Goal: Task Accomplishment & Management: Manage account settings

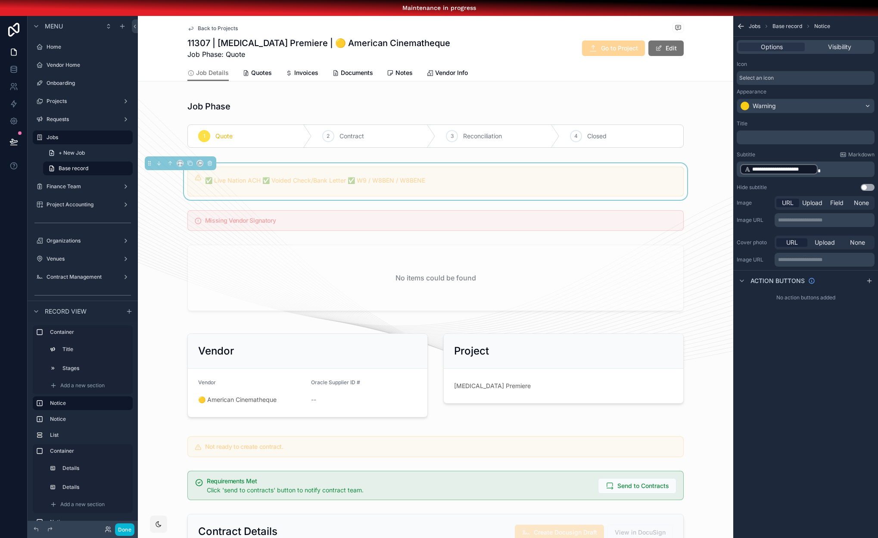
scroll to position [0, 6]
click at [823, 168] on p "**********" at bounding box center [806, 169] width 133 height 12
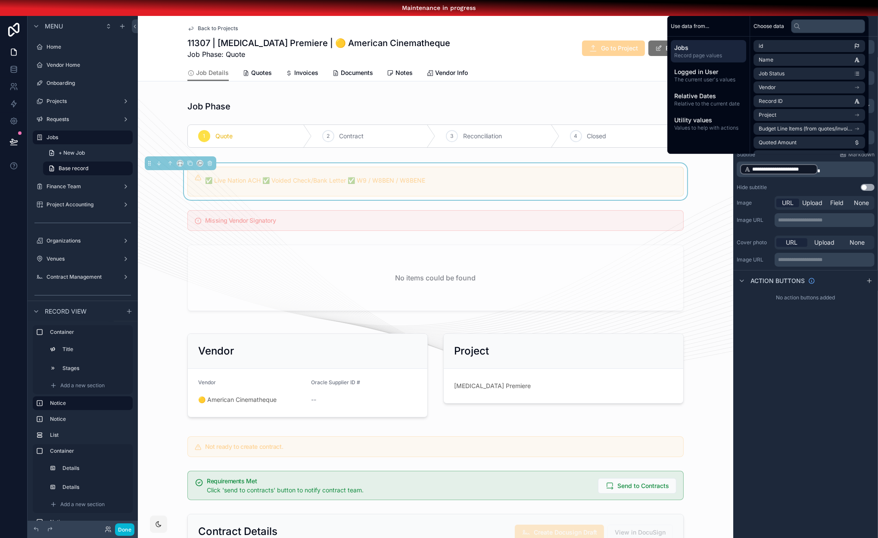
scroll to position [0, 0]
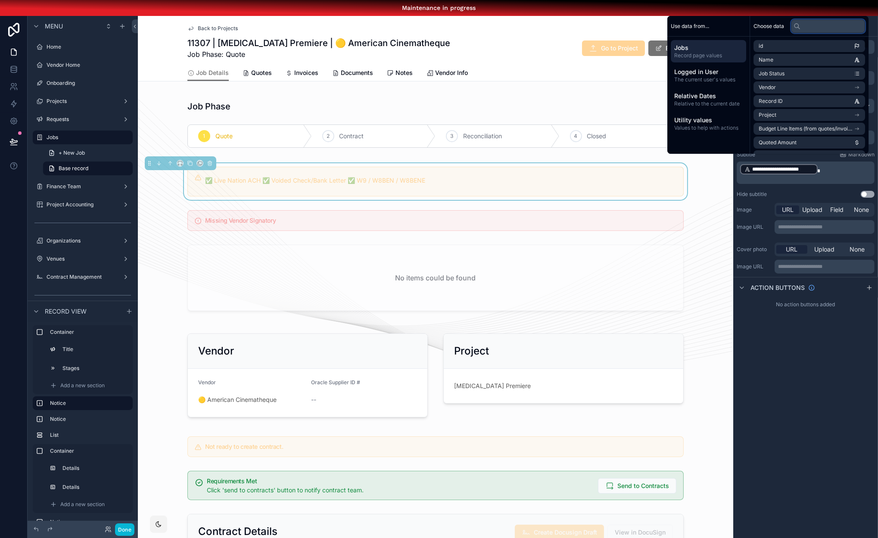
click at [819, 32] on input "text" at bounding box center [828, 26] width 74 height 14
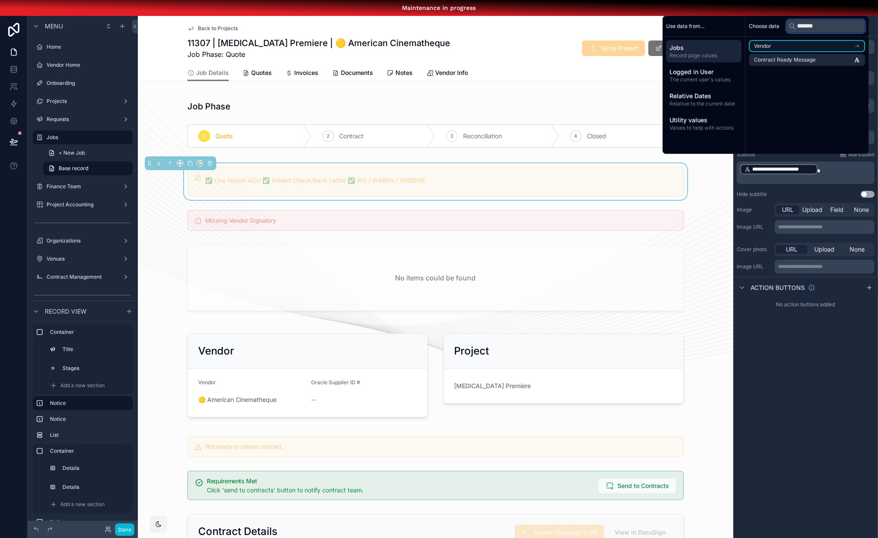
type input "*******"
click at [824, 52] on li "Vendor" at bounding box center [807, 46] width 116 height 12
click at [798, 65] on span "Vendor Setup Ready Message" at bounding box center [790, 61] width 73 height 7
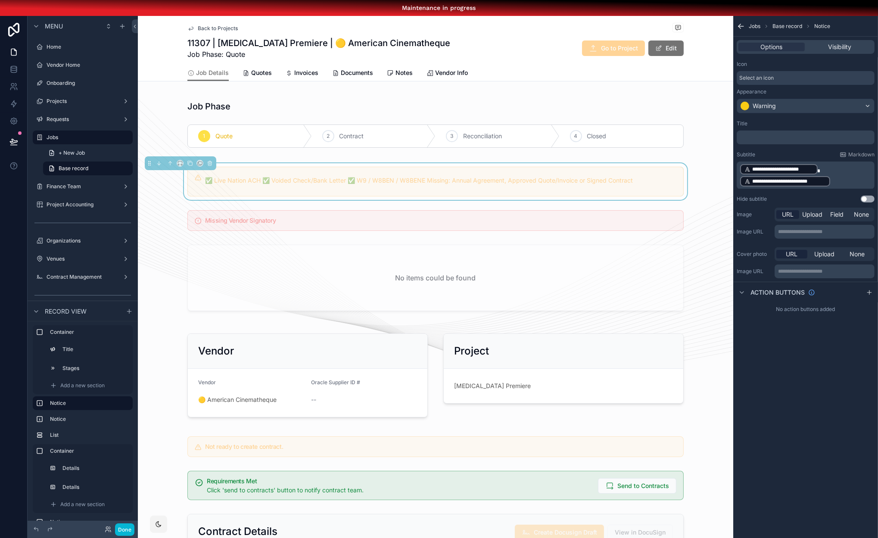
click at [842, 171] on p "**********" at bounding box center [806, 169] width 133 height 12
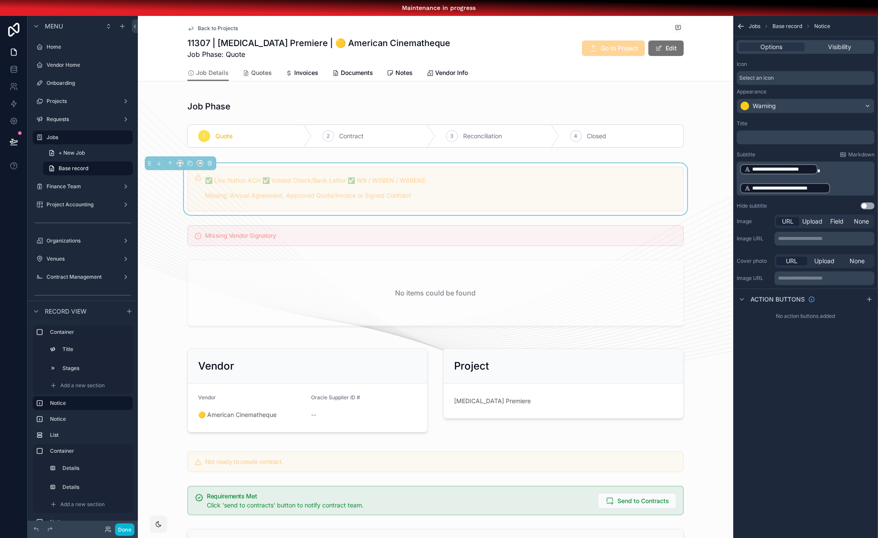
click at [258, 67] on link "Quotes" at bounding box center [257, 73] width 29 height 17
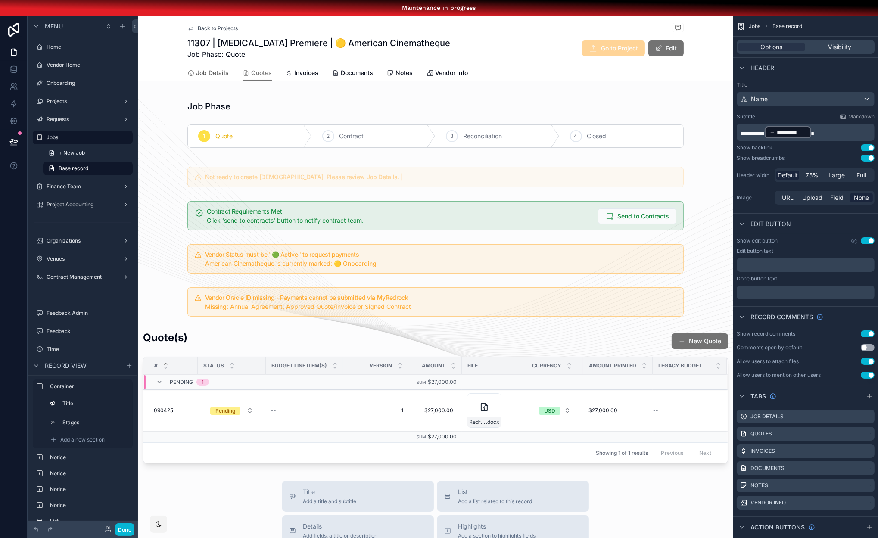
click at [205, 74] on span "Job Details" at bounding box center [212, 73] width 33 height 9
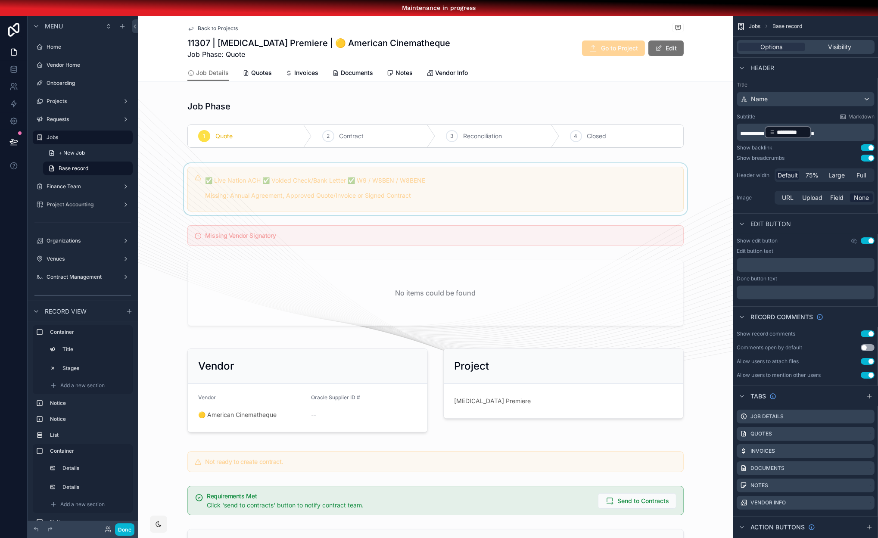
click at [309, 177] on div "scrollable content" at bounding box center [436, 189] width 596 height 52
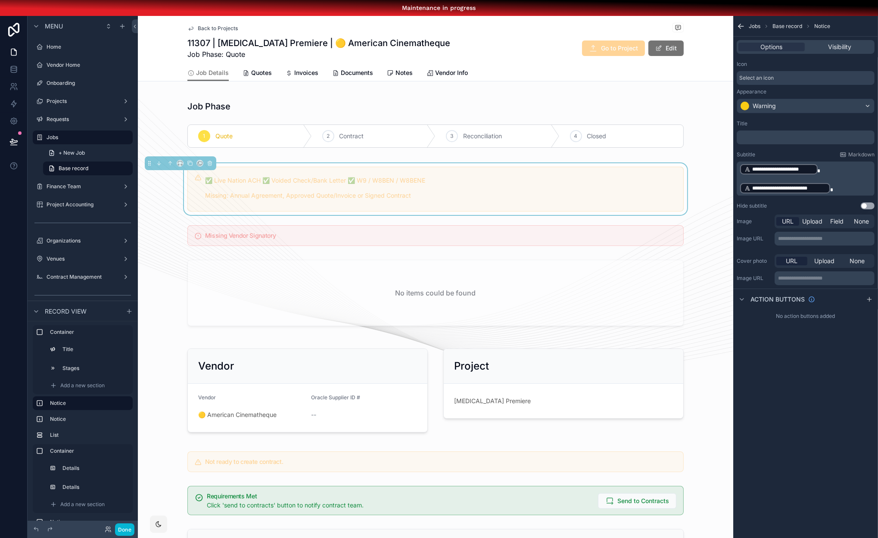
click at [765, 140] on p "﻿" at bounding box center [806, 137] width 133 height 7
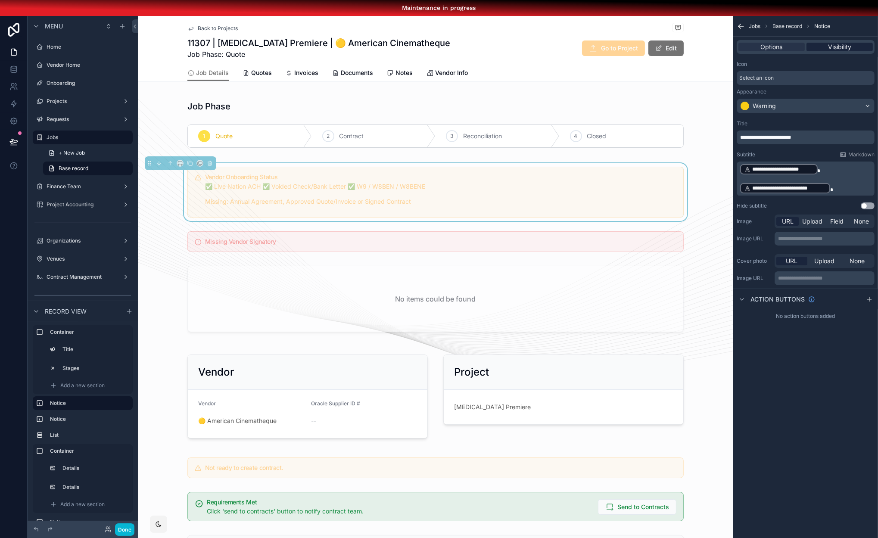
click at [854, 48] on div "Visibility" at bounding box center [840, 47] width 66 height 9
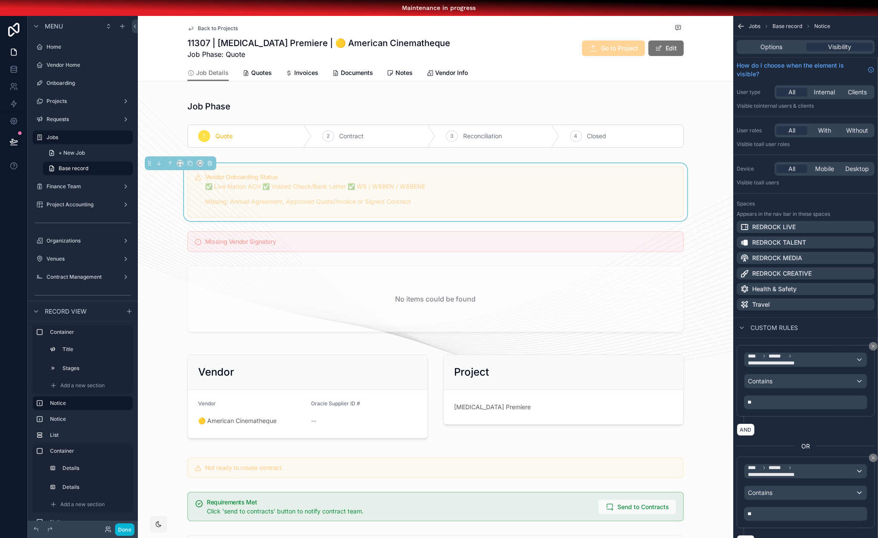
click at [802, 424] on div "AND" at bounding box center [806, 430] width 138 height 12
click at [783, 45] on div "Options" at bounding box center [772, 47] width 66 height 9
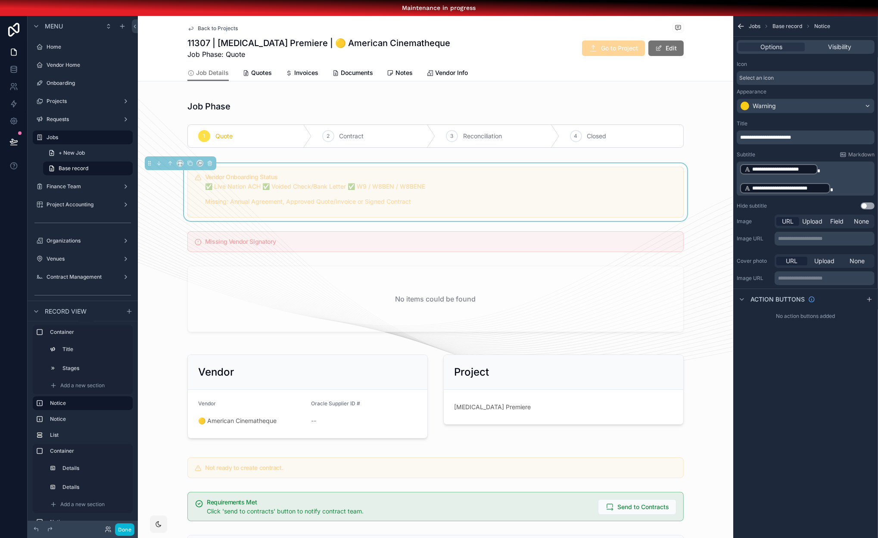
click at [739, 185] on div "**********" at bounding box center [806, 179] width 138 height 34
click at [747, 180] on p "﻿" at bounding box center [806, 178] width 133 height 7
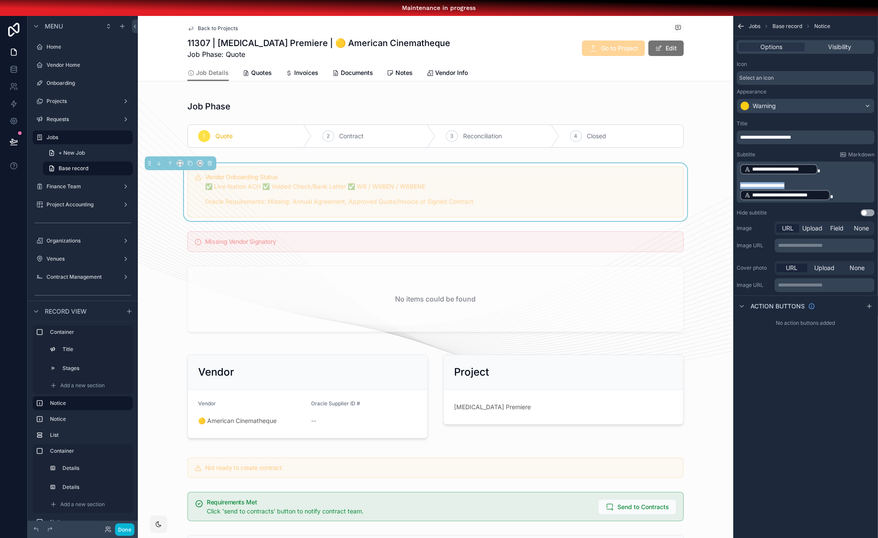
drag, startPoint x: 799, startPoint y: 185, endPoint x: 741, endPoint y: 182, distance: 58.3
click at [741, 182] on p "**********" at bounding box center [806, 191] width 133 height 19
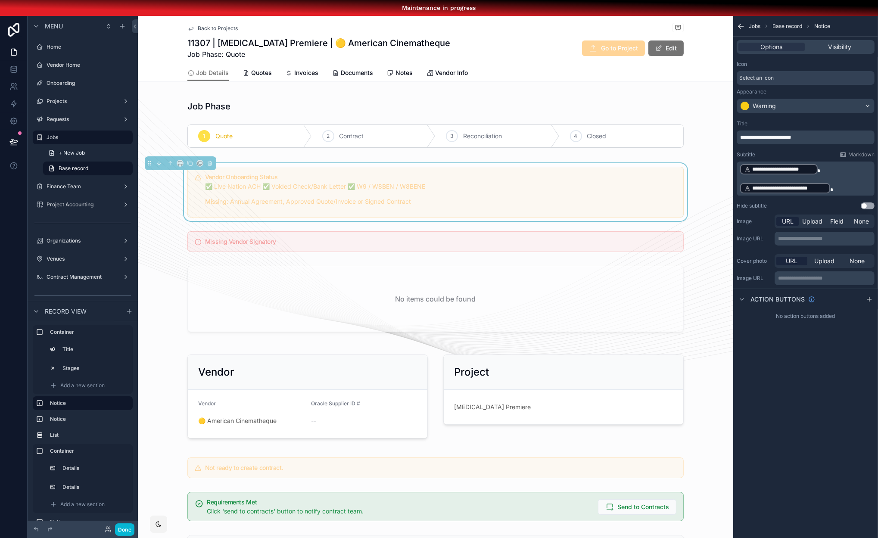
drag, startPoint x: 764, startPoint y: 352, endPoint x: 759, endPoint y: 347, distance: 7.3
drag, startPoint x: 756, startPoint y: 343, endPoint x: 752, endPoint y: 338, distance: 7.1
click at [827, 47] on div "Visibility" at bounding box center [840, 47] width 66 height 9
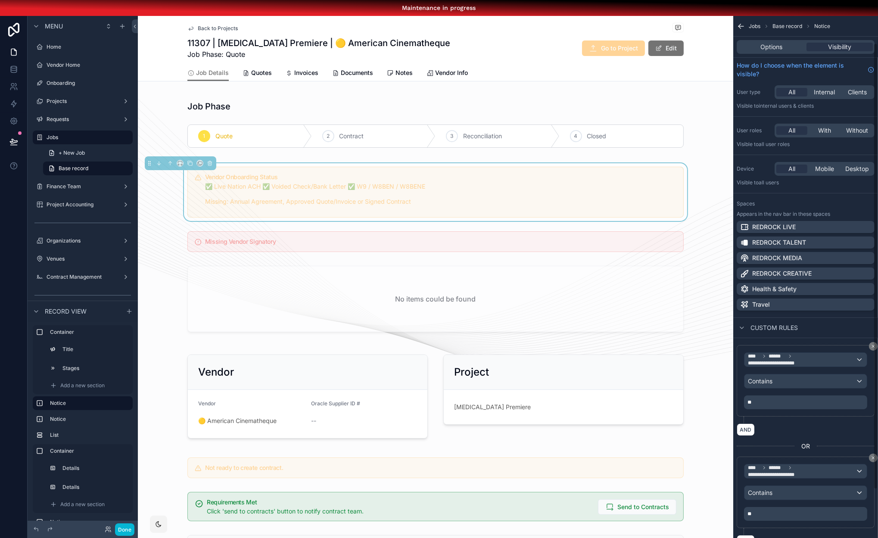
scroll to position [119, 0]
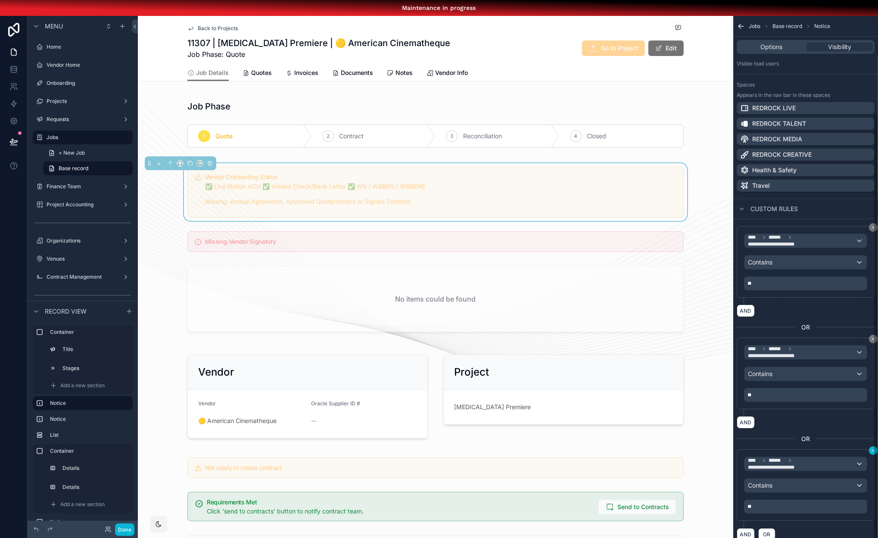
click at [874, 450] on div "**********" at bounding box center [805, 285] width 145 height 538
click at [873, 450] on icon "scrollable content" at bounding box center [873, 450] width 3 height 3
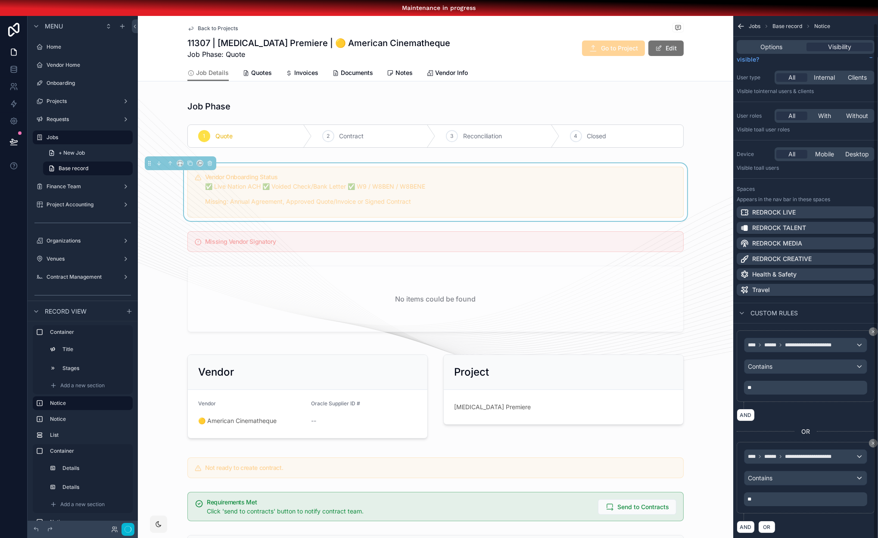
scroll to position [8, 0]
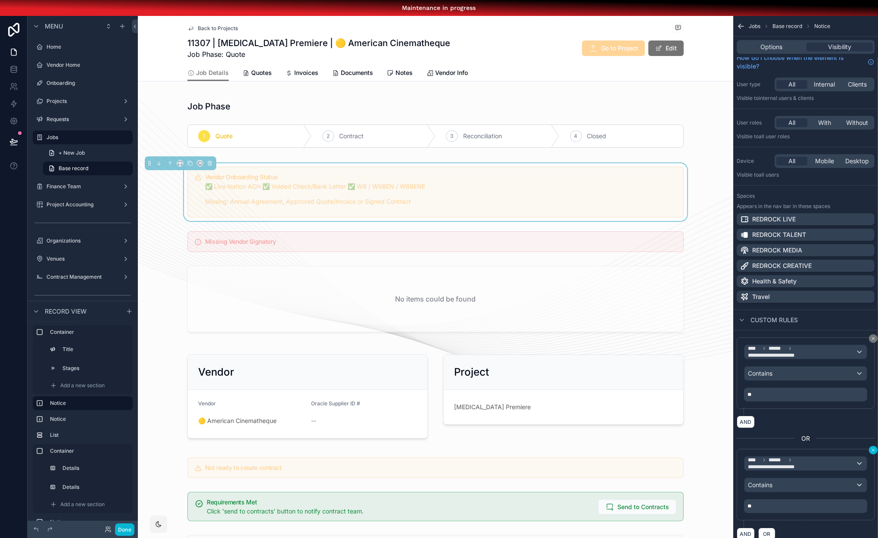
click at [872, 451] on icon "scrollable content" at bounding box center [873, 450] width 5 height 5
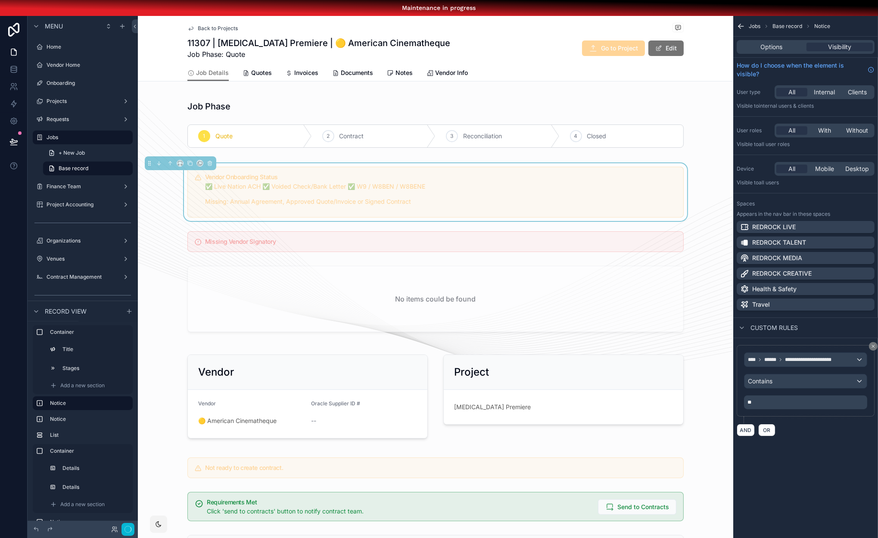
scroll to position [0, 0]
click at [809, 360] on span "**********" at bounding box center [778, 363] width 61 height 7
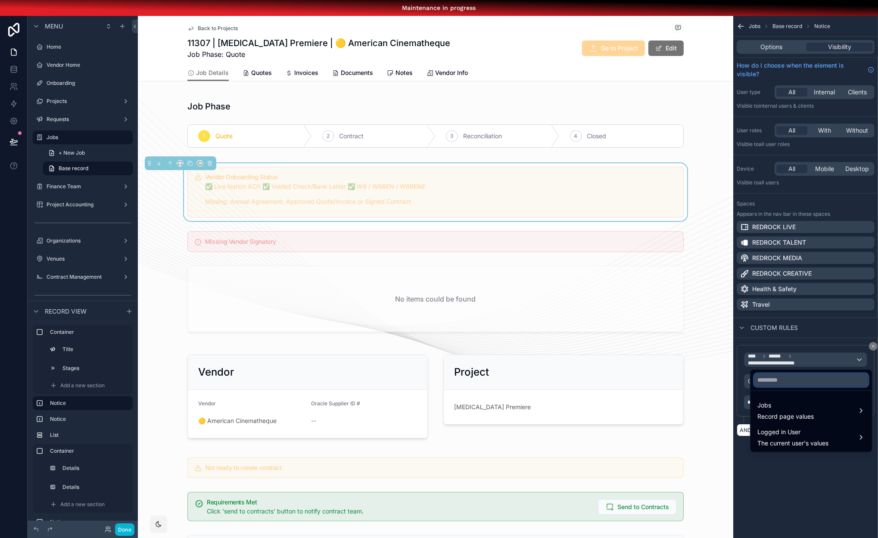
click at [796, 382] on input "text" at bounding box center [811, 380] width 115 height 14
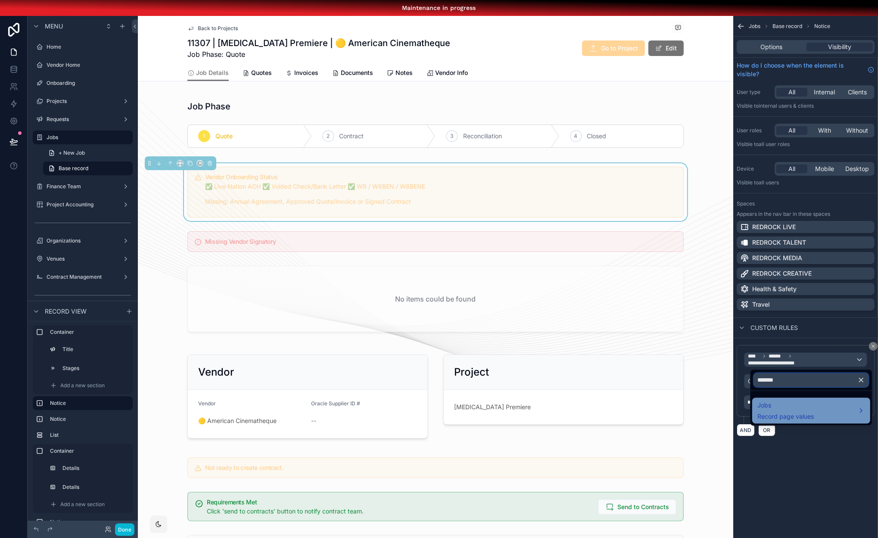
type input "*******"
click at [817, 416] on div "Jobs Record page values" at bounding box center [812, 410] width 108 height 21
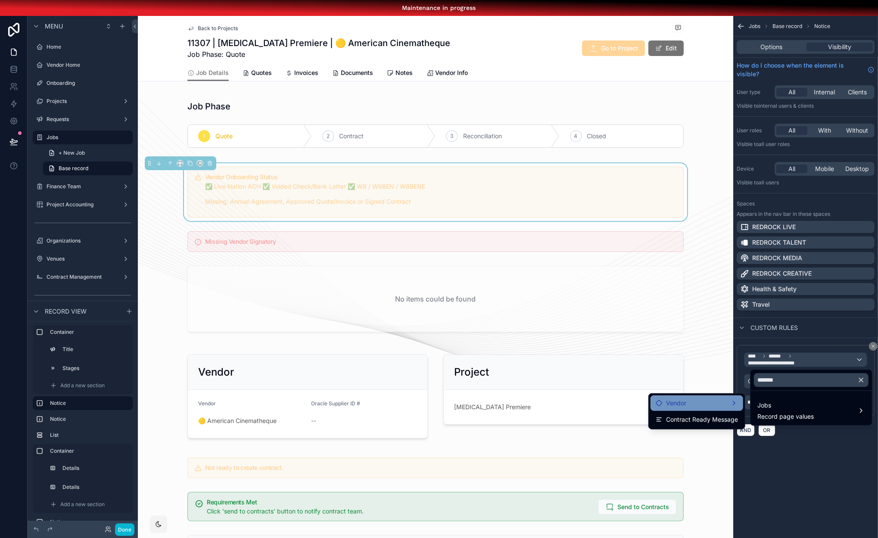
click at [727, 398] on div "Vendor" at bounding box center [697, 403] width 82 height 10
click at [783, 402] on span "Vendor Setup Ready Message" at bounding box center [811, 404] width 86 height 10
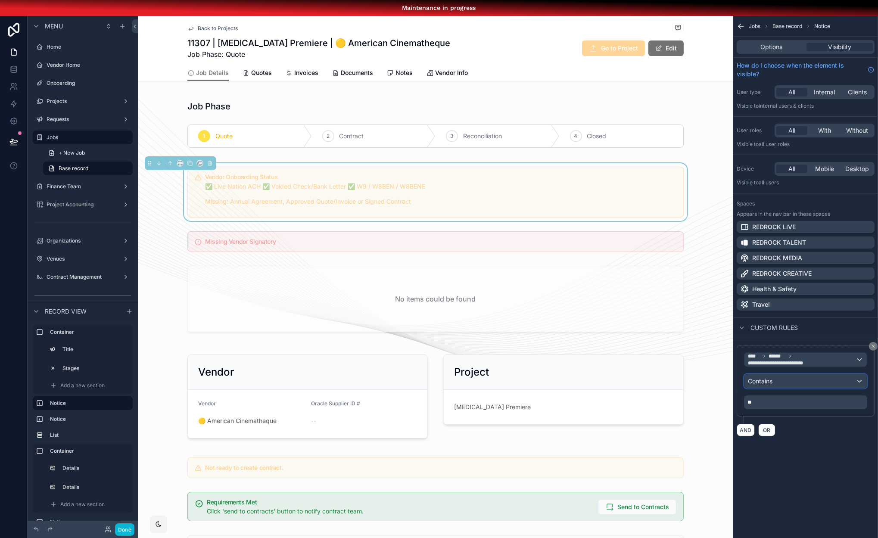
click at [776, 387] on div "Contains" at bounding box center [806, 381] width 122 height 14
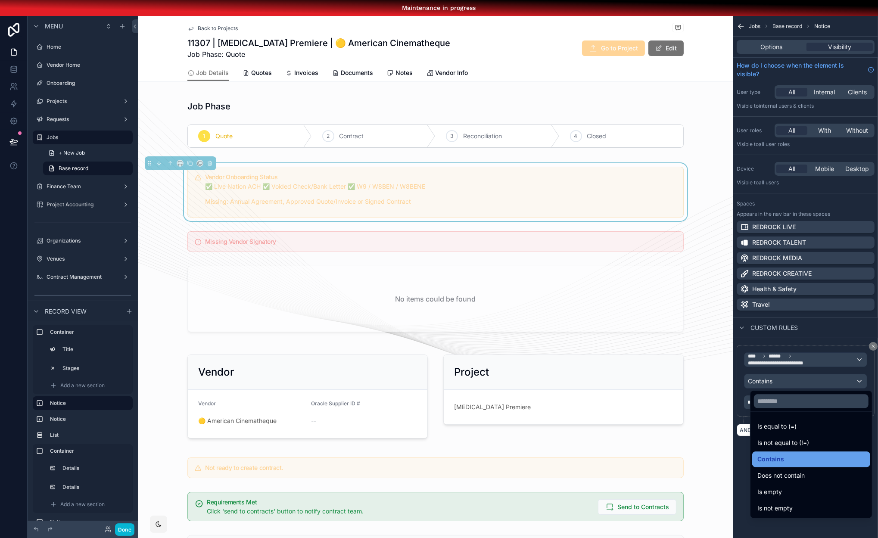
drag, startPoint x: 789, startPoint y: 476, endPoint x: 789, endPoint y: 462, distance: 13.8
click at [789, 462] on ul "Is equal to (=) Is not equal to (!=) Contains Does not contain Is empty Is not …" at bounding box center [812, 465] width 122 height 106
click at [789, 462] on div "Contains" at bounding box center [812, 459] width 108 height 10
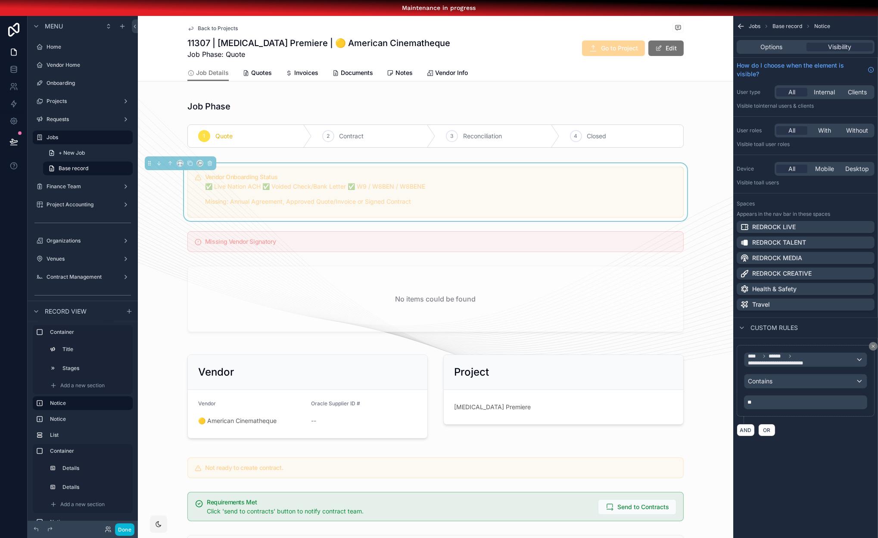
click at [805, 399] on p "**" at bounding box center [807, 402] width 118 height 7
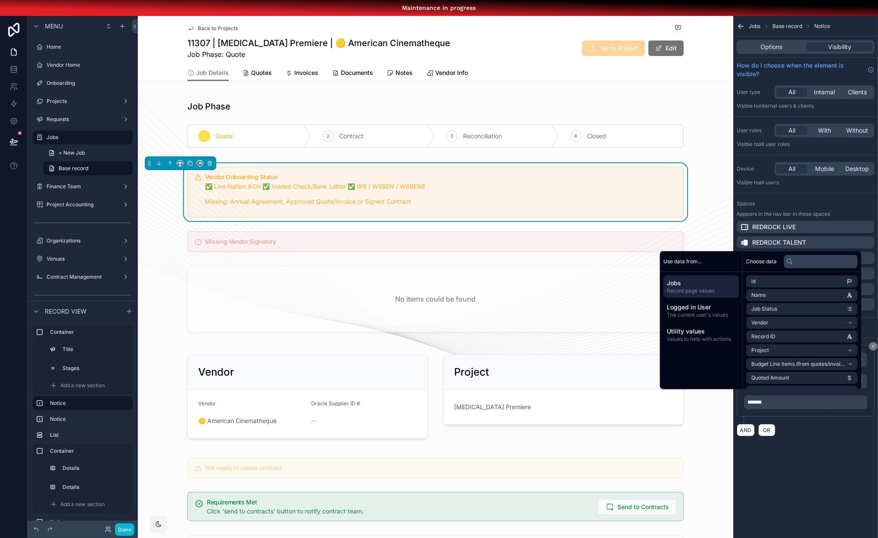
click at [805, 455] on div "**********" at bounding box center [805, 236] width 145 height 441
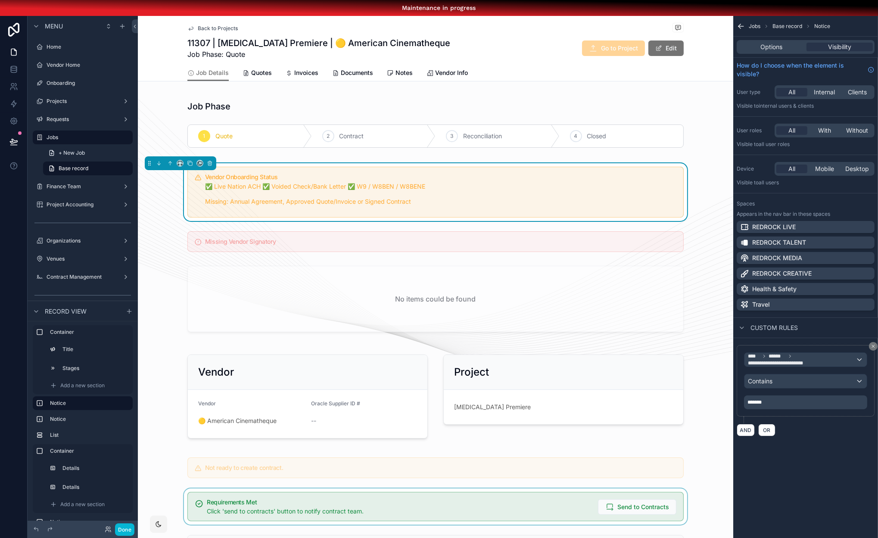
click at [534, 498] on div "scrollable content" at bounding box center [436, 507] width 596 height 36
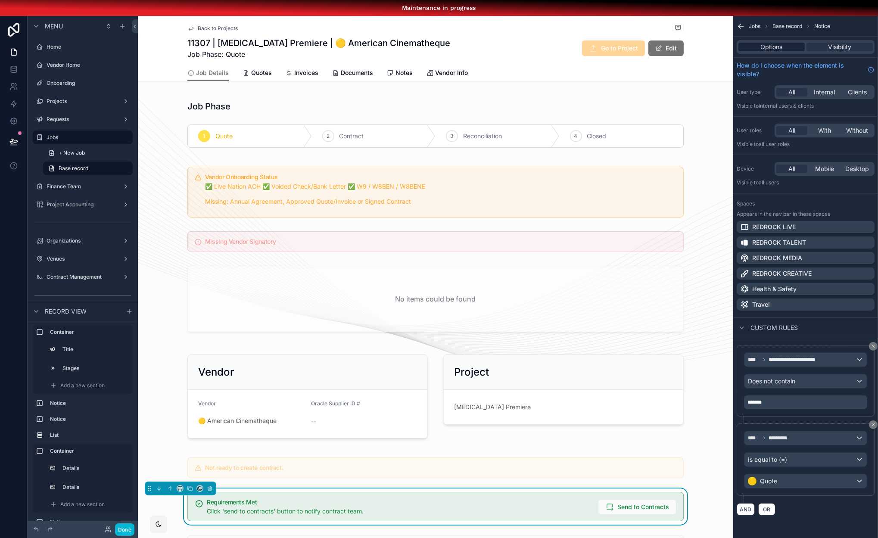
click at [784, 44] on div "Options" at bounding box center [772, 47] width 66 height 9
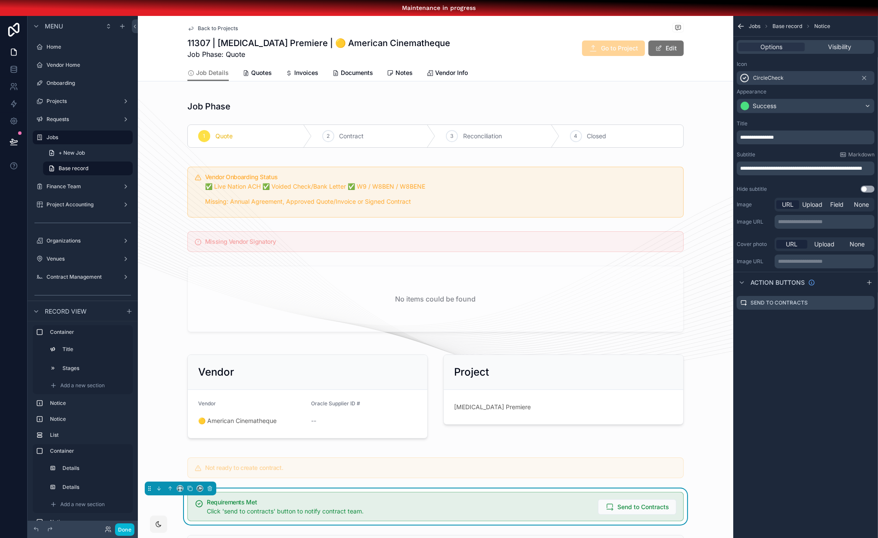
click at [741, 136] on span "**********" at bounding box center [757, 137] width 34 height 5
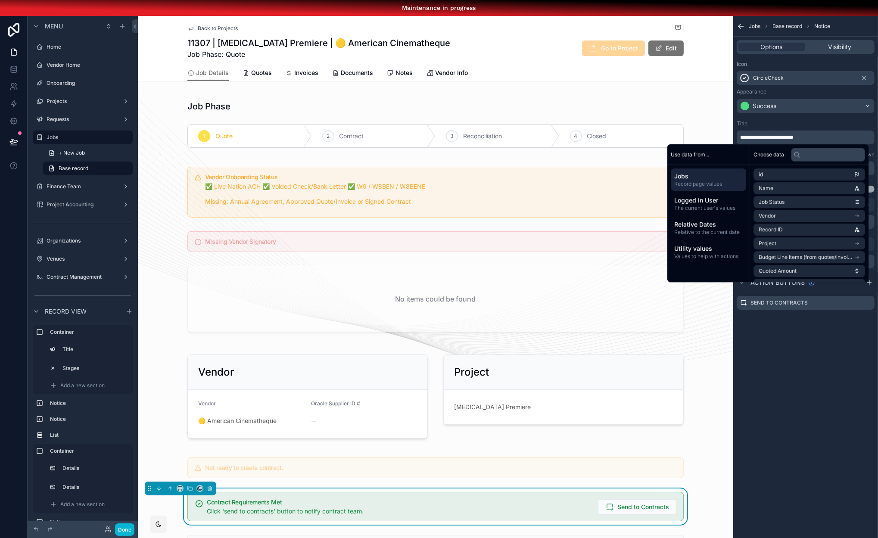
click at [750, 338] on div "**********" at bounding box center [805, 285] width 145 height 538
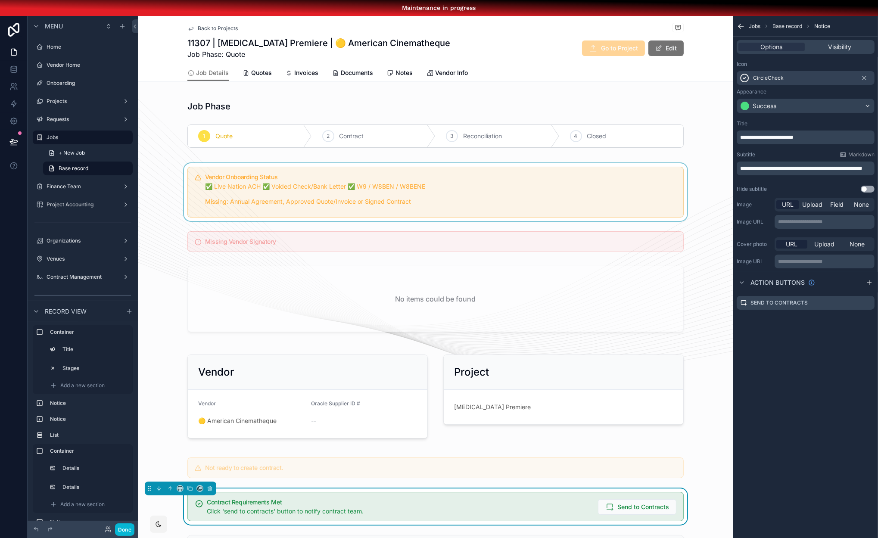
click at [626, 200] on div "scrollable content" at bounding box center [436, 192] width 596 height 58
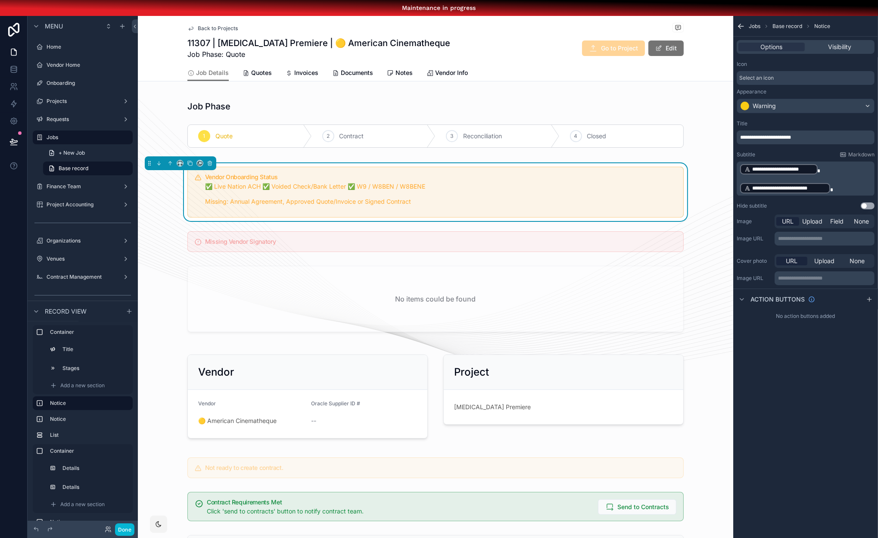
click at [826, 168] on p "**********" at bounding box center [806, 169] width 133 height 12
click at [773, 384] on div "**********" at bounding box center [805, 285] width 145 height 538
drag, startPoint x: 770, startPoint y: 353, endPoint x: 754, endPoint y: 340, distance: 21.1
click at [253, 73] on span "Quotes" at bounding box center [261, 73] width 21 height 9
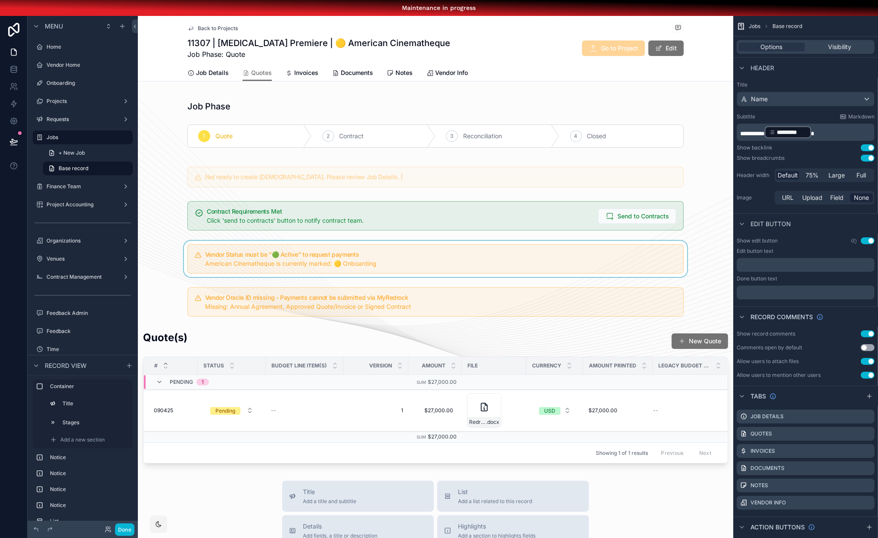
click at [437, 257] on div "scrollable content" at bounding box center [436, 259] width 596 height 36
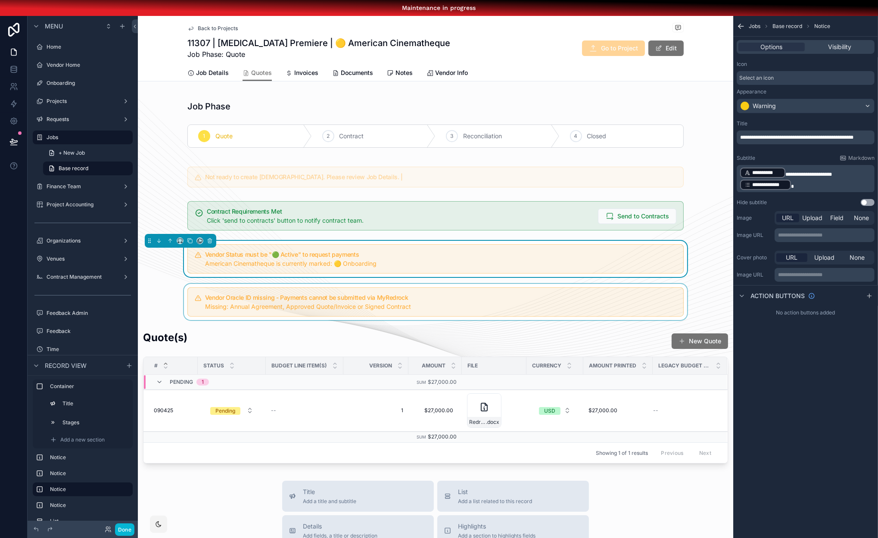
click at [439, 305] on div "scrollable content" at bounding box center [436, 302] width 596 height 36
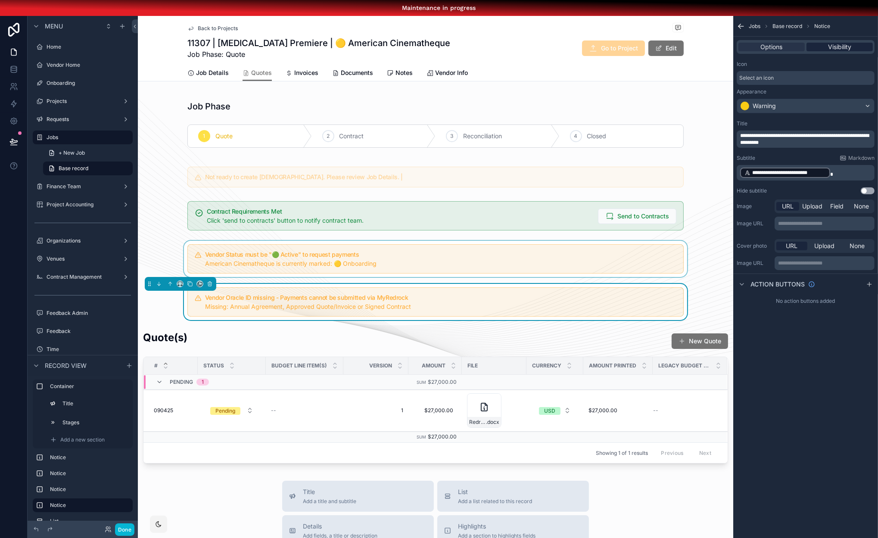
click at [832, 43] on span "Visibility" at bounding box center [839, 47] width 23 height 9
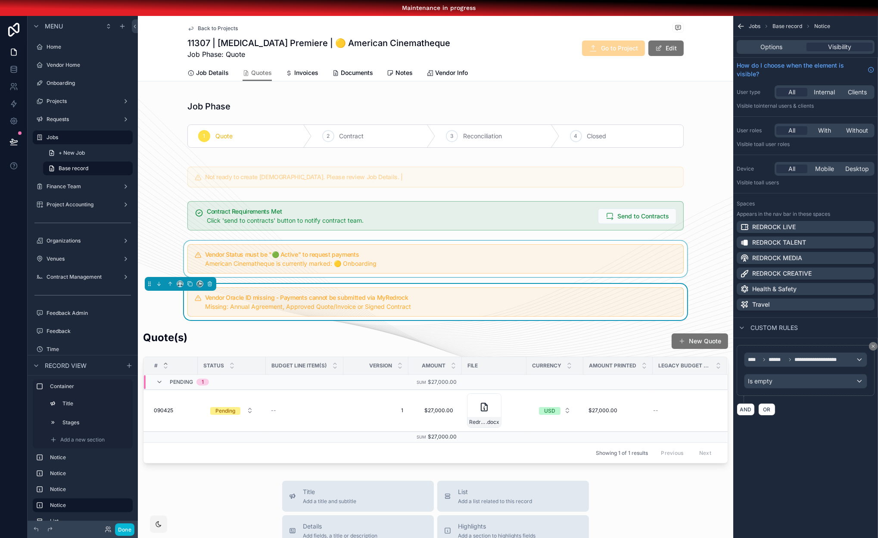
click at [524, 263] on div "scrollable content" at bounding box center [436, 259] width 596 height 36
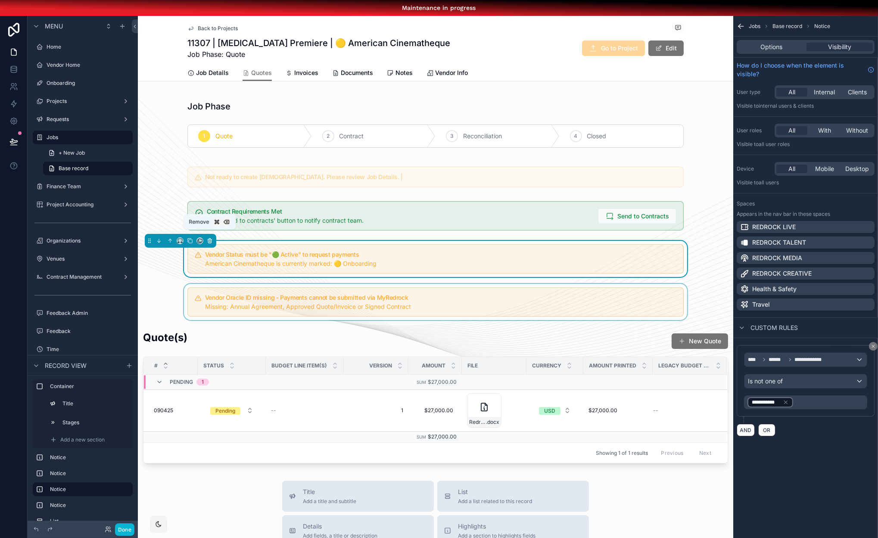
click at [209, 241] on icon "scrollable content" at bounding box center [209, 241] width 0 height 2
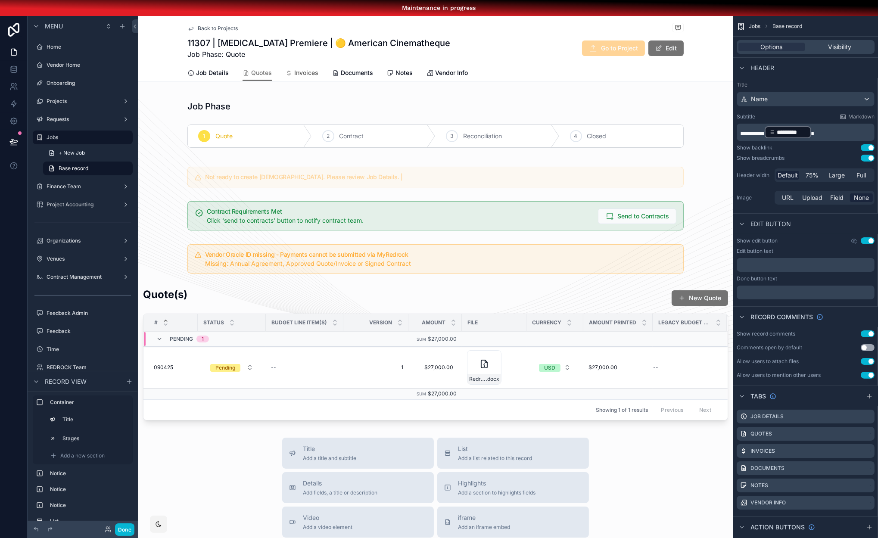
click at [299, 73] on span "Invoices" at bounding box center [306, 73] width 24 height 9
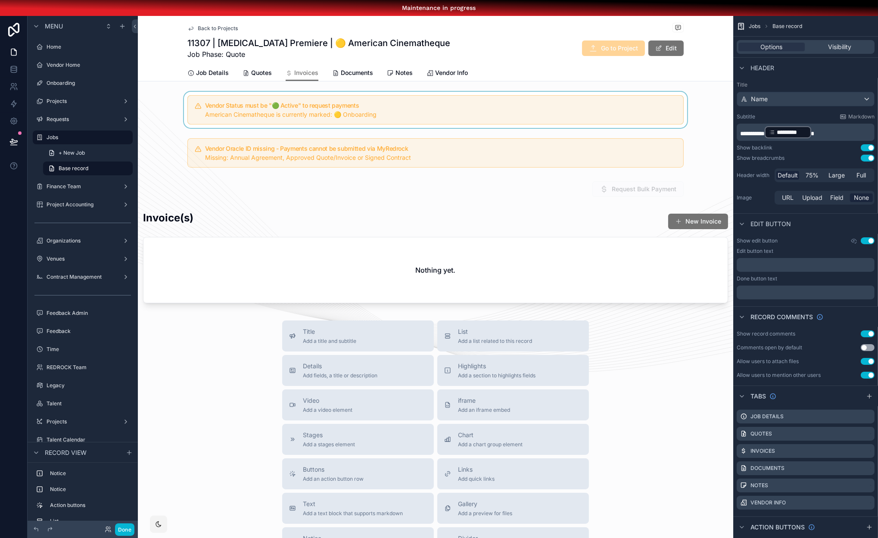
click at [274, 117] on div "scrollable content" at bounding box center [436, 110] width 596 height 36
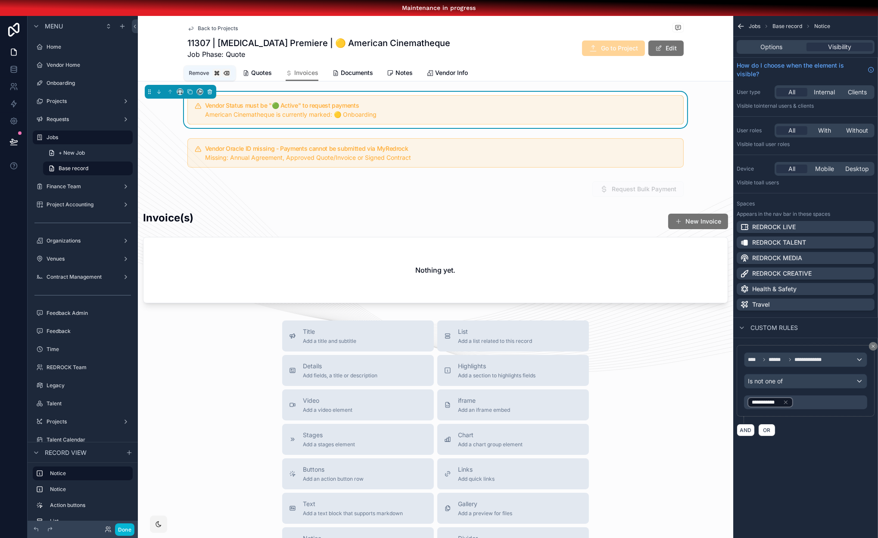
click at [208, 90] on icon "scrollable content" at bounding box center [210, 90] width 4 height 0
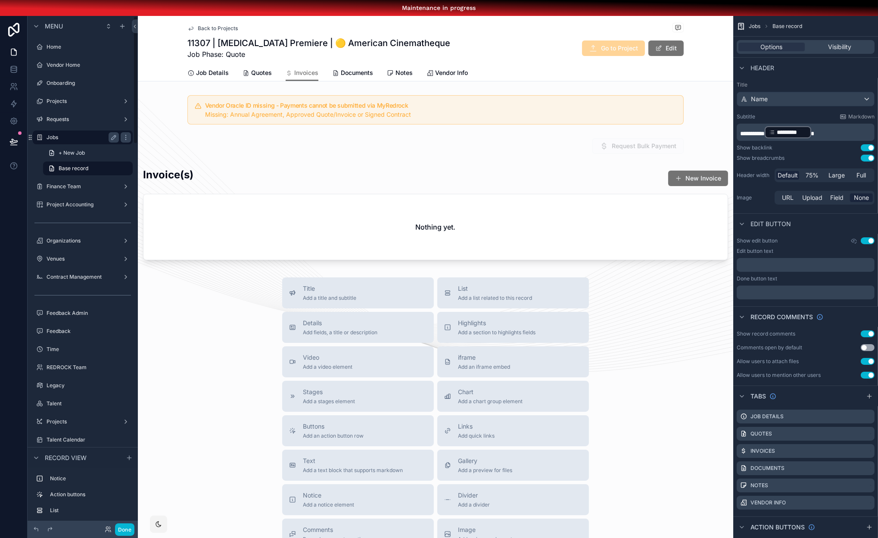
click at [62, 140] on label "Jobs" at bounding box center [81, 137] width 69 height 7
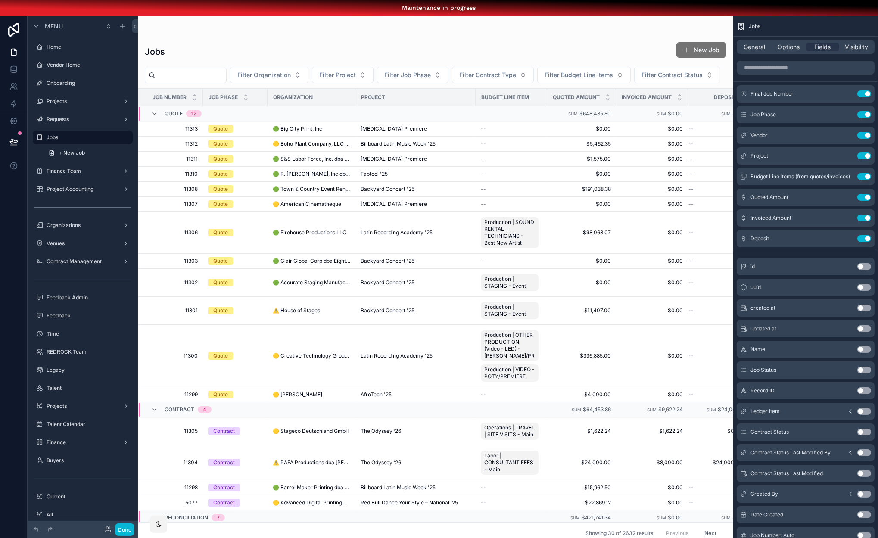
click at [592, 84] on div "scrollable content" at bounding box center [436, 285] width 596 height 538
click at [860, 135] on button "Use setting" at bounding box center [865, 135] width 14 height 7
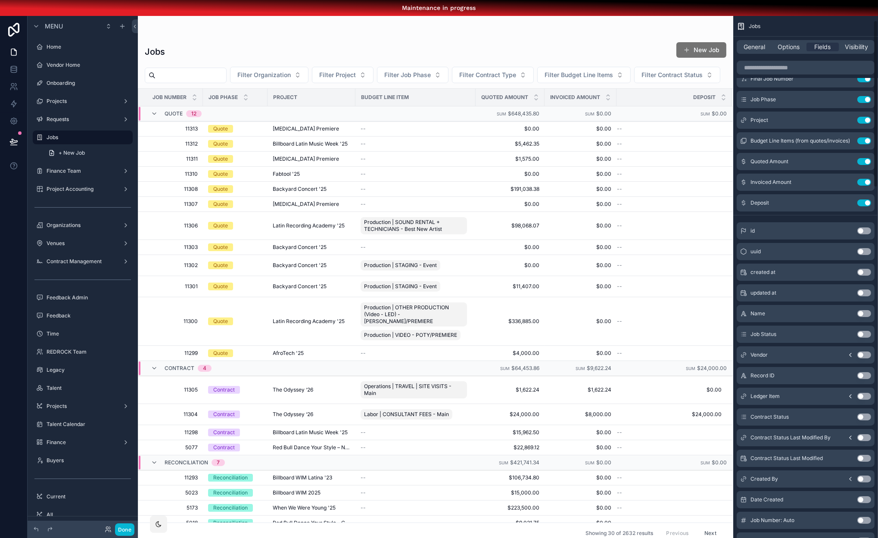
scroll to position [20, 0]
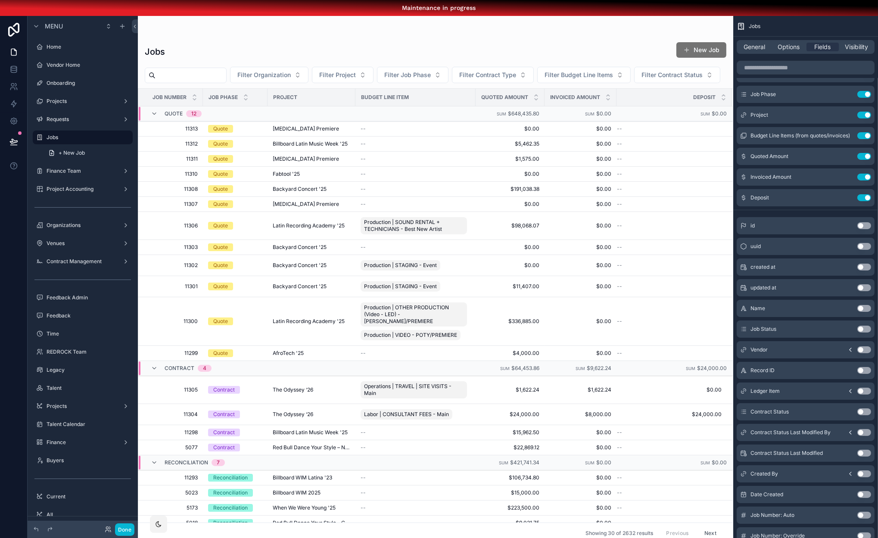
click at [851, 348] on icon "scrollable content" at bounding box center [850, 349] width 7 height 7
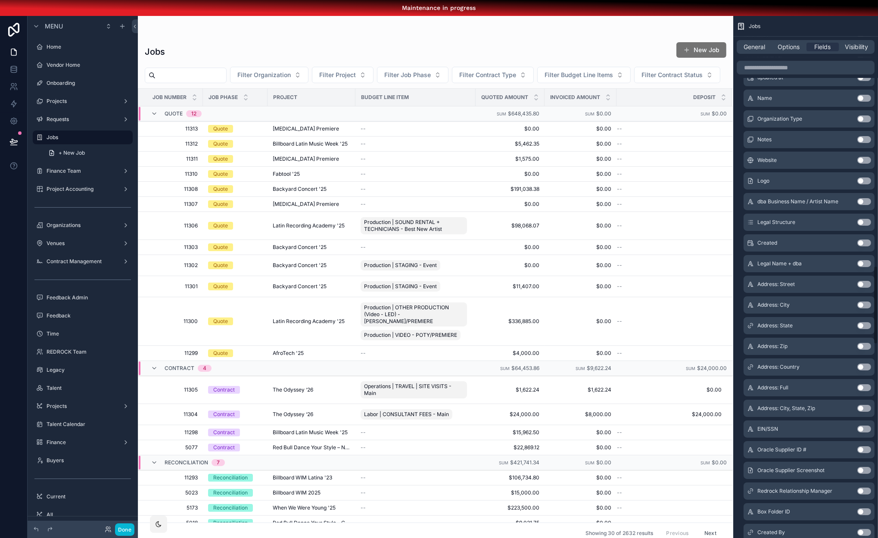
scroll to position [1735, 0]
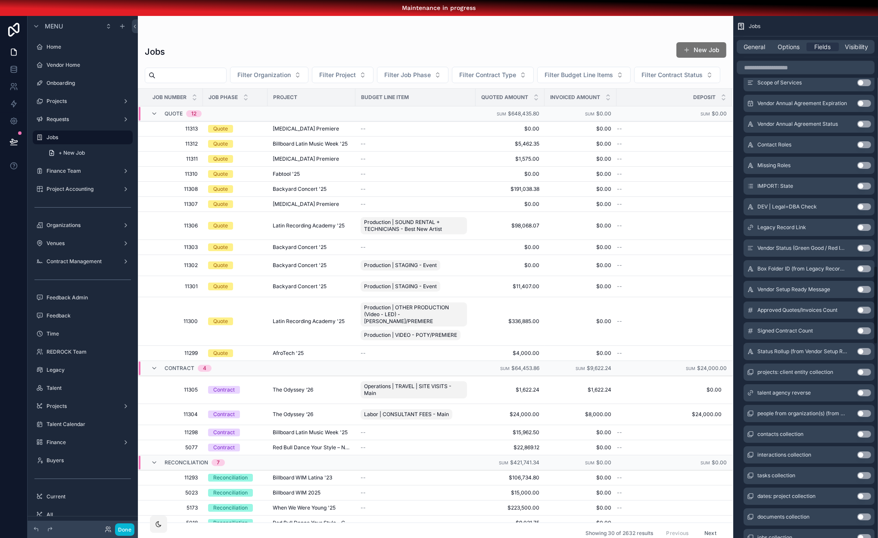
click at [864, 287] on button "Use setting" at bounding box center [865, 289] width 14 height 7
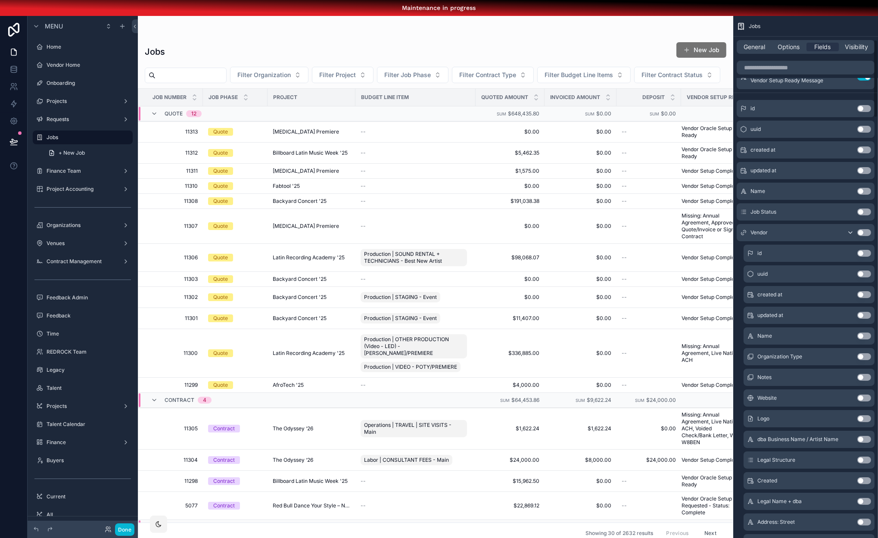
scroll to position [160, 0]
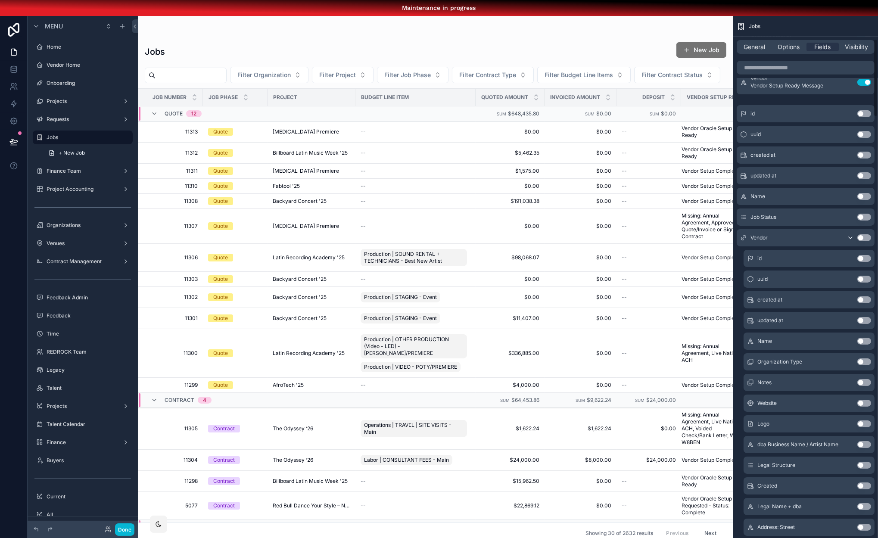
click at [861, 340] on button "Use setting" at bounding box center [865, 341] width 14 height 7
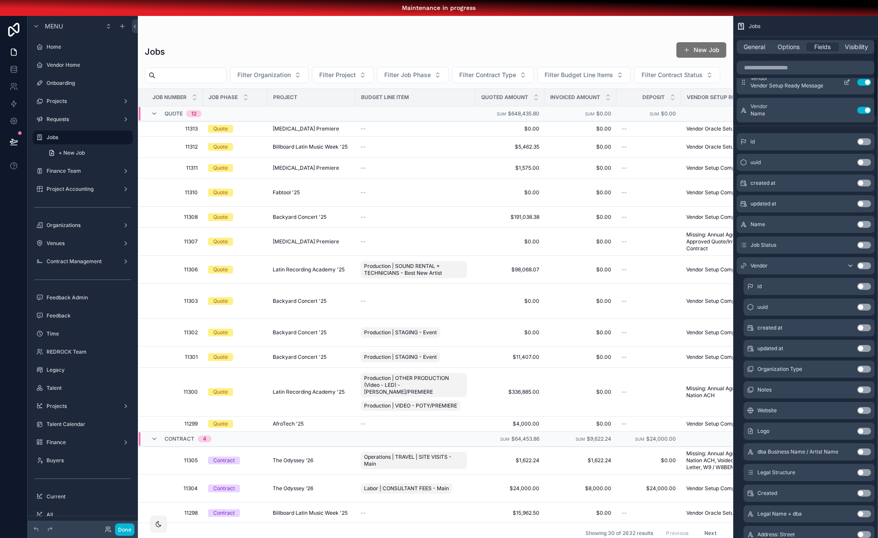
scroll to position [0, 0]
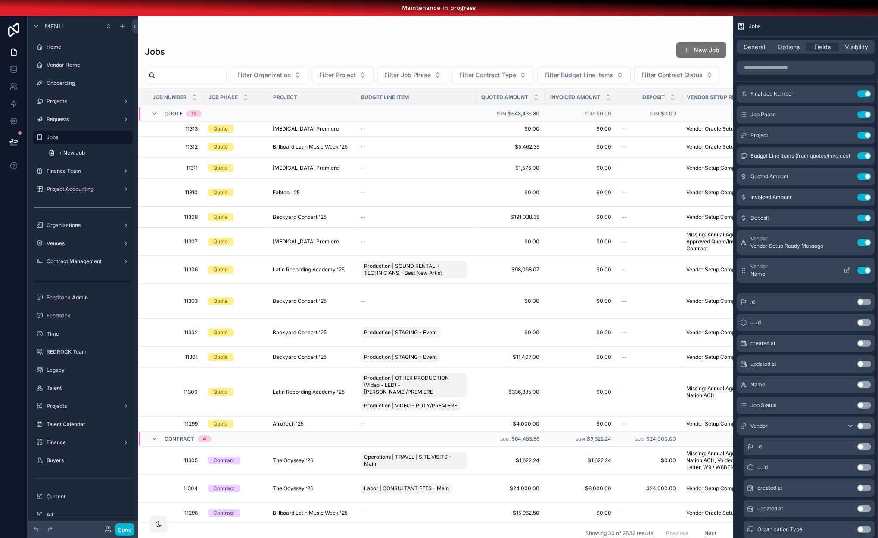
click at [846, 268] on icon "scrollable content" at bounding box center [847, 270] width 7 height 7
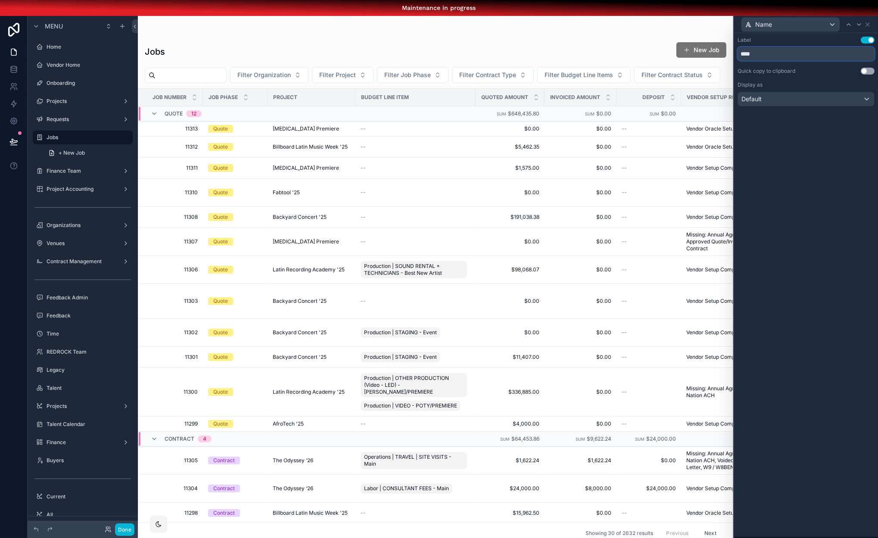
click at [760, 56] on input "****" at bounding box center [806, 54] width 137 height 14
type input "******"
click at [848, 25] on icon at bounding box center [848, 24] width 7 height 7
click at [775, 53] on input "**********" at bounding box center [806, 54] width 137 height 14
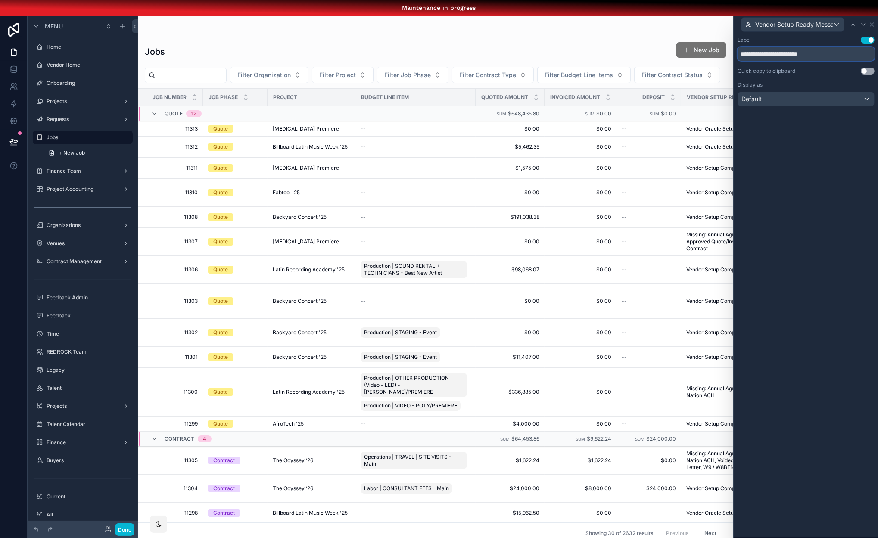
click at [775, 53] on input "**********" at bounding box center [806, 54] width 137 height 14
click at [827, 53] on input "**********" at bounding box center [806, 54] width 137 height 14
drag, startPoint x: 840, startPoint y: 53, endPoint x: 764, endPoint y: 53, distance: 76.7
click at [764, 53] on input "**********" at bounding box center [806, 54] width 137 height 14
type input "**********"
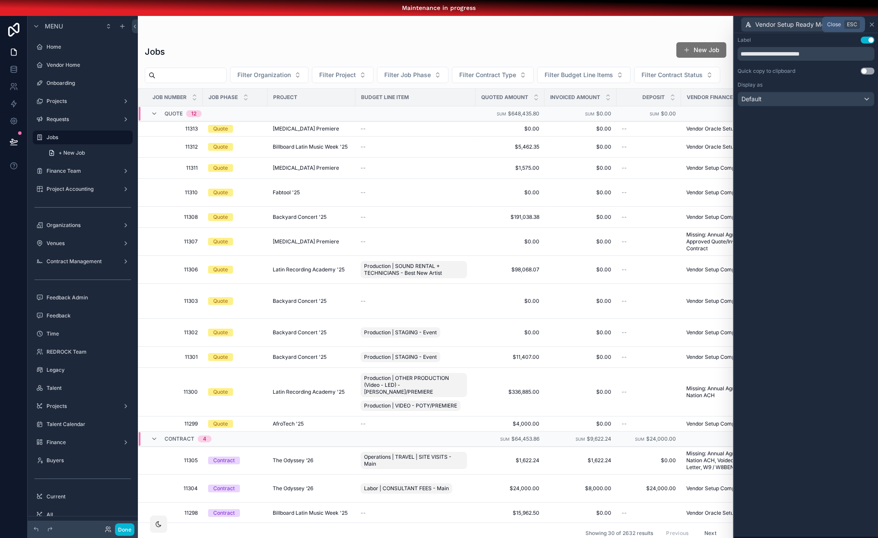
click at [873, 24] on icon at bounding box center [872, 24] width 7 height 7
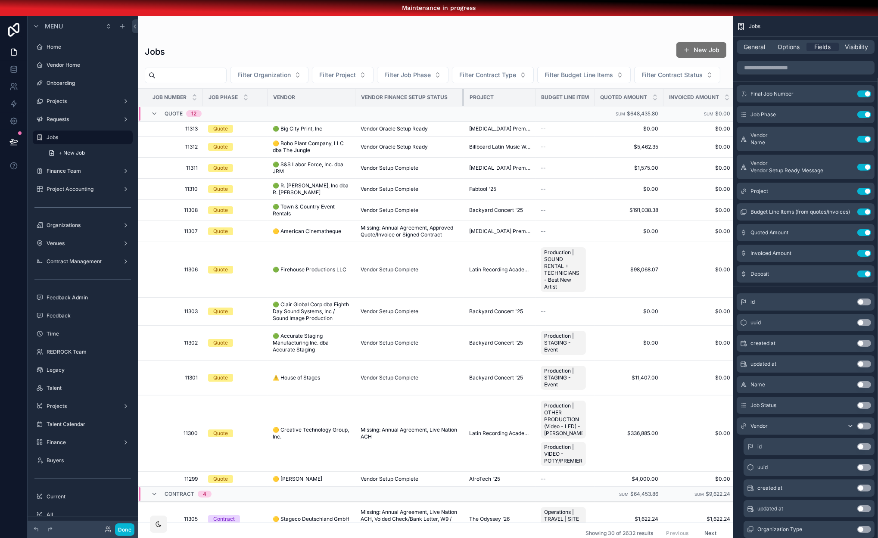
drag, startPoint x: 475, startPoint y: 94, endPoint x: 456, endPoint y: 93, distance: 19.0
click at [462, 93] on div "scrollable content" at bounding box center [463, 97] width 3 height 17
drag, startPoint x: 290, startPoint y: 41, endPoint x: 252, endPoint y: 41, distance: 38.8
click at [216, 42] on div "Jobs New Job" at bounding box center [436, 52] width 582 height 20
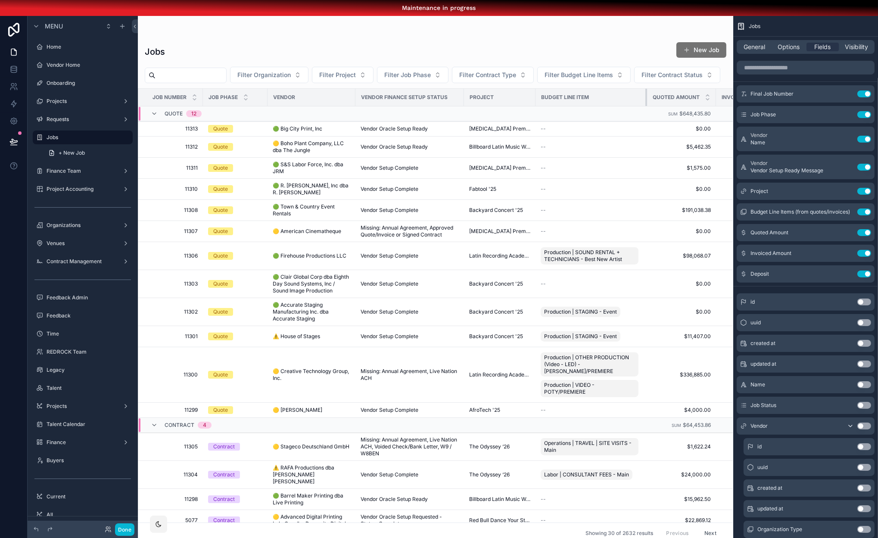
drag, startPoint x: 587, startPoint y: 99, endPoint x: 676, endPoint y: 101, distance: 89.2
click at [676, 101] on tr "Job Number Job Phase Vendor Vendor Finance Setup Status Project Budget Line Ite…" at bounding box center [495, 98] width 715 height 18
click at [125, 525] on button "Done" at bounding box center [124, 530] width 19 height 12
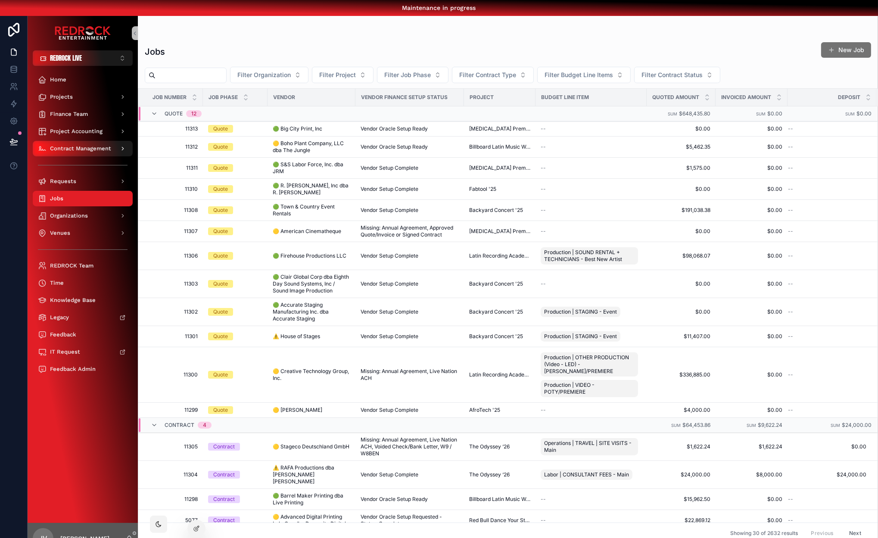
click at [81, 149] on span "Contract Management" at bounding box center [80, 148] width 61 height 7
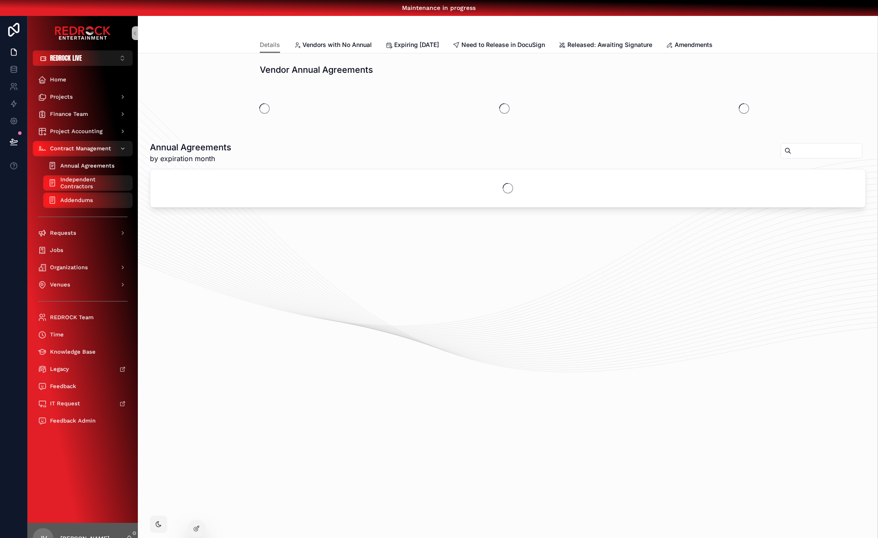
click at [94, 166] on span "Annual Agreements" at bounding box center [87, 165] width 54 height 7
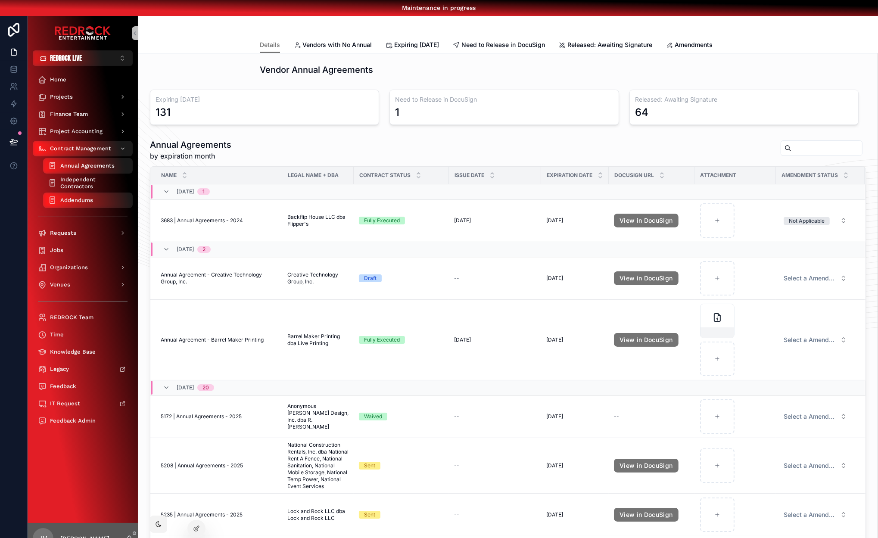
click at [93, 185] on span "Independent Contractors" at bounding box center [92, 183] width 64 height 14
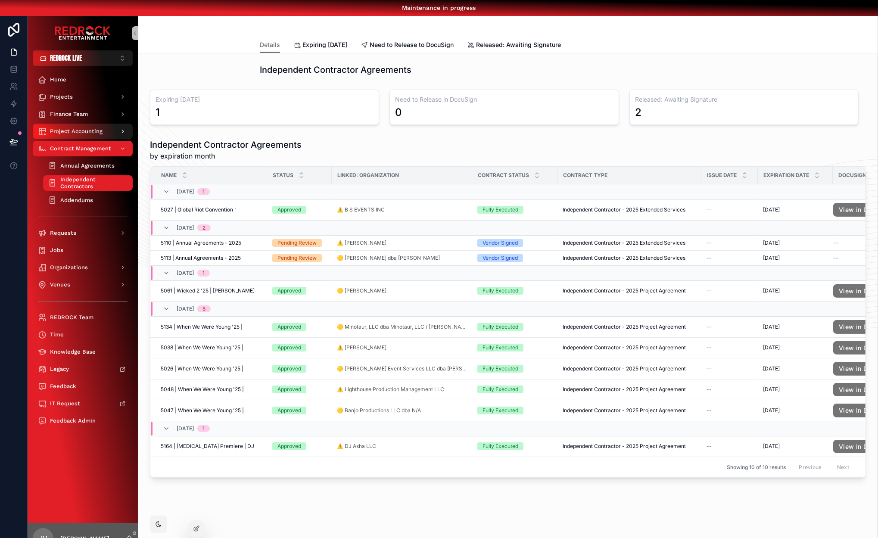
click at [71, 131] on span "Project Accounting" at bounding box center [76, 131] width 53 height 7
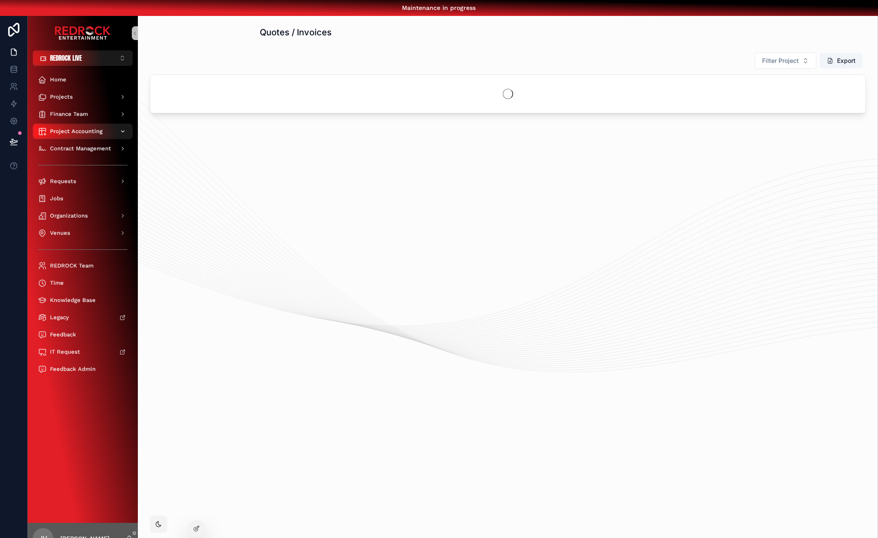
click at [89, 138] on div "Project Accounting" at bounding box center [83, 132] width 90 height 14
click at [120, 133] on icon "scrollable content" at bounding box center [123, 131] width 6 height 6
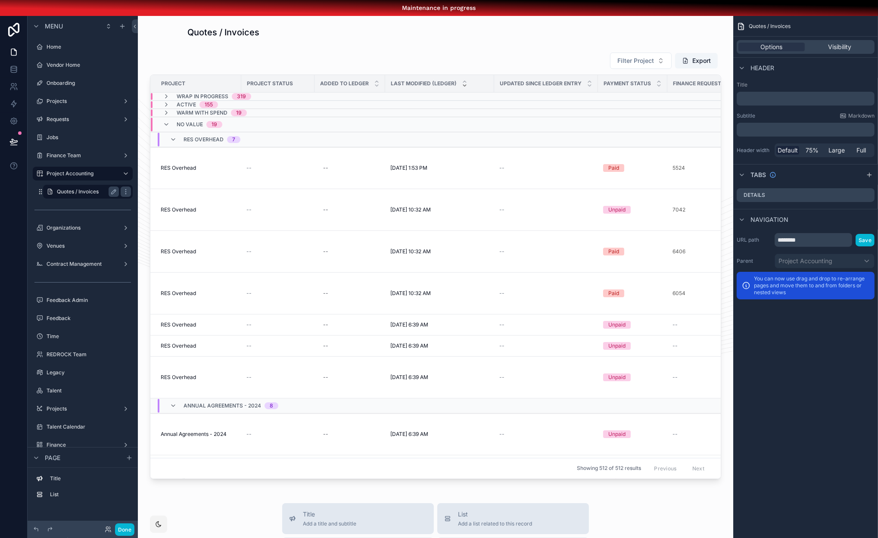
click at [92, 194] on label "Quotes / Invoices" at bounding box center [86, 191] width 59 height 7
click at [809, 240] on input "********" at bounding box center [814, 240] width 78 height 14
type input "**********"
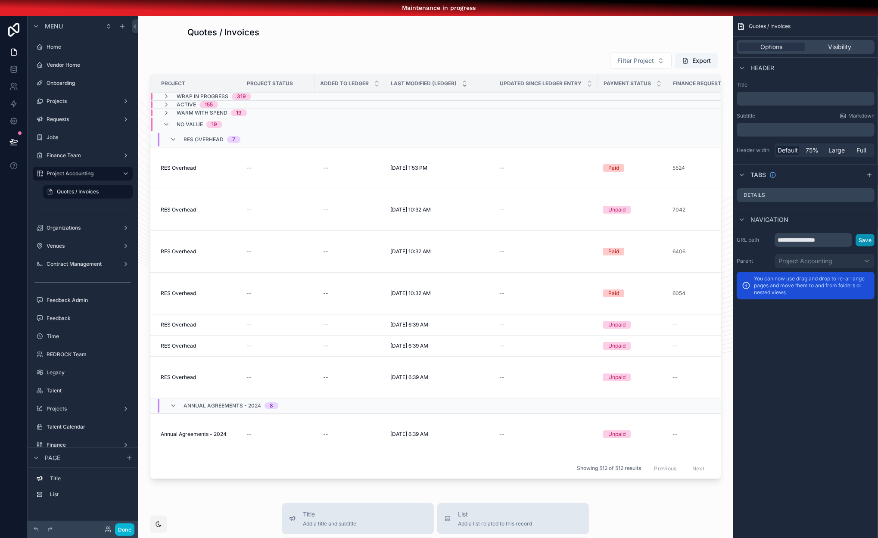
click at [867, 238] on button "Save" at bounding box center [865, 240] width 19 height 12
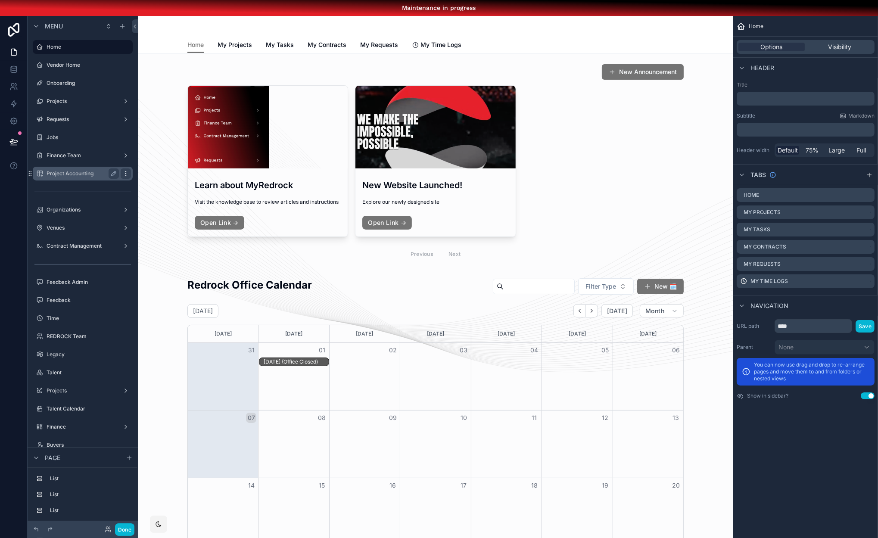
click at [122, 175] on icon "scrollable content" at bounding box center [125, 173] width 7 height 7
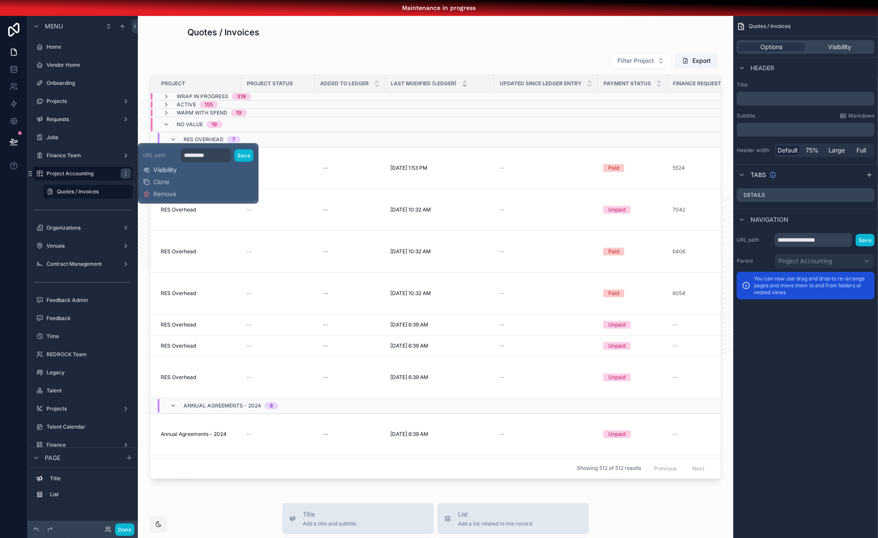
click at [156, 172] on span "Visibility" at bounding box center [164, 169] width 23 height 9
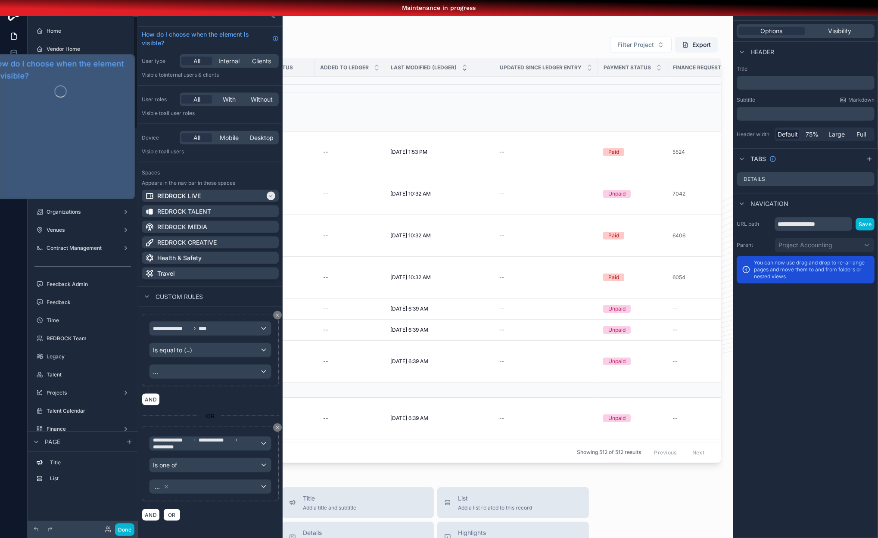
scroll to position [0, 6]
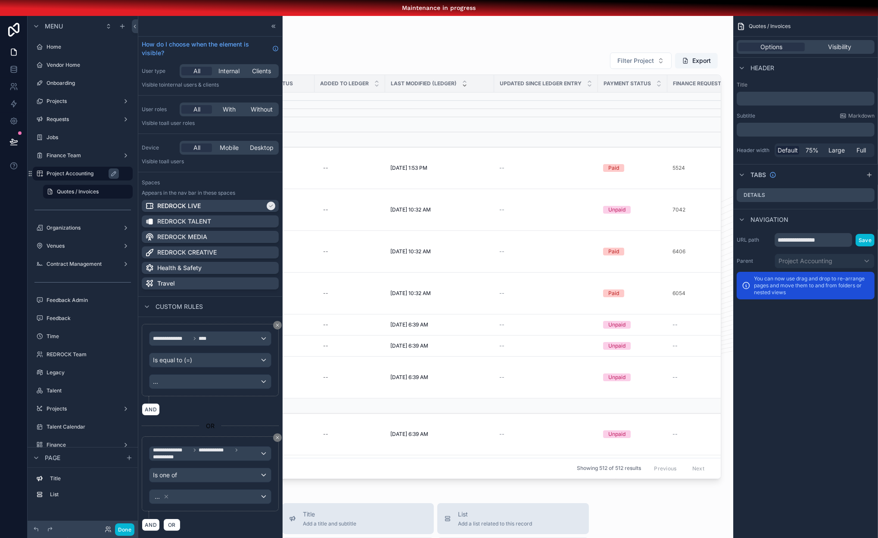
click at [121, 175] on label "Project Accounting" at bounding box center [87, 173] width 81 height 7
click at [270, 28] on icon at bounding box center [273, 26] width 7 height 7
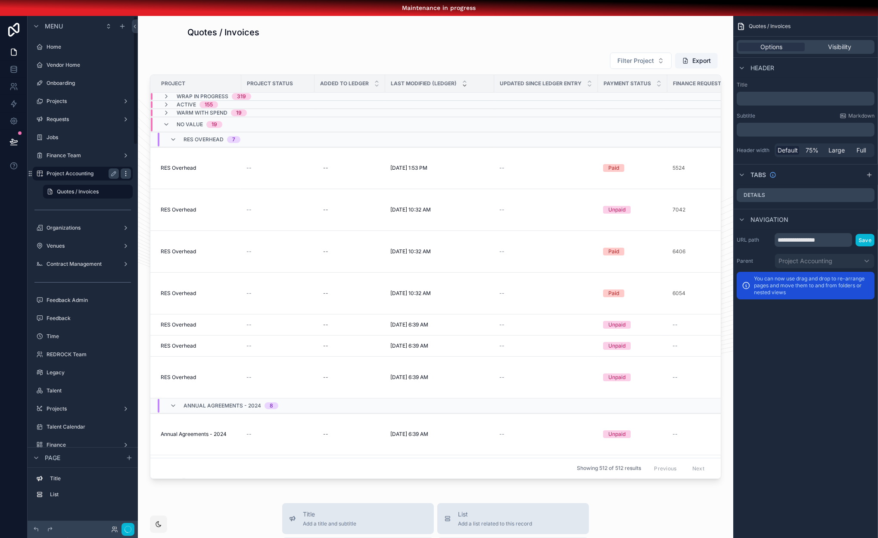
click at [122, 175] on icon "scrollable content" at bounding box center [125, 173] width 7 height 7
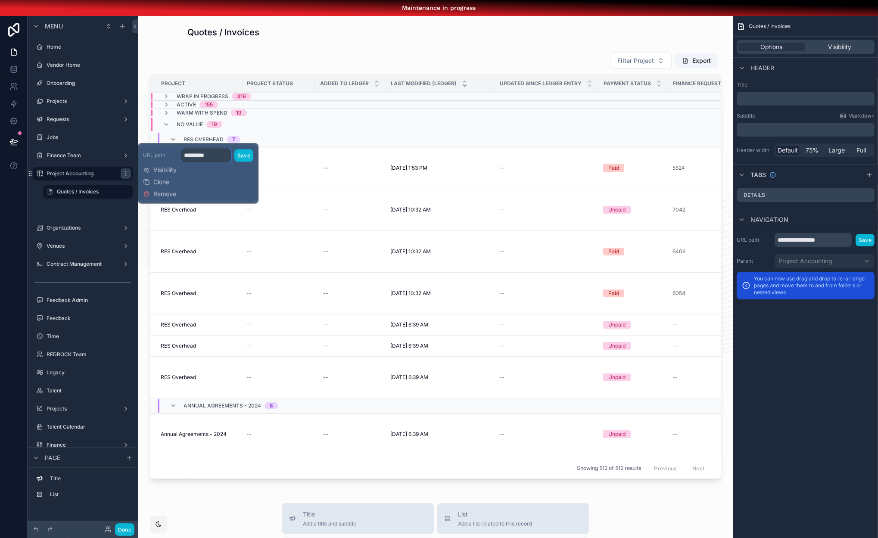
click at [200, 155] on input "*********" at bounding box center [206, 155] width 50 height 14
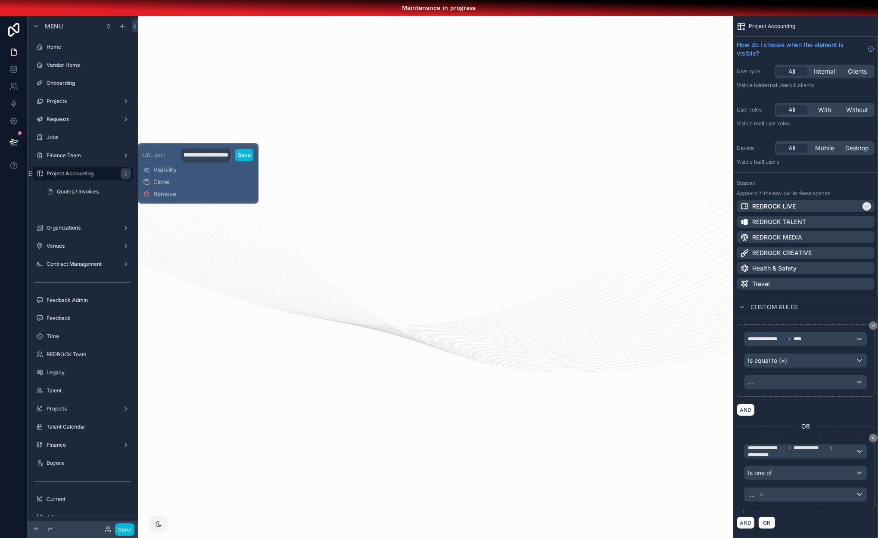
scroll to position [0, 29]
type input "**********"
click at [241, 156] on button "Save" at bounding box center [244, 155] width 19 height 12
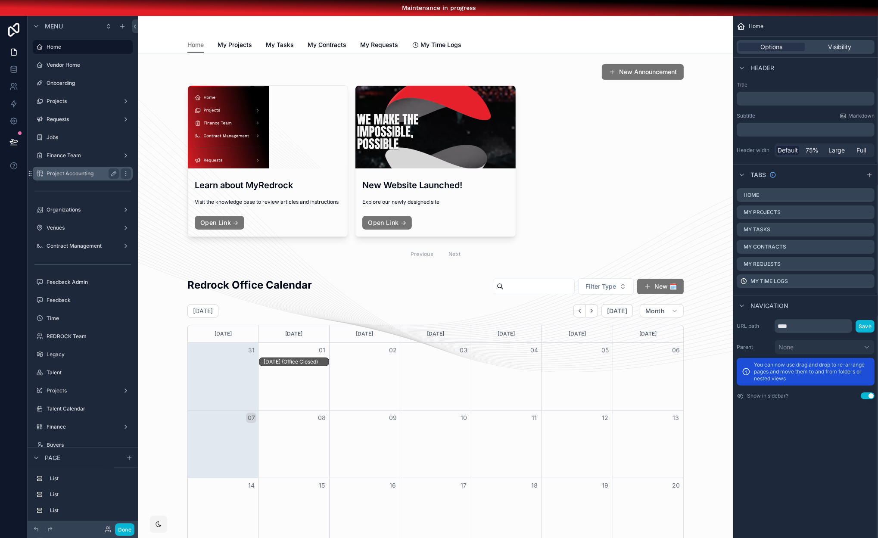
click at [73, 173] on label "Project Accounting" at bounding box center [81, 173] width 69 height 7
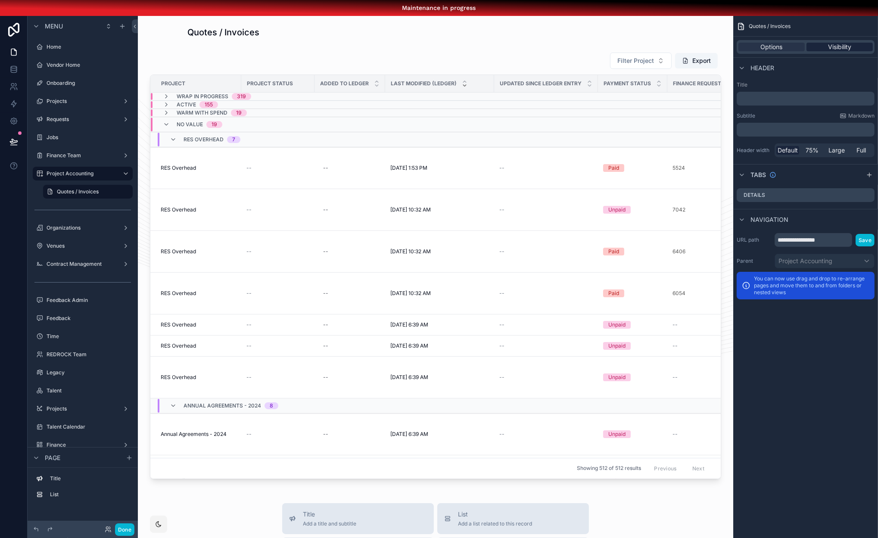
click at [857, 46] on div "Visibility" at bounding box center [840, 47] width 66 height 9
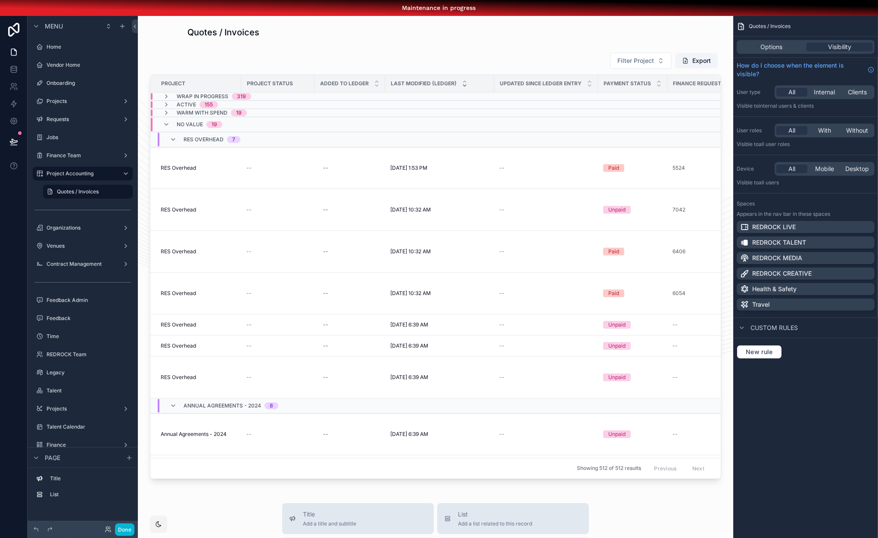
click at [856, 226] on div "REDROCK LIVE" at bounding box center [805, 227] width 131 height 9
click at [771, 357] on button "New rule" at bounding box center [759, 352] width 45 height 14
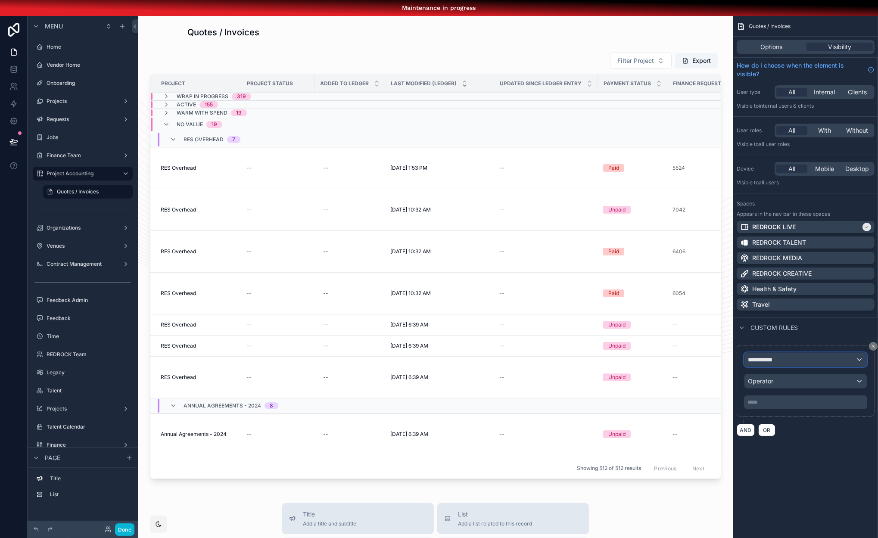
click at [785, 358] on div "**********" at bounding box center [806, 360] width 122 height 14
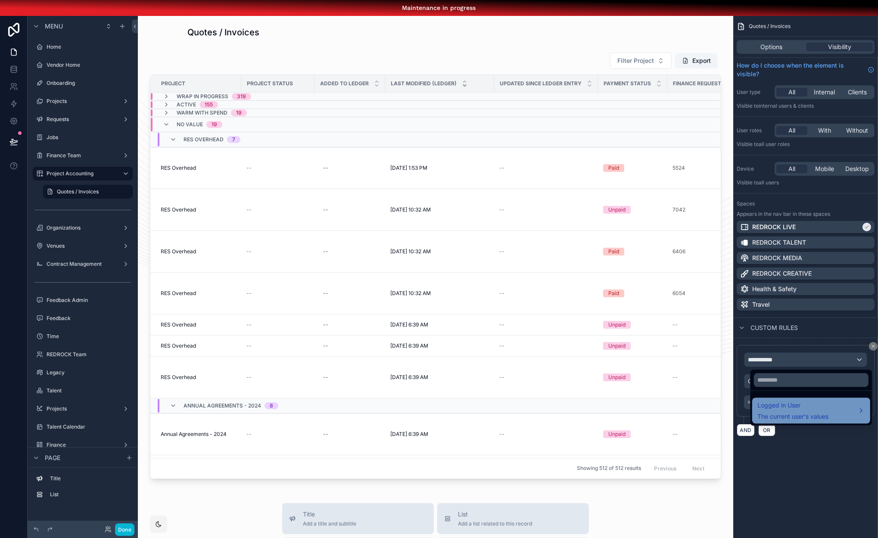
click at [795, 408] on span "Logged in User" at bounding box center [793, 405] width 71 height 10
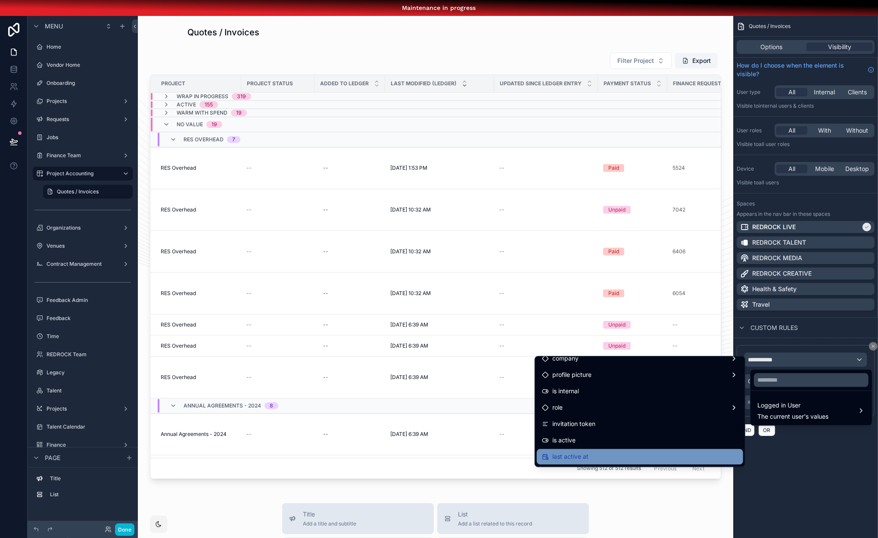
scroll to position [153, 0]
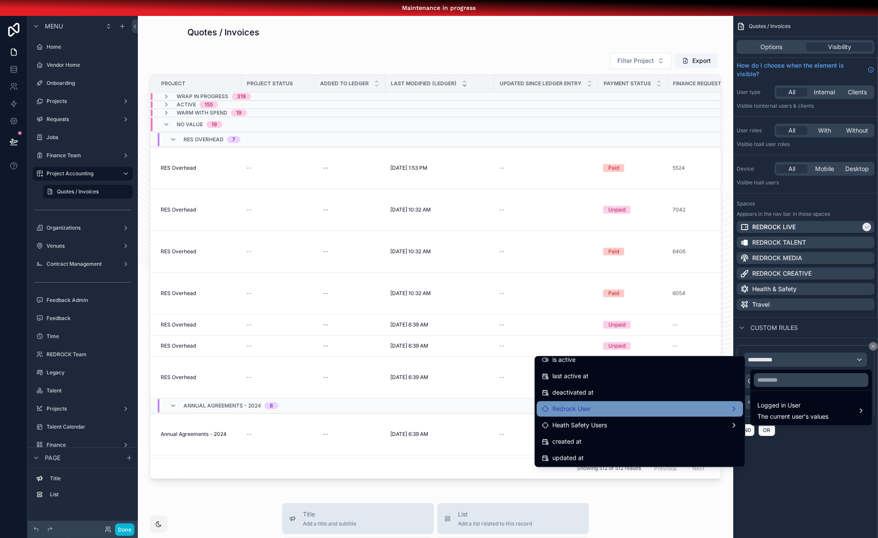
click at [664, 411] on div "Redrock User" at bounding box center [640, 409] width 196 height 10
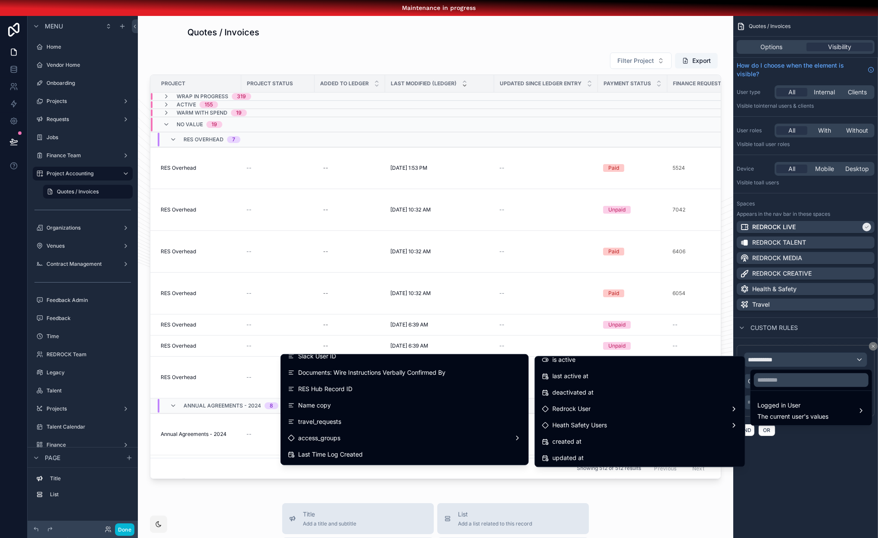
scroll to position [982, 0]
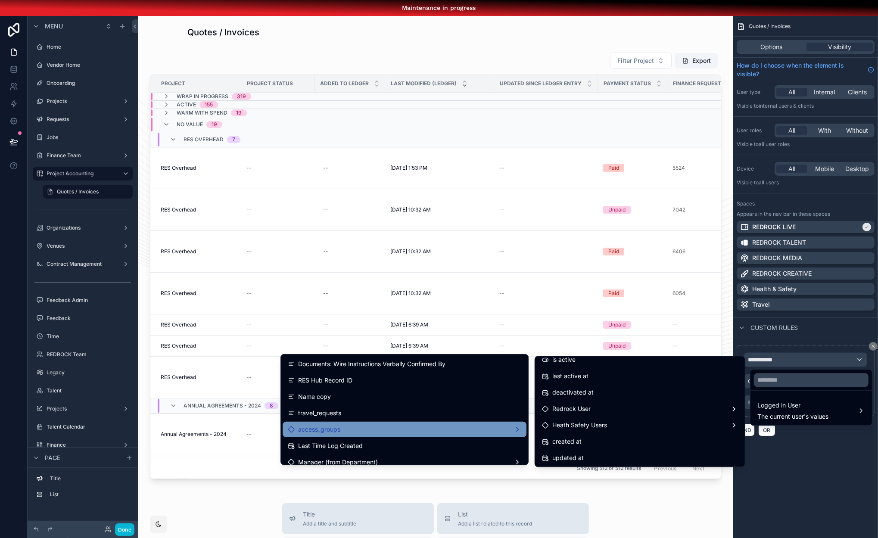
click at [409, 422] on div "access_groups" at bounding box center [405, 430] width 244 height 16
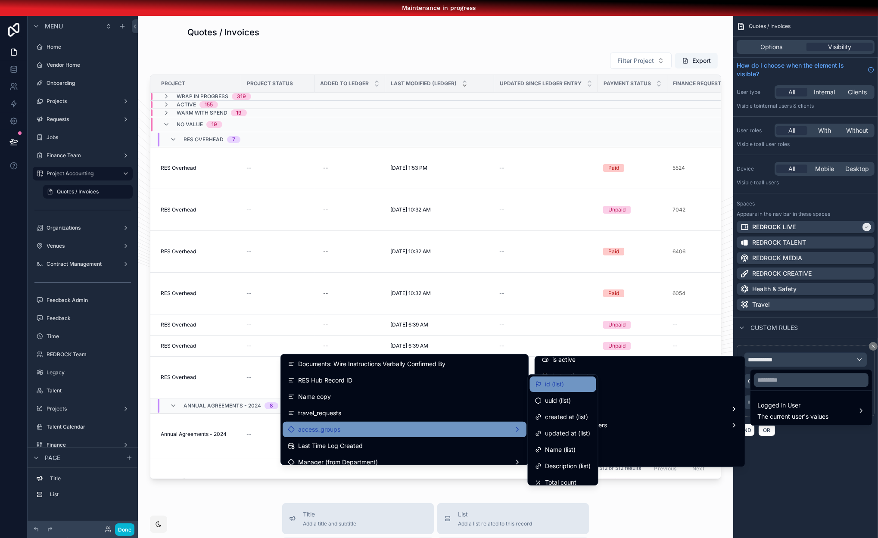
click at [538, 389] on div "id (list)" at bounding box center [549, 384] width 29 height 10
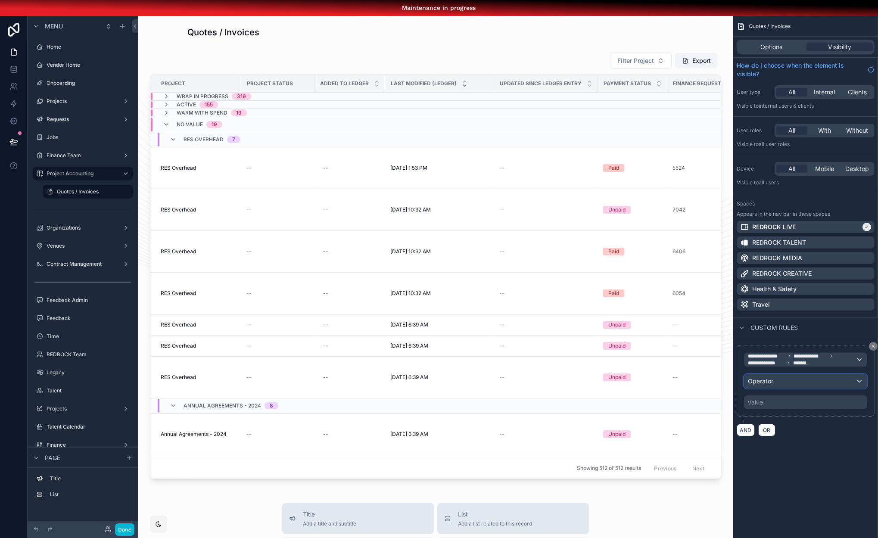
click at [764, 385] on div "Operator" at bounding box center [806, 381] width 122 height 14
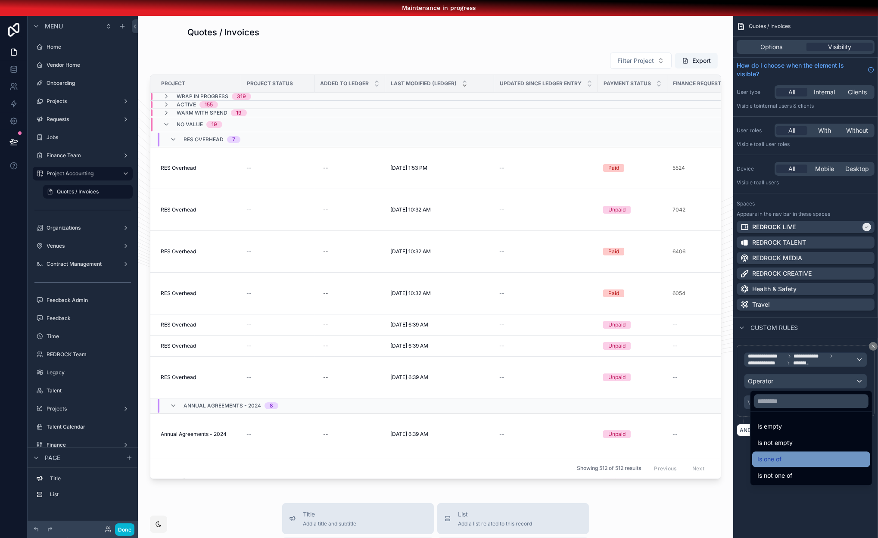
click at [802, 464] on div "Is one of" at bounding box center [812, 459] width 108 height 10
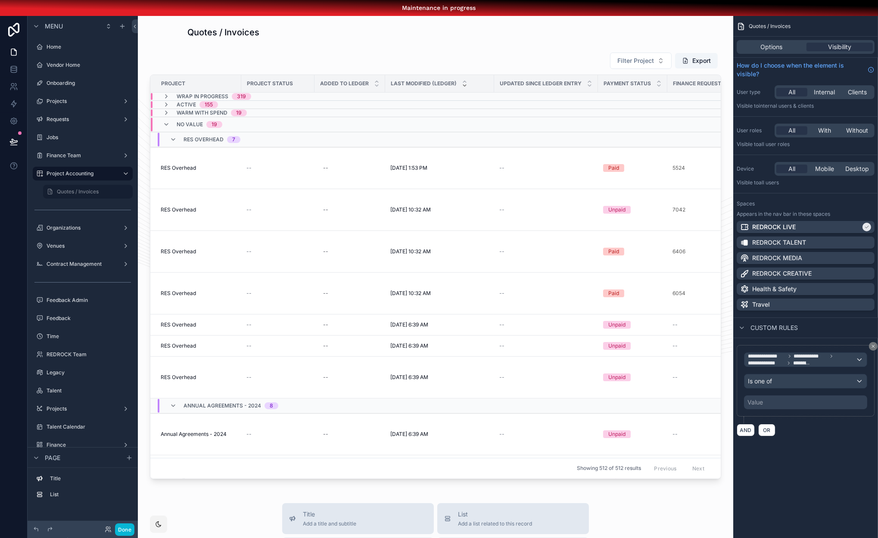
click at [781, 402] on div "Value" at bounding box center [805, 403] width 123 height 14
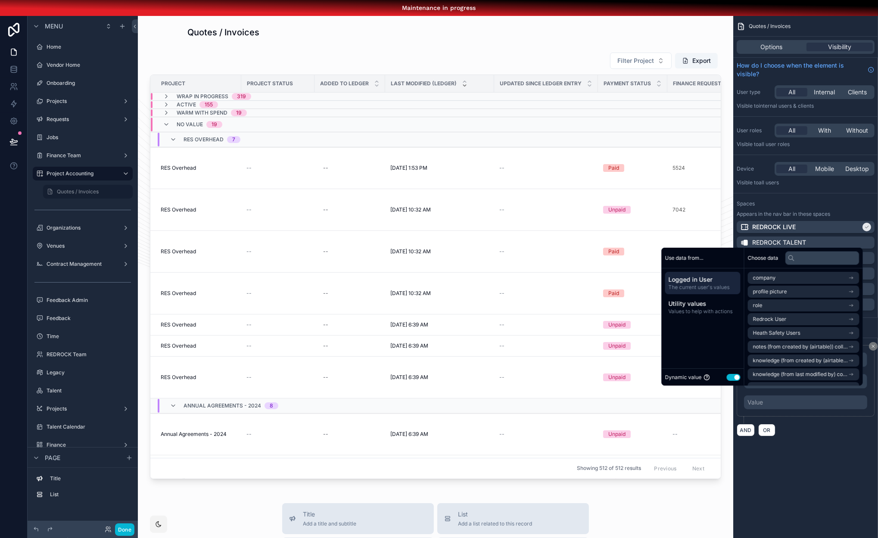
click at [729, 381] on button "Use setting" at bounding box center [734, 377] width 14 height 7
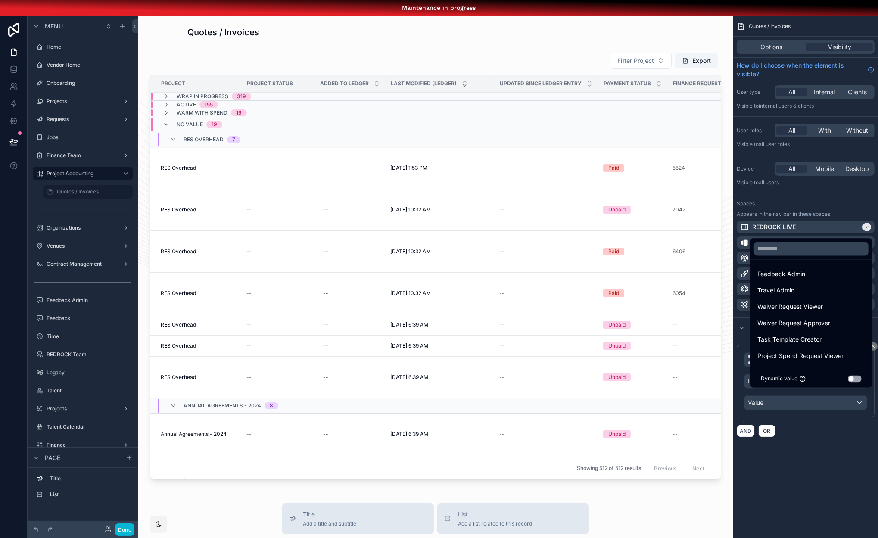
click at [797, 457] on div "scrollable content" at bounding box center [439, 269] width 878 height 538
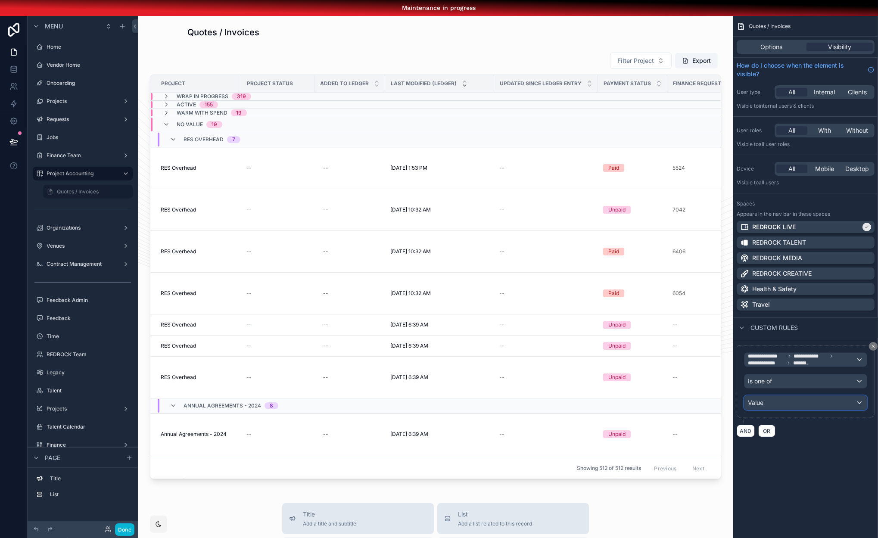
click at [813, 408] on div "Value" at bounding box center [806, 403] width 122 height 14
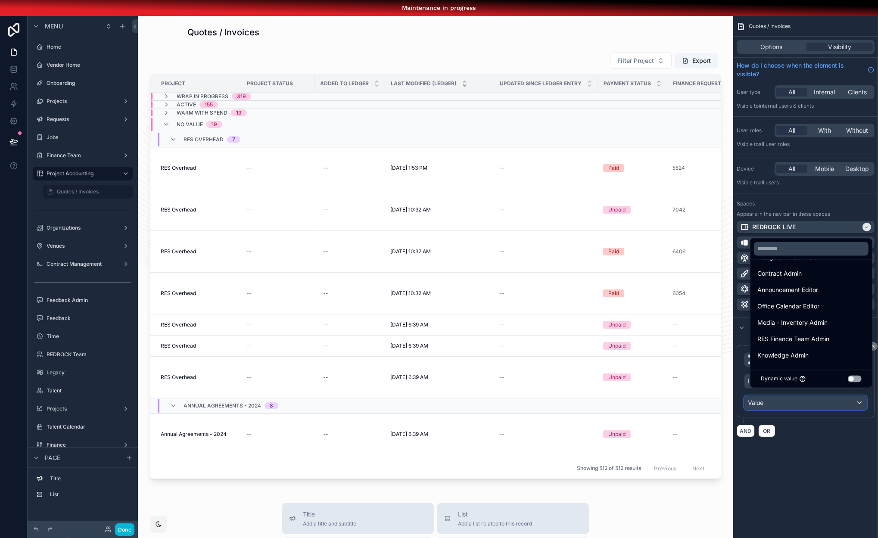
scroll to position [0, 0]
click at [789, 275] on span "Project Accounting View" at bounding box center [792, 274] width 69 height 10
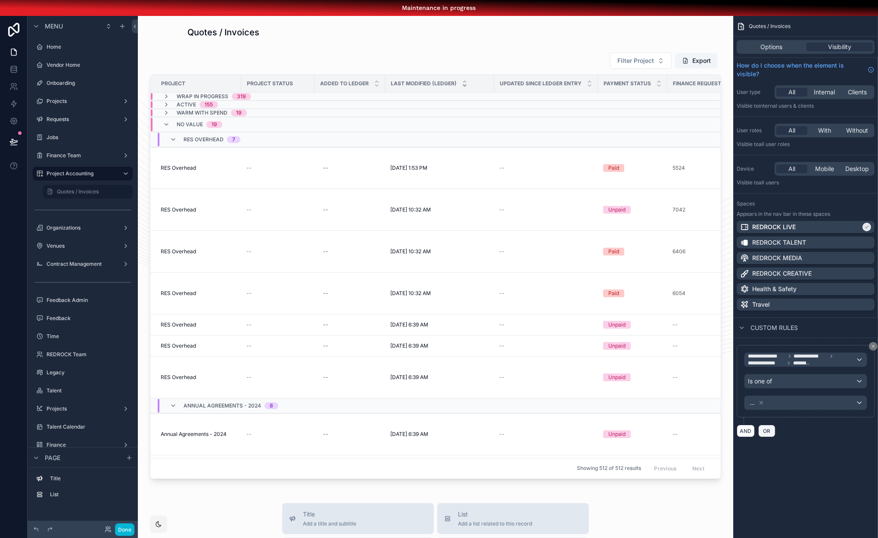
click at [773, 431] on button "OR" at bounding box center [766, 431] width 17 height 12
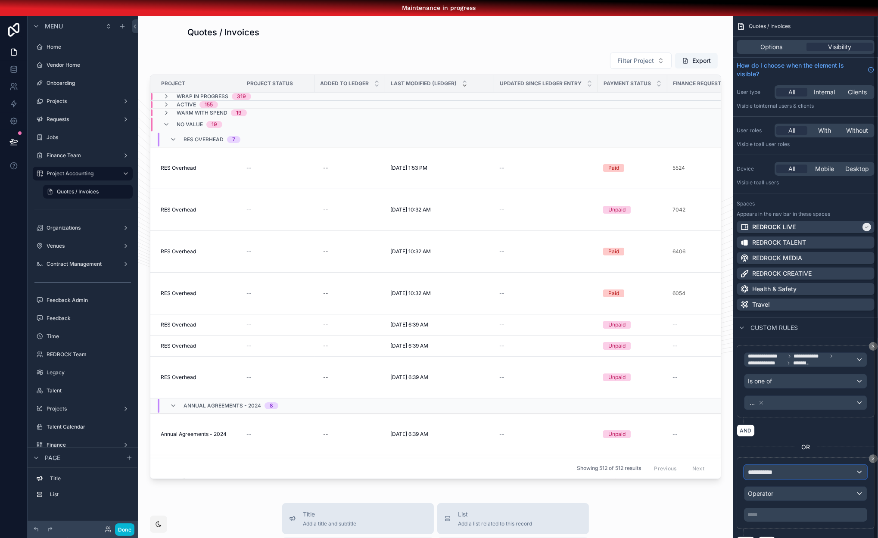
click at [790, 469] on div "**********" at bounding box center [806, 472] width 122 height 14
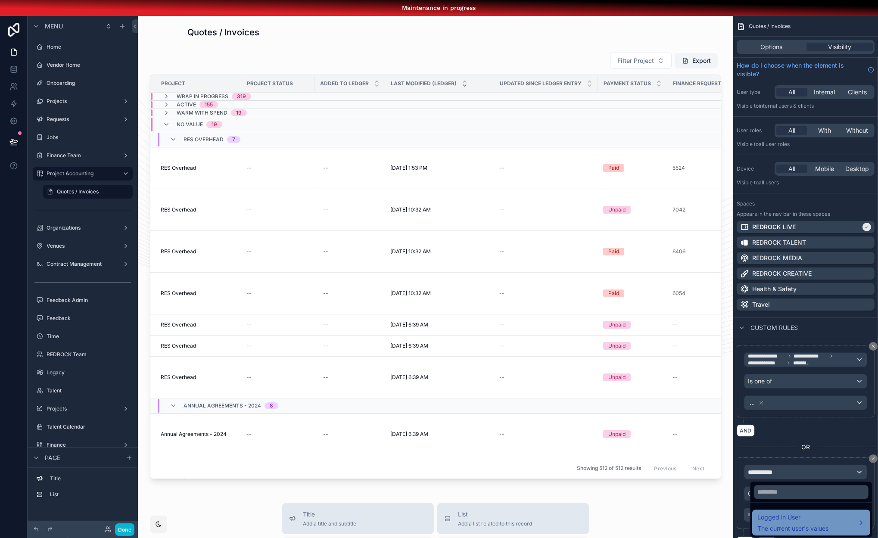
click at [796, 515] on span "Logged in User" at bounding box center [793, 517] width 71 height 10
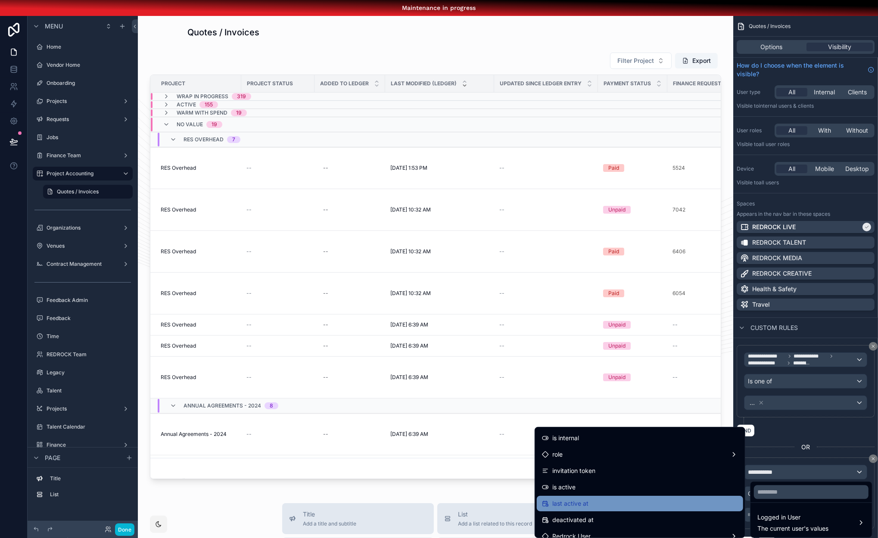
scroll to position [107, 0]
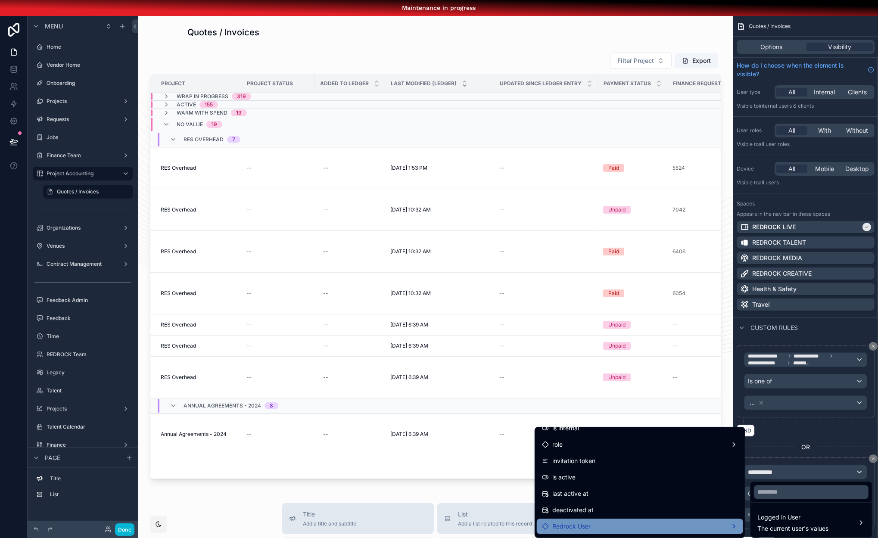
click at [626, 522] on div "Redrock User" at bounding box center [640, 526] width 196 height 10
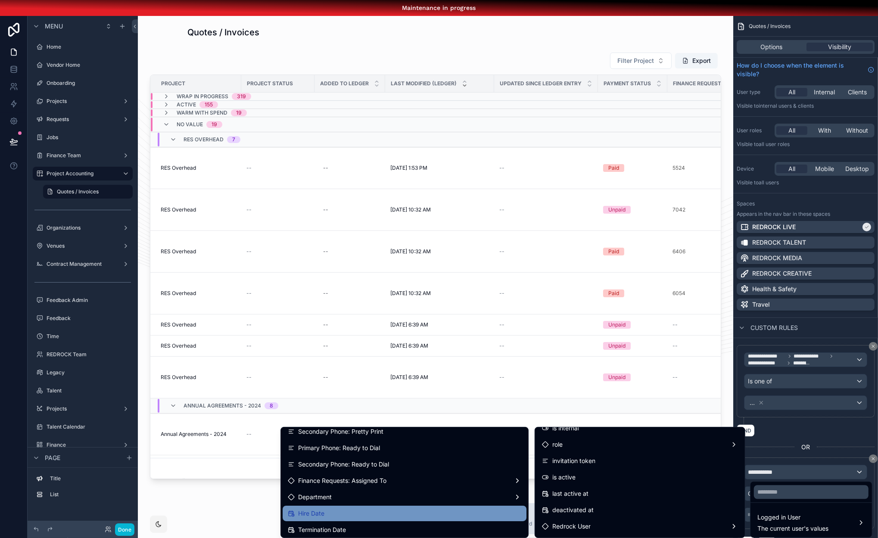
scroll to position [390, 0]
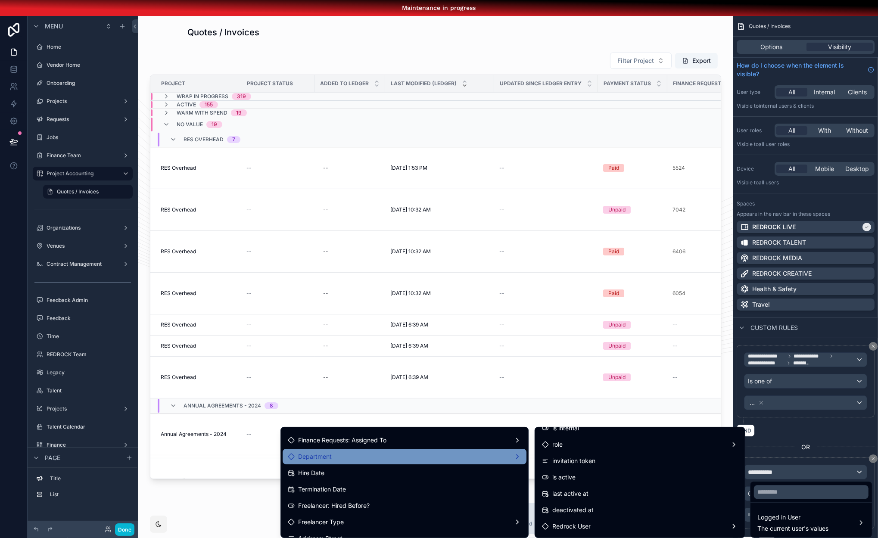
click at [415, 464] on div "Department" at bounding box center [405, 457] width 244 height 16
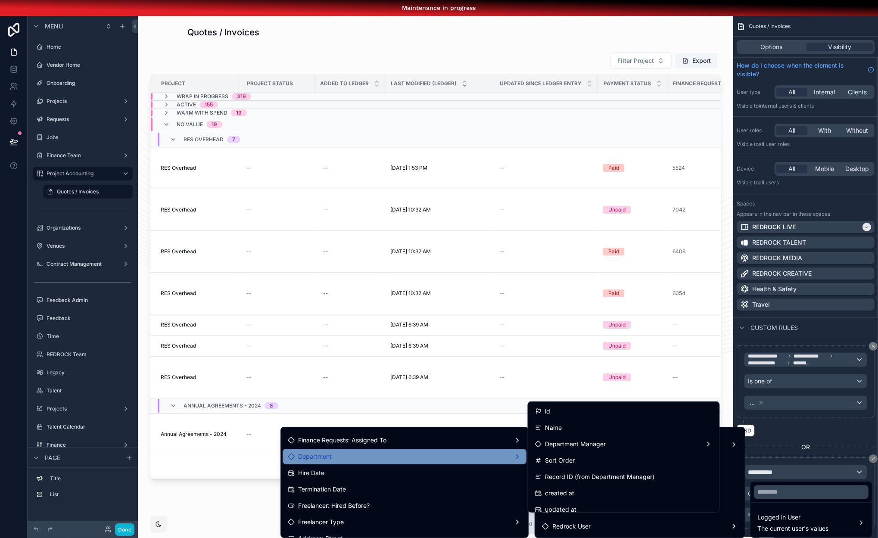
drag, startPoint x: 574, startPoint y: 414, endPoint x: 747, endPoint y: 457, distance: 177.7
click at [574, 413] on div "id" at bounding box center [624, 411] width 178 height 10
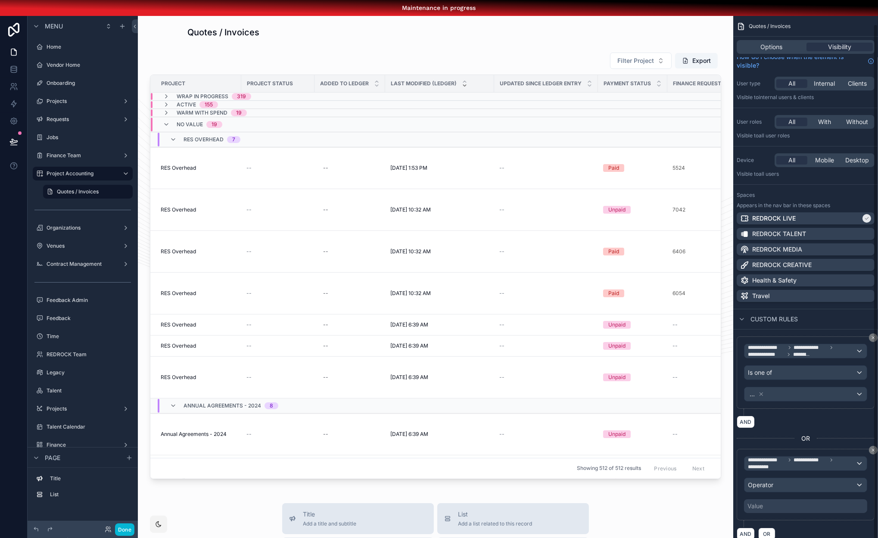
scroll to position [10, 6]
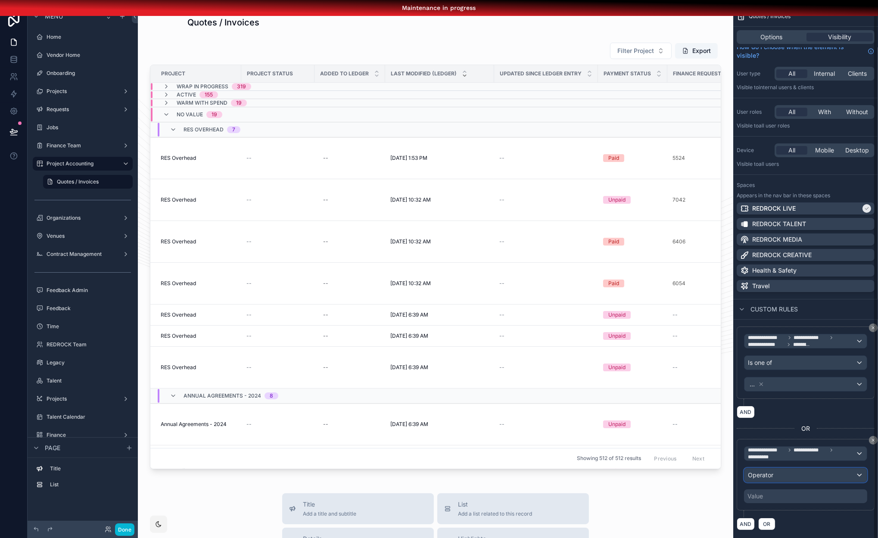
click at [788, 468] on div "Operator" at bounding box center [806, 475] width 122 height 14
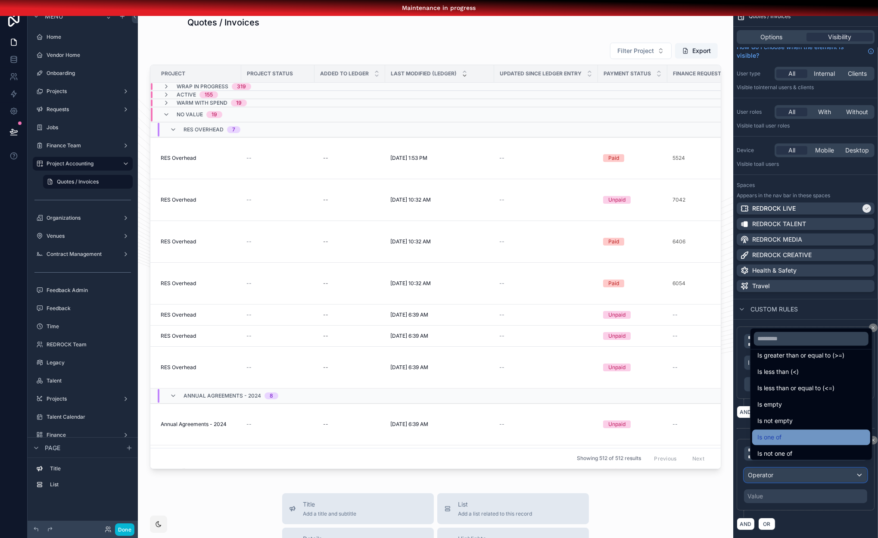
scroll to position [61, 0]
click at [792, 440] on div "Is one of" at bounding box center [812, 434] width 108 height 10
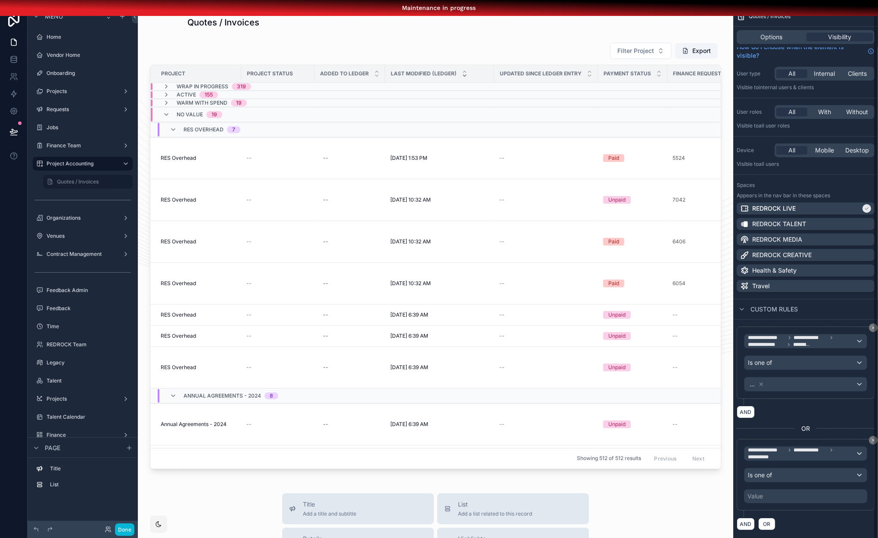
click at [798, 499] on div "Value" at bounding box center [805, 497] width 123 height 14
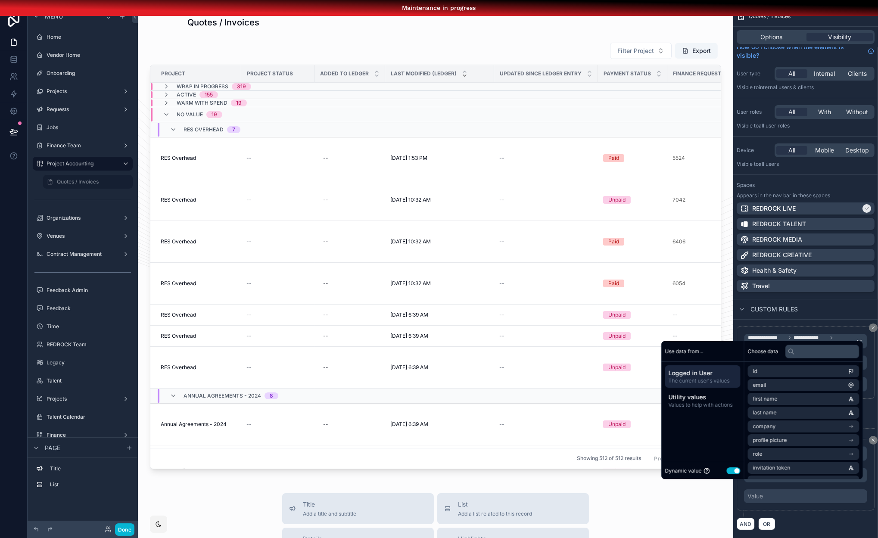
click at [729, 474] on button "Use setting" at bounding box center [734, 471] width 14 height 7
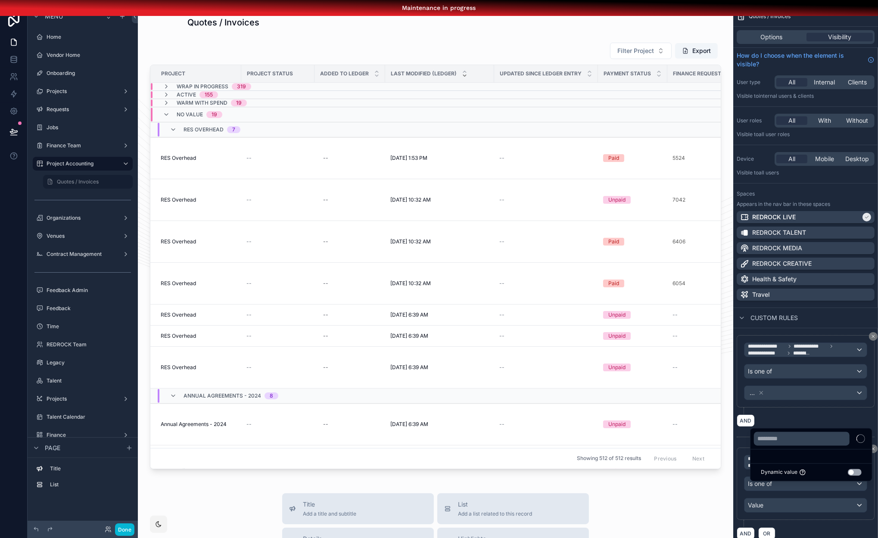
scroll to position [9, 0]
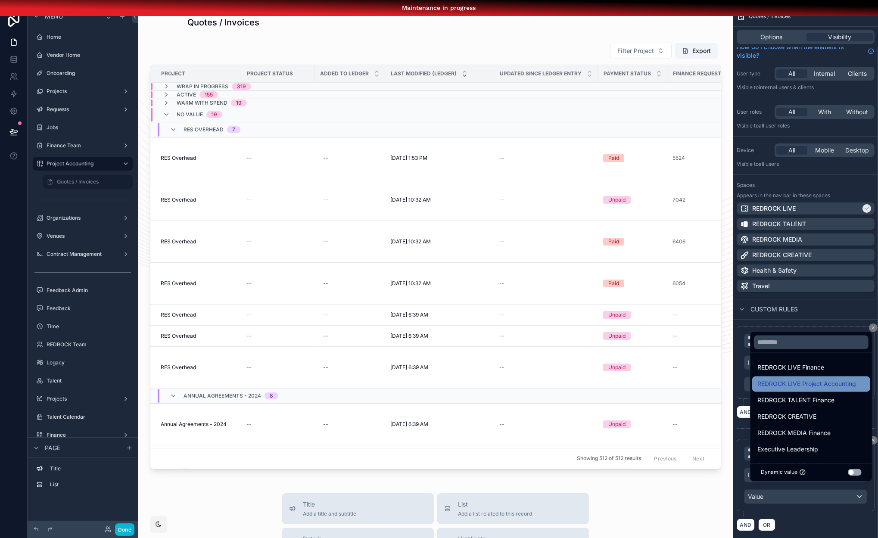
click at [799, 384] on div "REDROCK LIVE Project Accounting" at bounding box center [811, 385] width 118 height 16
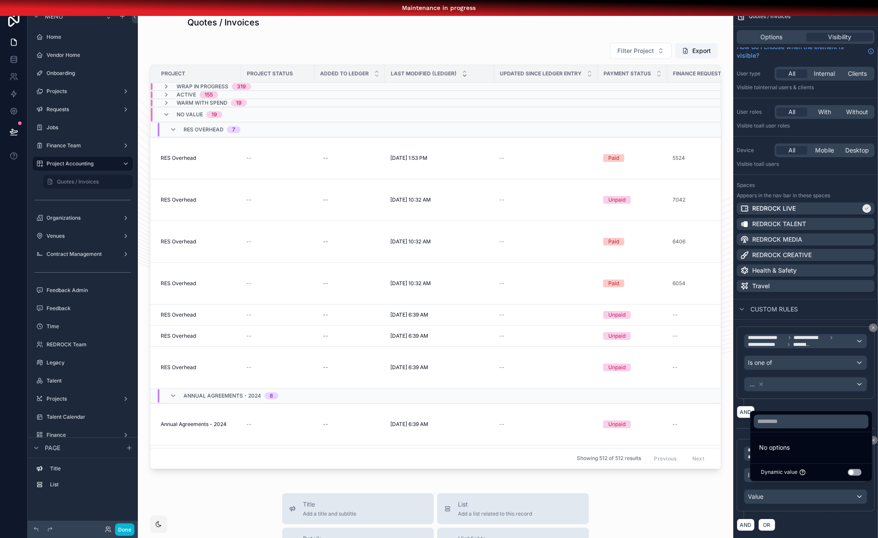
scroll to position [22, 6]
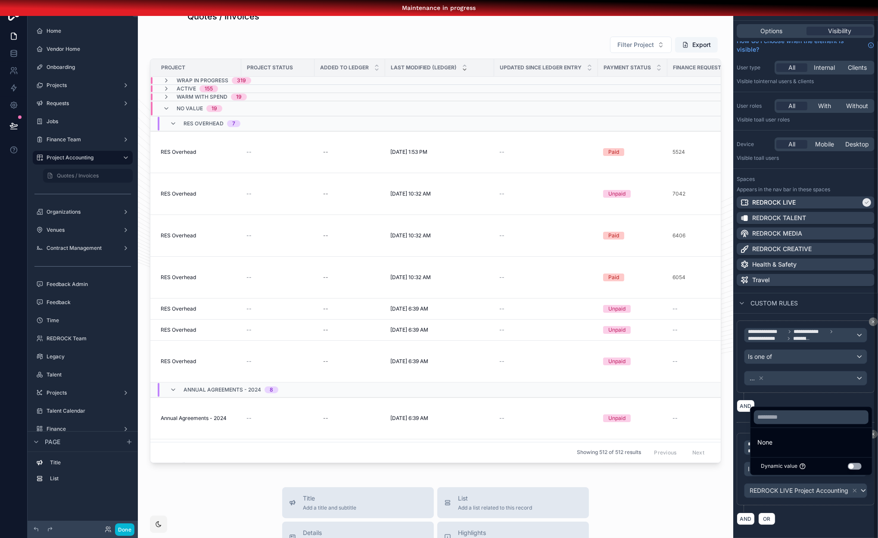
click at [803, 512] on div "AND OR" at bounding box center [806, 518] width 138 height 13
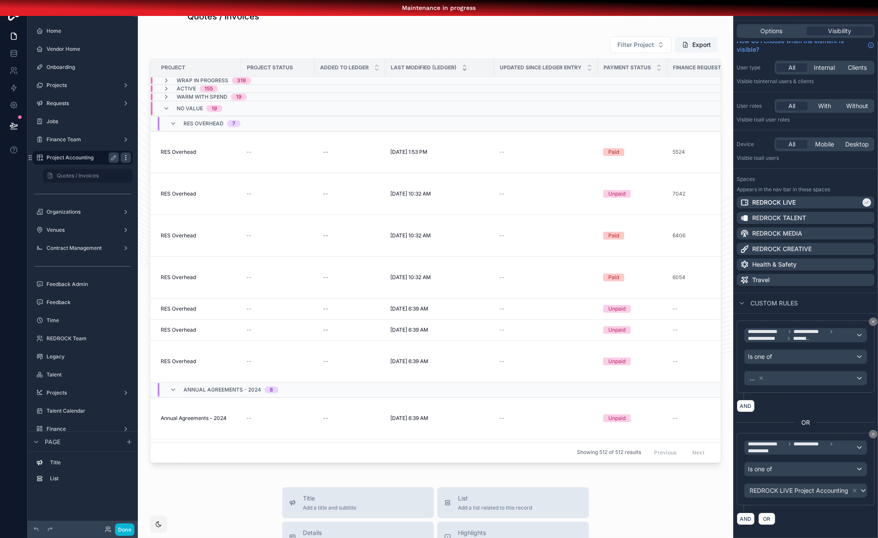
click at [122, 154] on icon "scrollable content" at bounding box center [125, 157] width 7 height 7
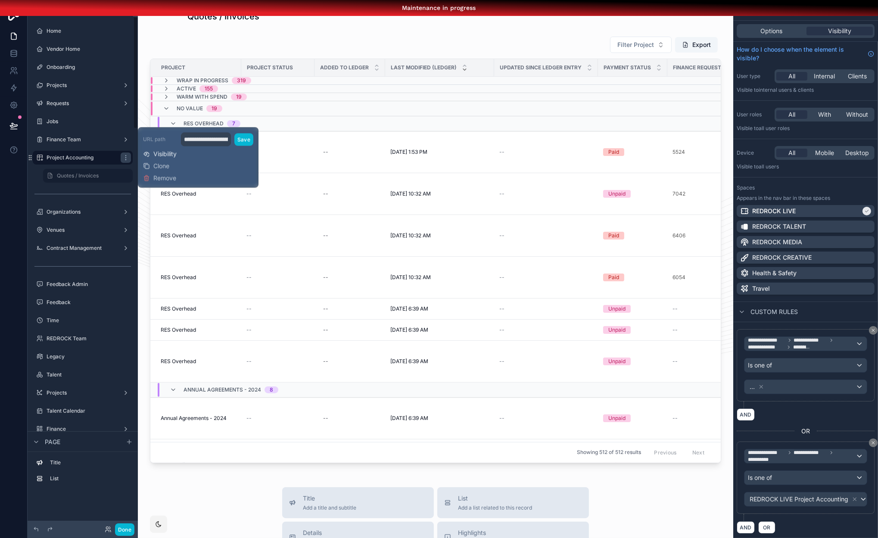
click at [165, 150] on span "Visibility" at bounding box center [164, 154] width 23 height 9
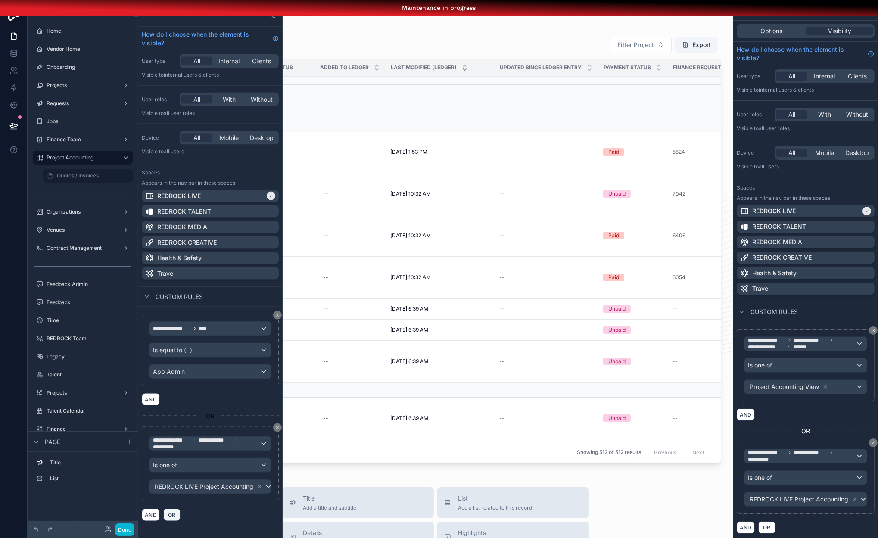
click at [170, 512] on span "OR" at bounding box center [171, 515] width 11 height 6
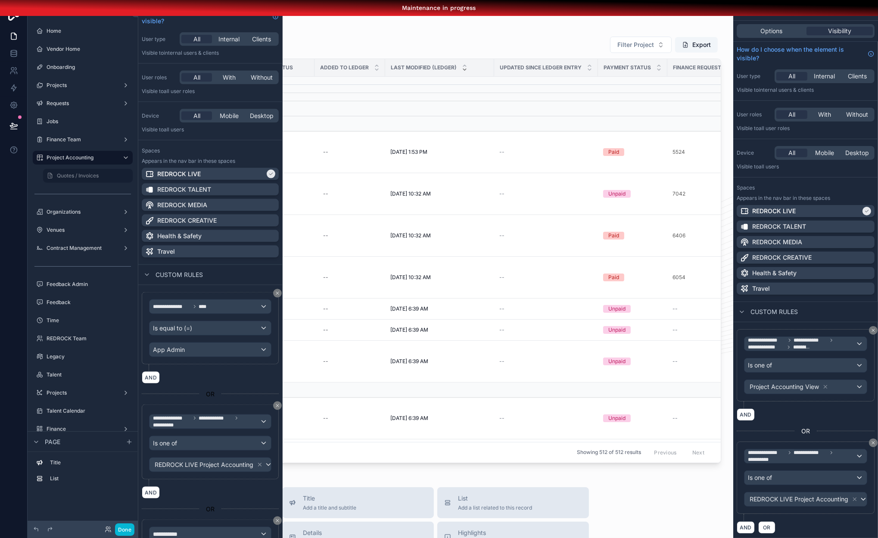
scroll to position [87, 0]
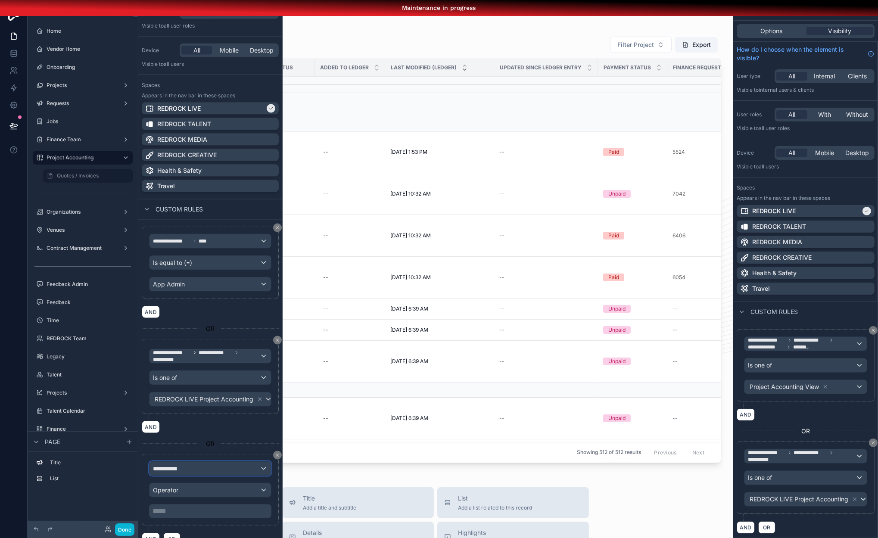
click at [202, 462] on div "**********" at bounding box center [211, 469] width 122 height 14
click at [211, 508] on span "Logged in User" at bounding box center [191, 513] width 71 height 10
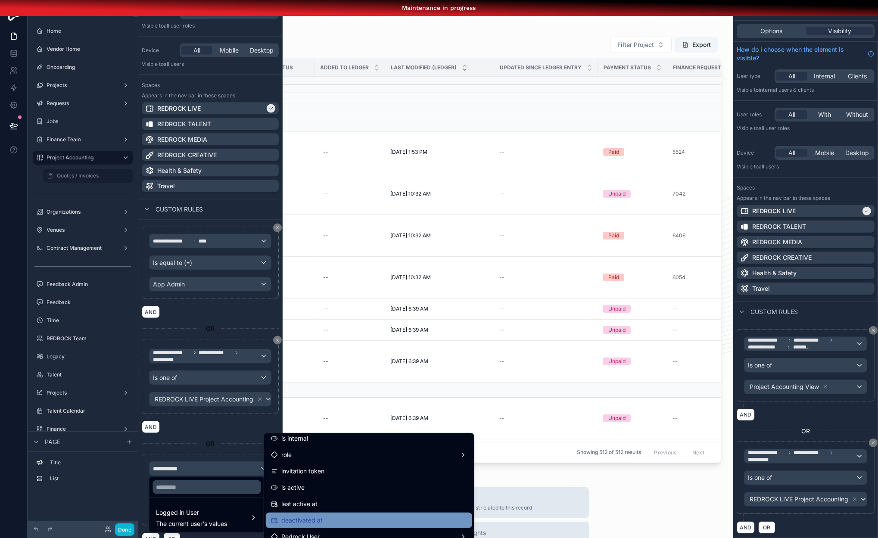
scroll to position [112, 0]
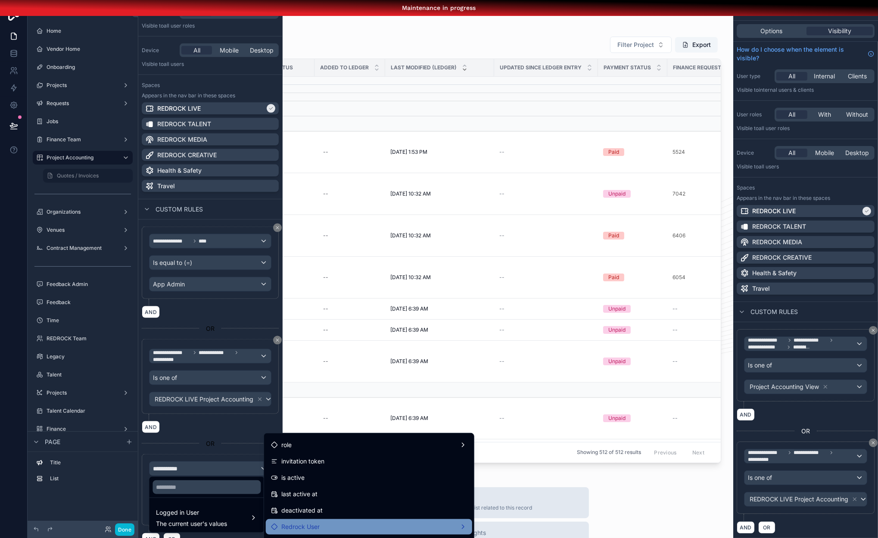
click at [324, 519] on div "Redrock User" at bounding box center [369, 527] width 206 height 16
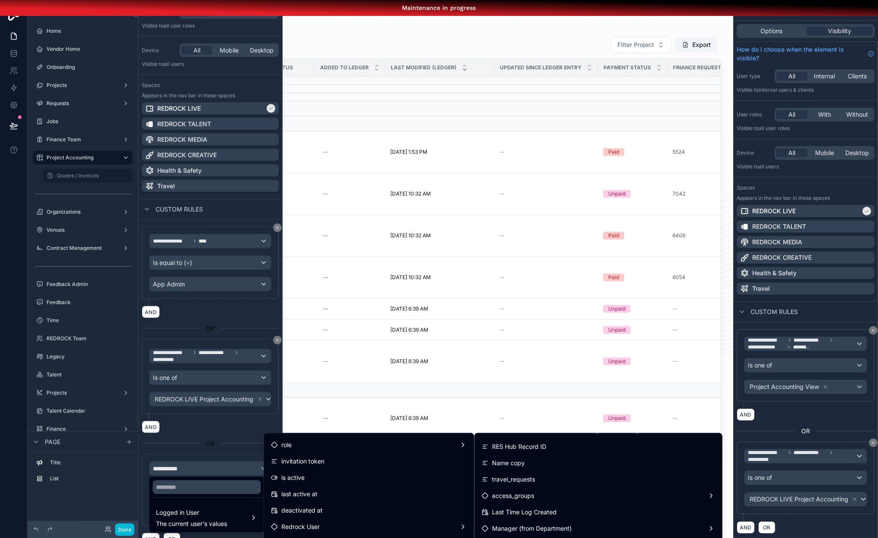
scroll to position [1012, 0]
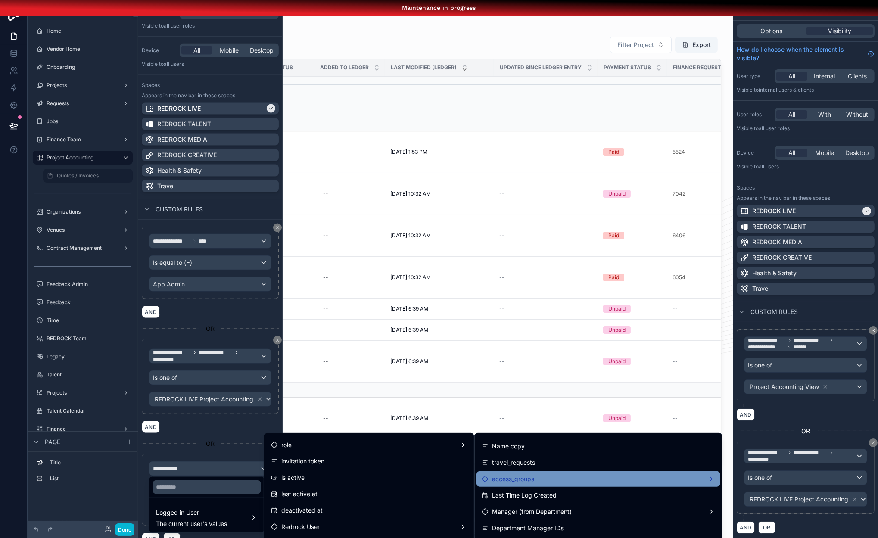
click at [642, 474] on div "access_groups" at bounding box center [599, 479] width 234 height 10
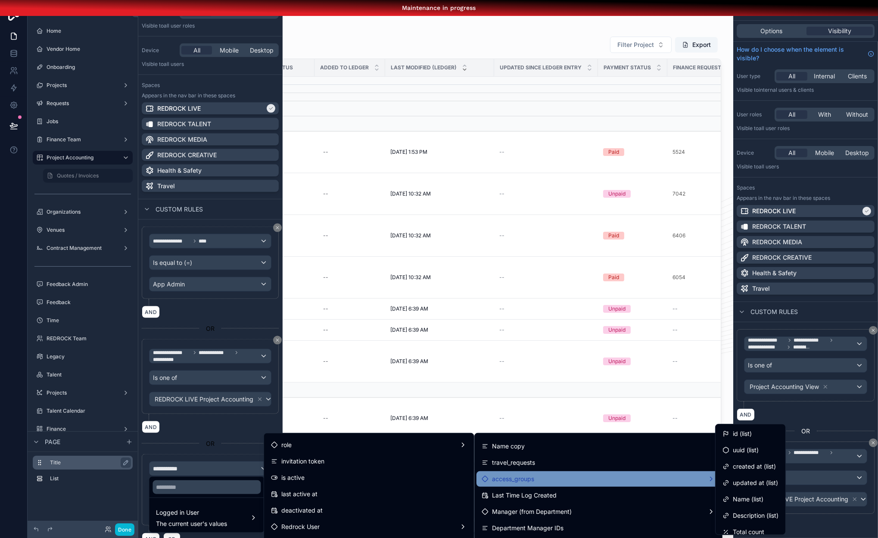
drag, startPoint x: 727, startPoint y: 431, endPoint x: 120, endPoint y: 463, distance: 607.6
click at [727, 431] on div "id (list)" at bounding box center [737, 434] width 29 height 10
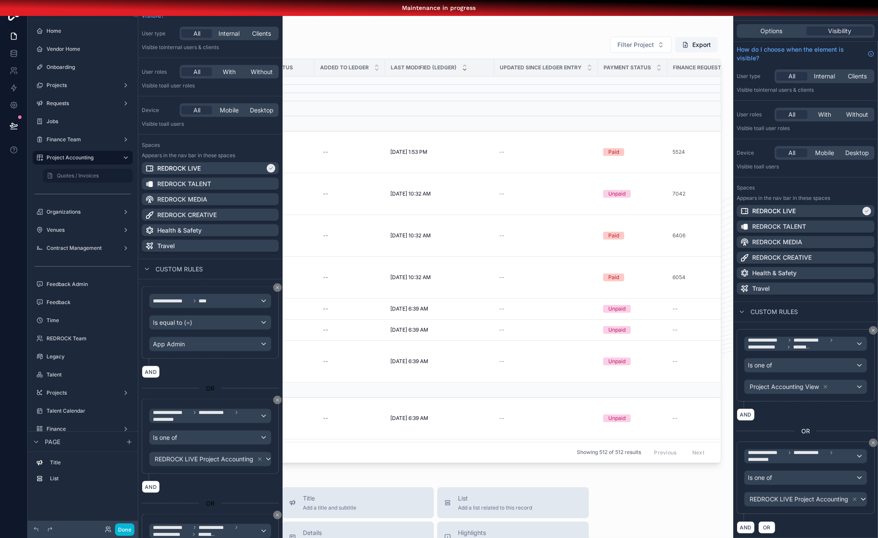
scroll to position [90, 0]
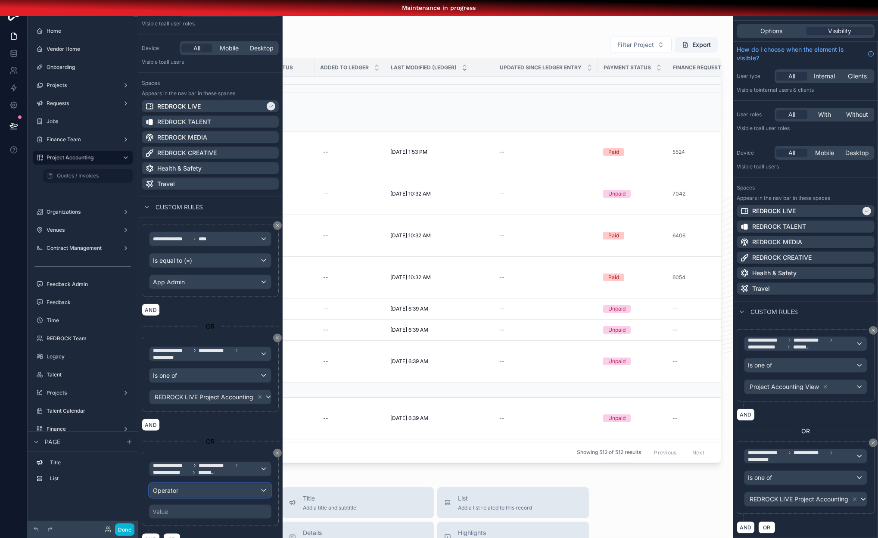
click at [186, 483] on div "Operator" at bounding box center [211, 490] width 122 height 14
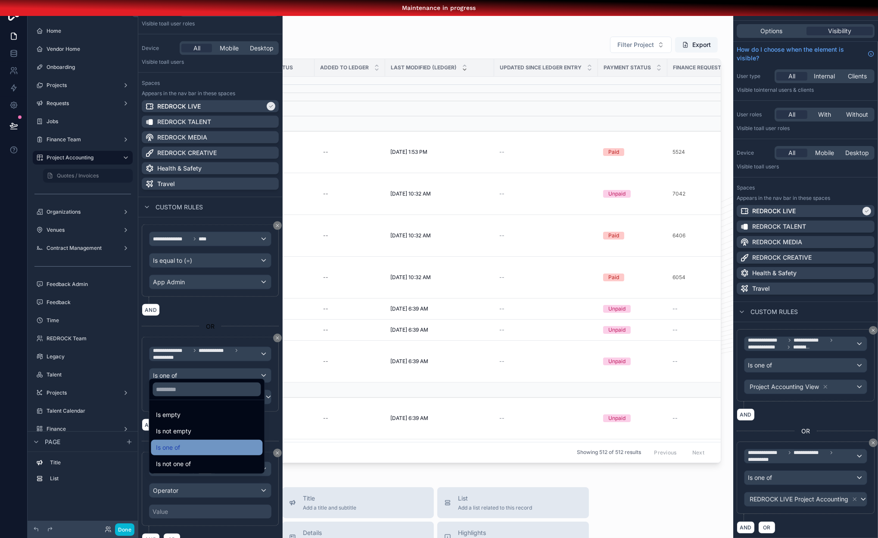
click at [190, 445] on div "Is one of" at bounding box center [206, 448] width 101 height 10
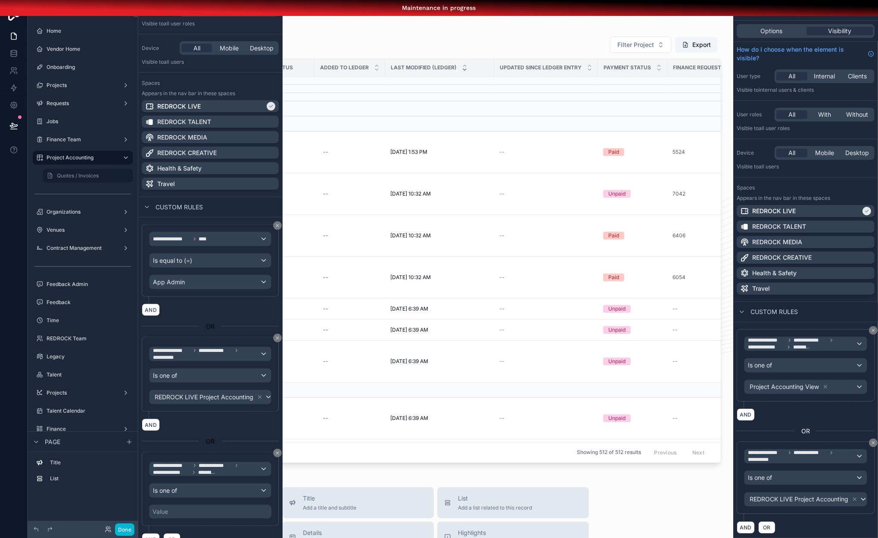
click at [193, 505] on div "Value" at bounding box center [210, 512] width 122 height 14
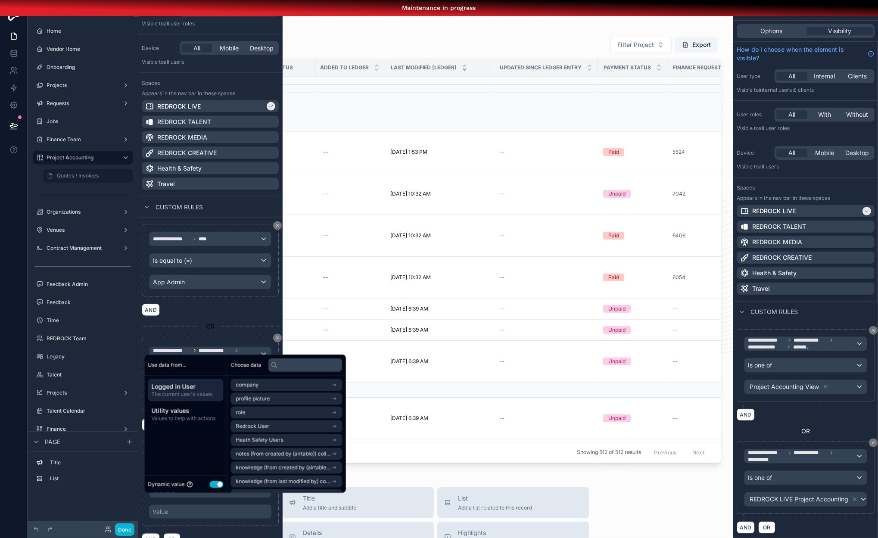
click at [209, 486] on button "Use setting" at bounding box center [216, 484] width 14 height 7
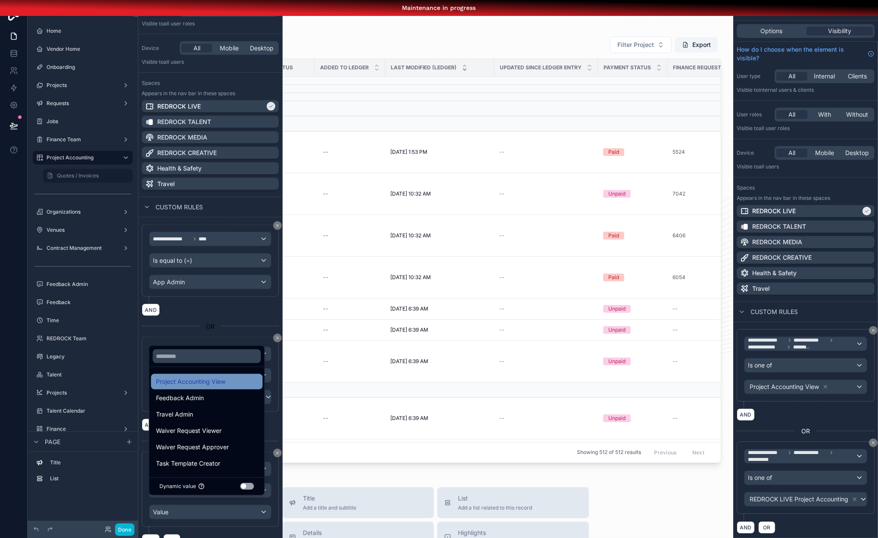
click at [182, 381] on span "Project Accounting View" at bounding box center [190, 382] width 69 height 10
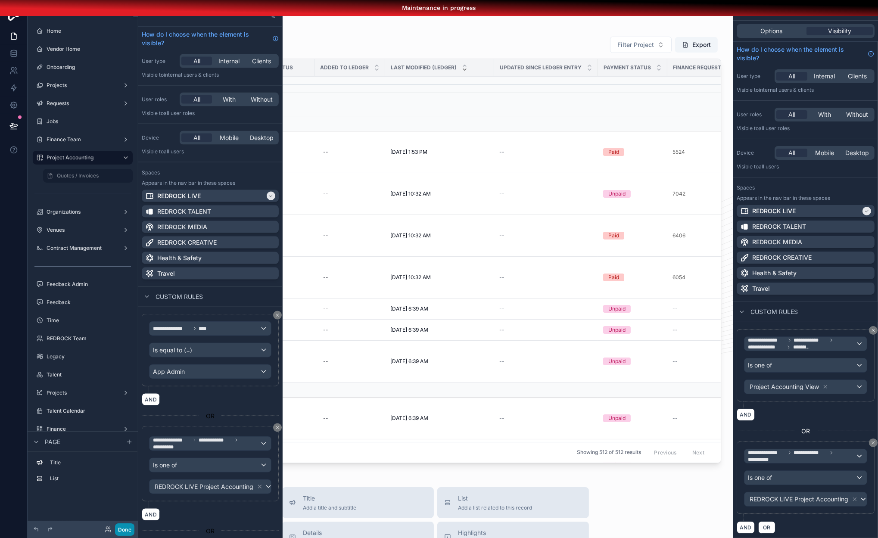
click at [127, 527] on button "Done" at bounding box center [124, 530] width 19 height 12
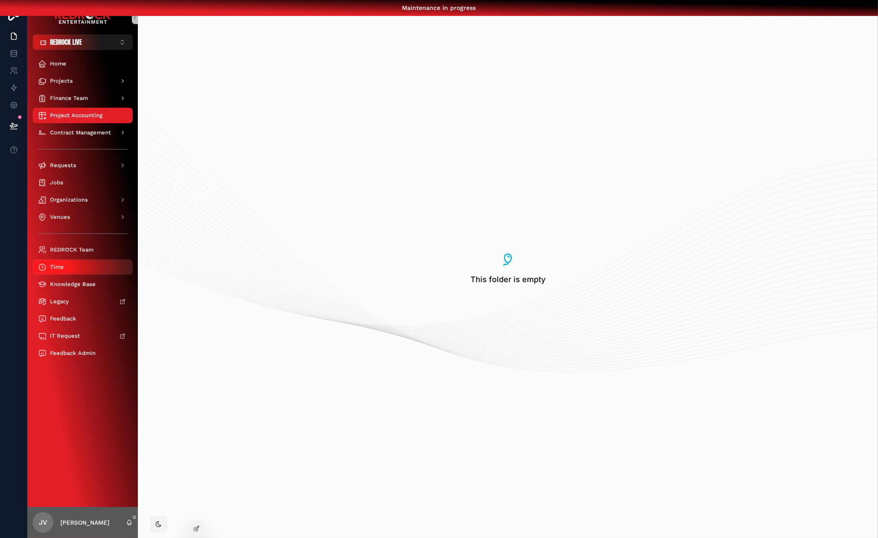
scroll to position [22, 0]
click at [197, 530] on icon at bounding box center [196, 528] width 7 height 7
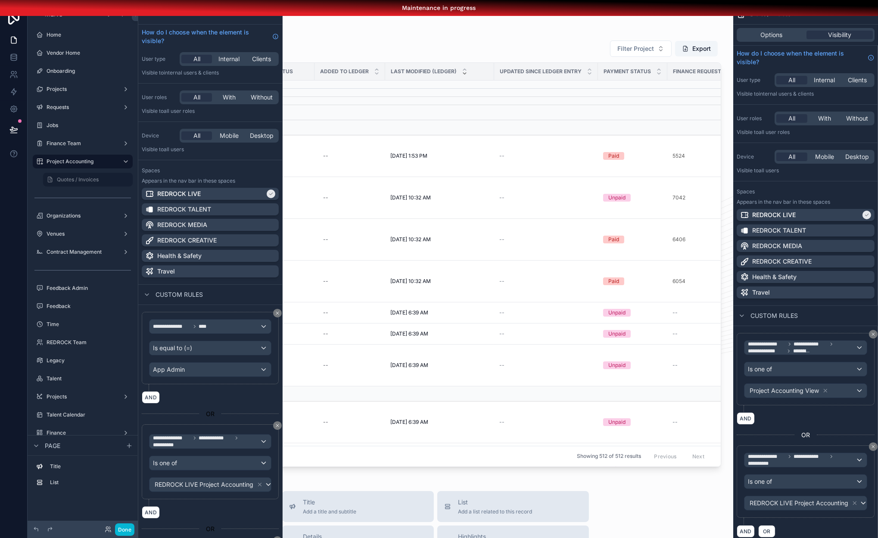
scroll to position [0, 0]
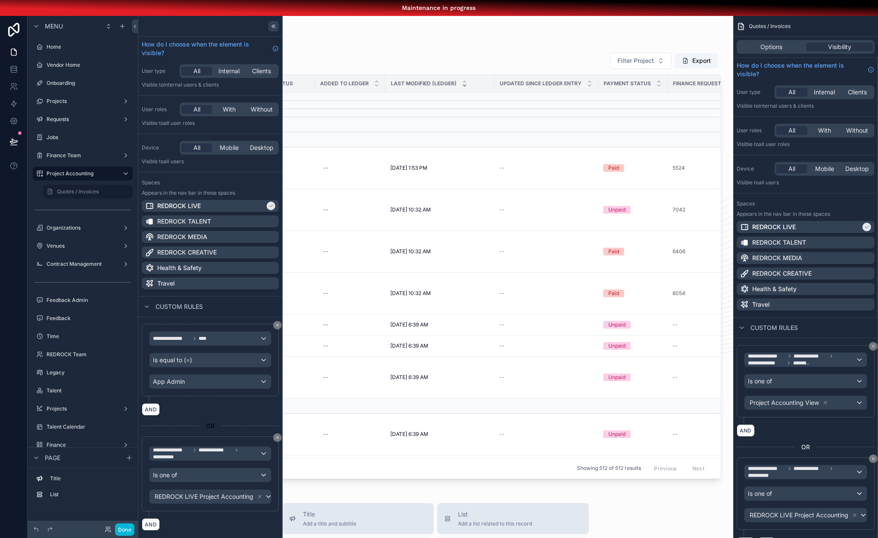
click at [272, 25] on icon at bounding box center [272, 26] width 1 height 3
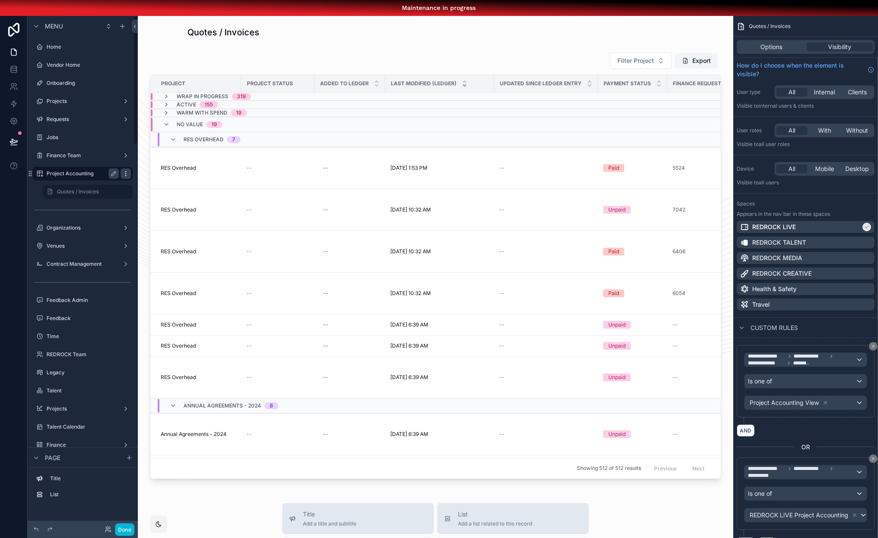
click at [126, 172] on icon "scrollable content" at bounding box center [125, 173] width 7 height 7
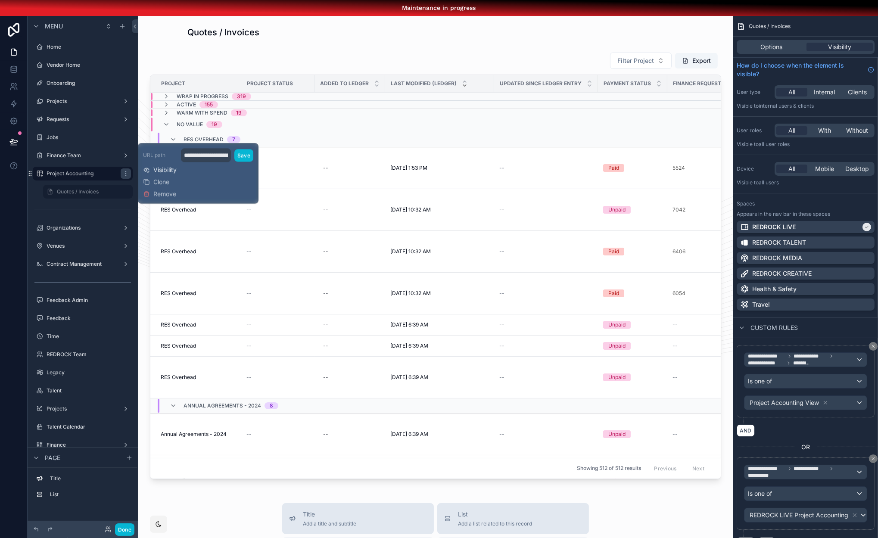
click at [176, 171] on span "Visibility" at bounding box center [164, 169] width 23 height 9
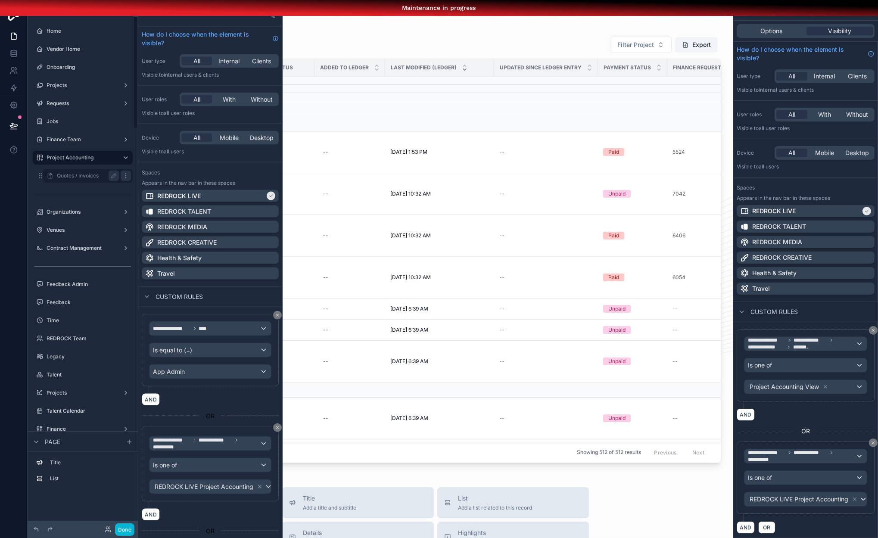
click at [124, 172] on icon "scrollable content" at bounding box center [125, 175] width 7 height 7
click at [89, 172] on label "Quotes / Invoices" at bounding box center [86, 175] width 59 height 7
click at [80, 172] on label "Quotes / Invoices" at bounding box center [86, 175] width 59 height 7
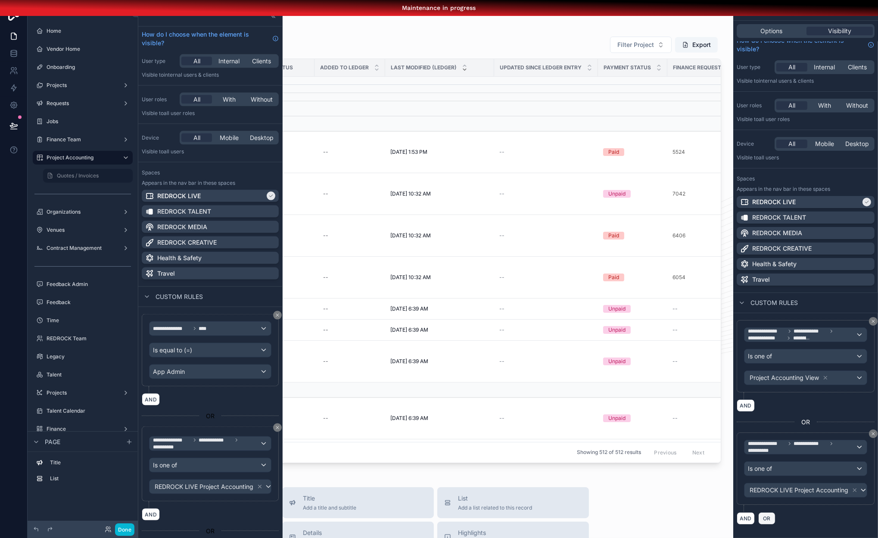
click at [773, 515] on span "OR" at bounding box center [766, 518] width 11 height 6
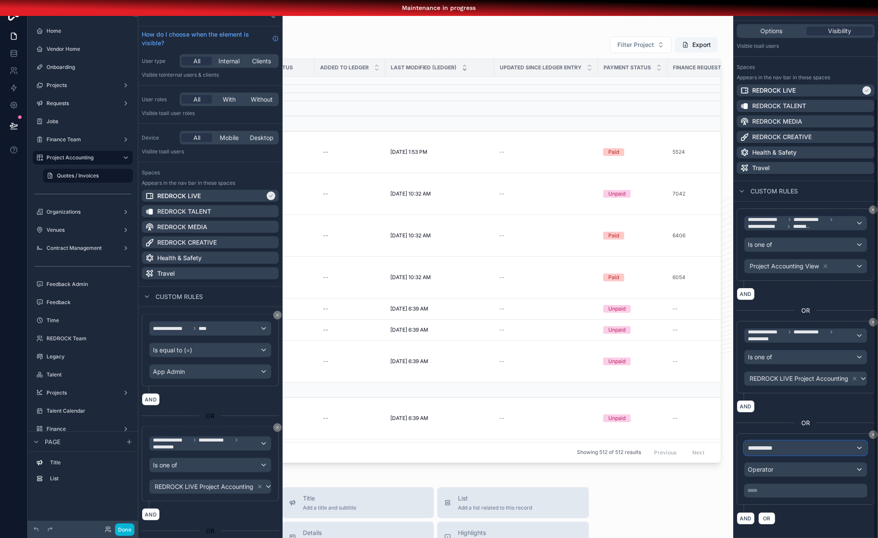
click at [796, 445] on div "**********" at bounding box center [806, 448] width 122 height 14
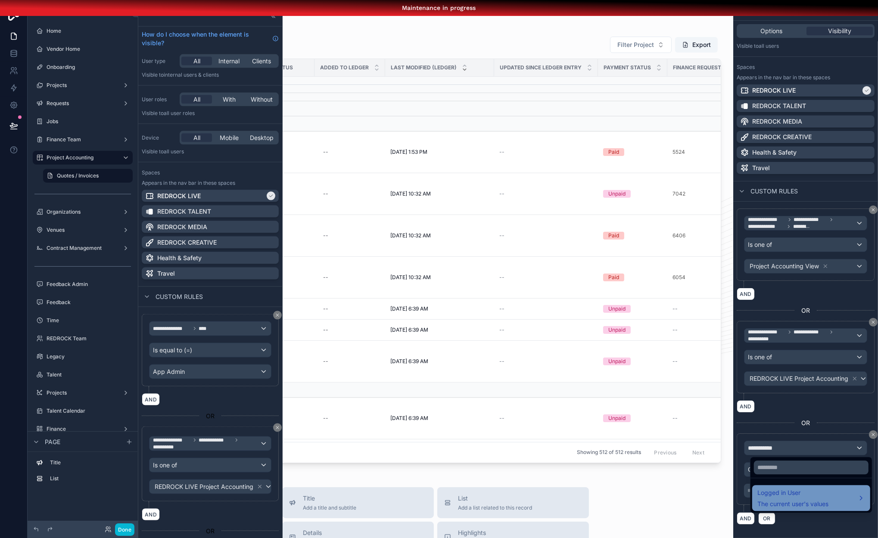
click at [793, 489] on span "Logged in User" at bounding box center [793, 493] width 71 height 10
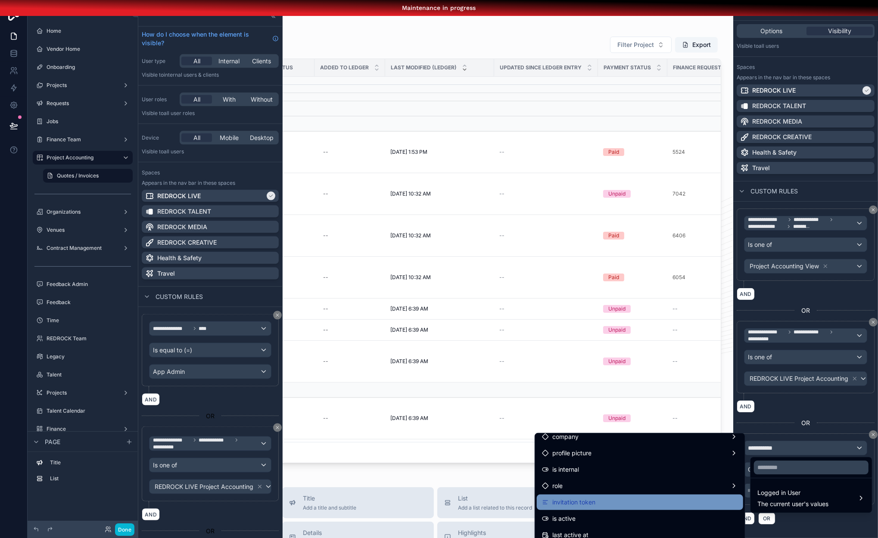
scroll to position [82, 0]
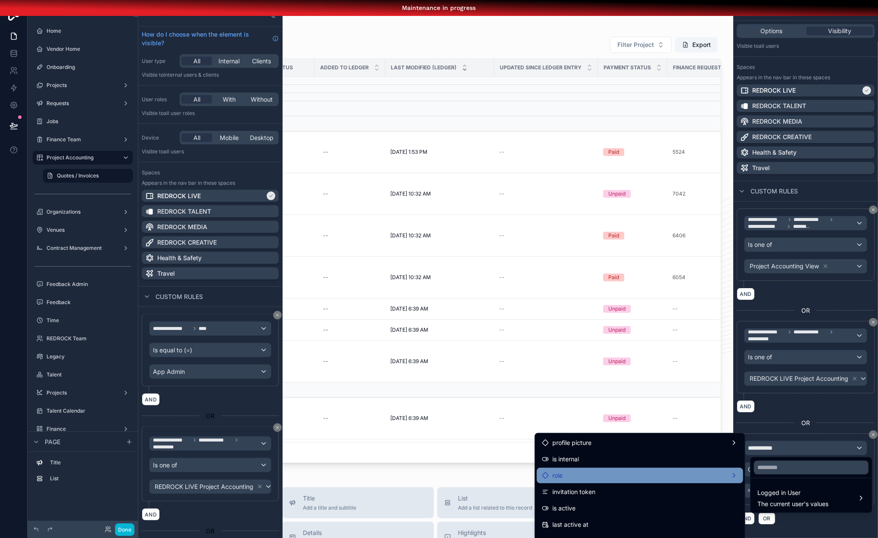
click at [612, 473] on div "role" at bounding box center [640, 476] width 196 height 10
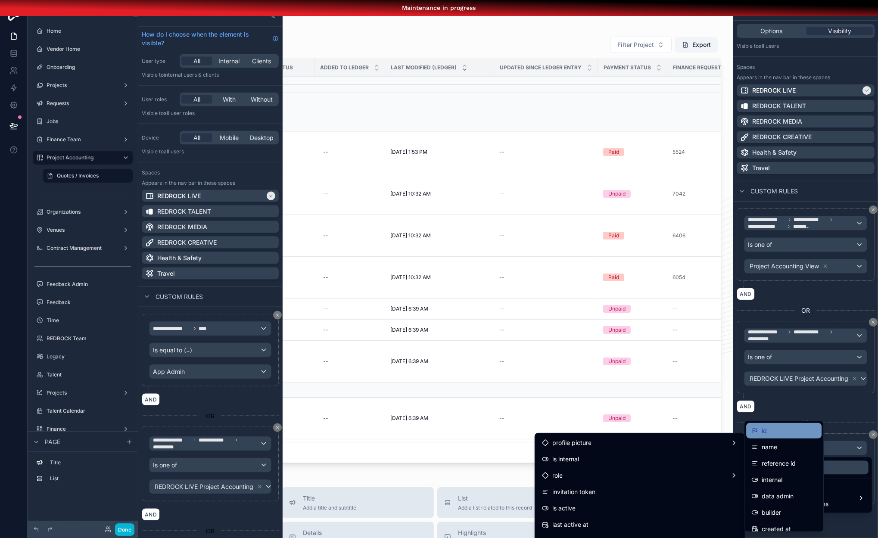
click at [791, 428] on div "id" at bounding box center [784, 431] width 65 height 10
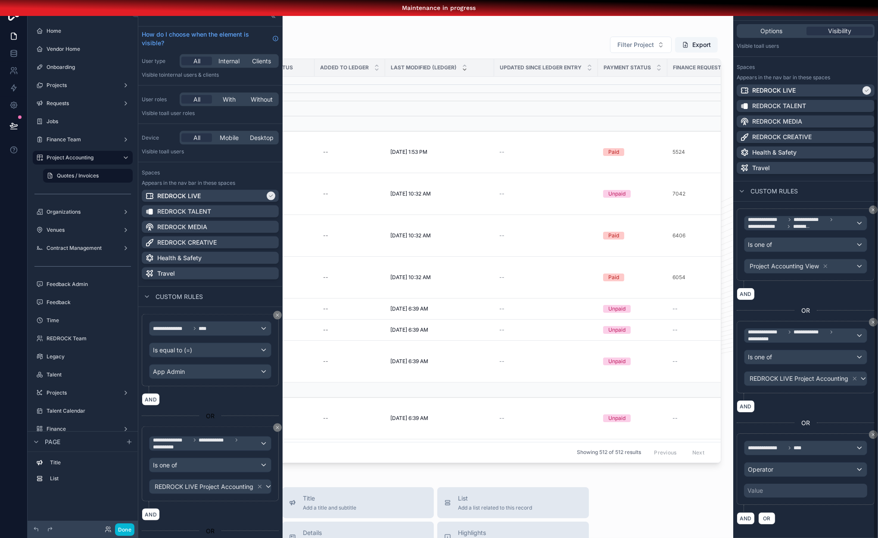
click at [776, 484] on div "Value" at bounding box center [805, 491] width 123 height 14
click at [809, 463] on div "Operator" at bounding box center [806, 470] width 122 height 14
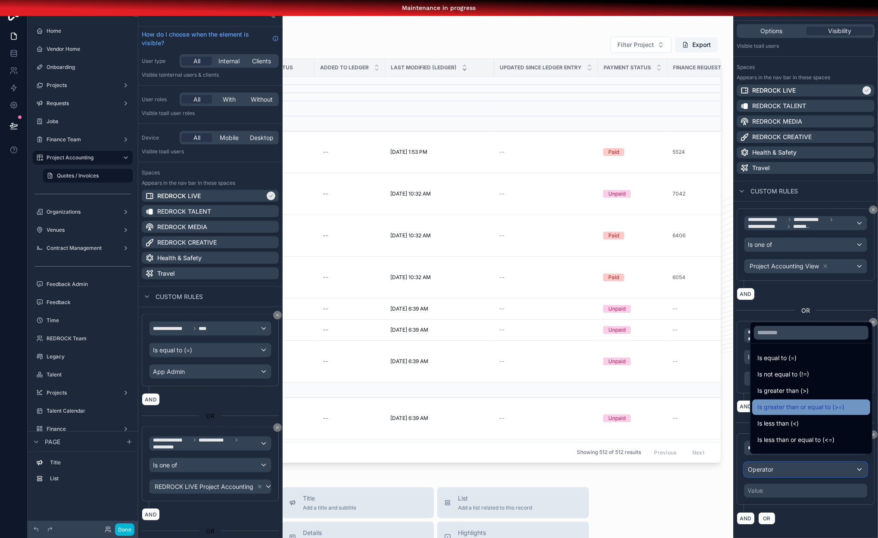
scroll to position [61, 0]
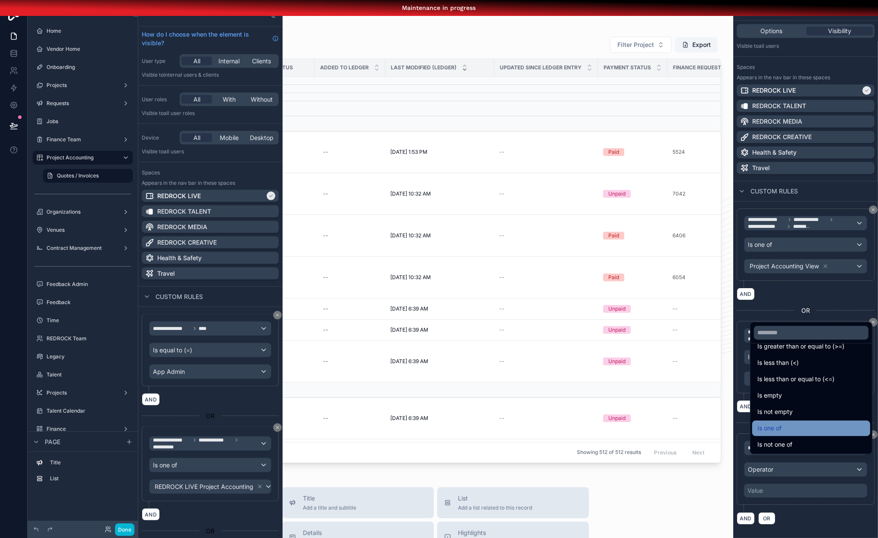
click at [808, 426] on div "Is one of" at bounding box center [812, 428] width 108 height 10
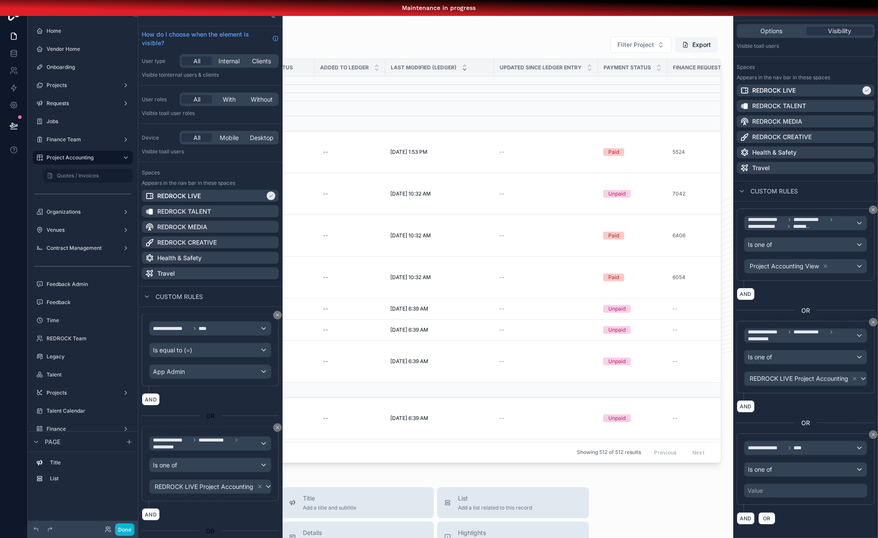
click at [792, 454] on div "**********" at bounding box center [805, 469] width 123 height 57
click at [789, 465] on div "Is one of" at bounding box center [806, 470] width 122 height 14
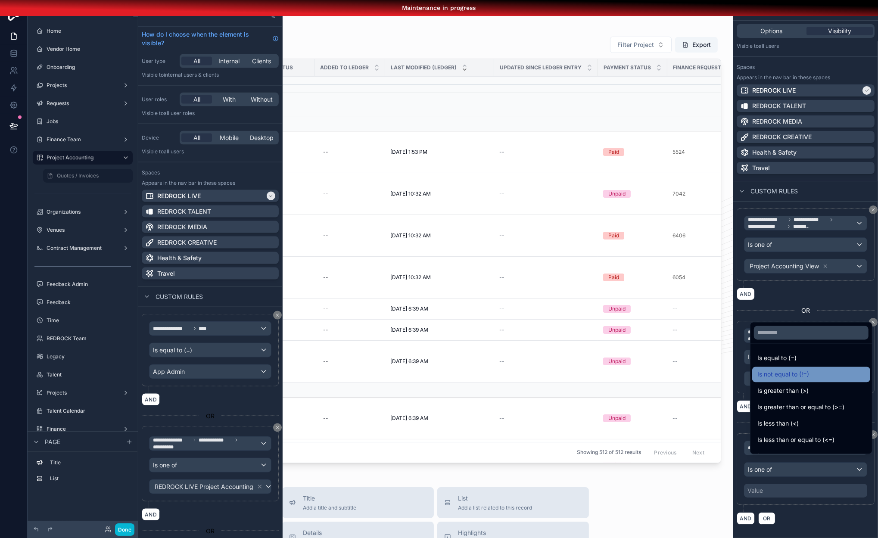
click at [814, 377] on div "Is not equal to (!=)" at bounding box center [812, 374] width 108 height 10
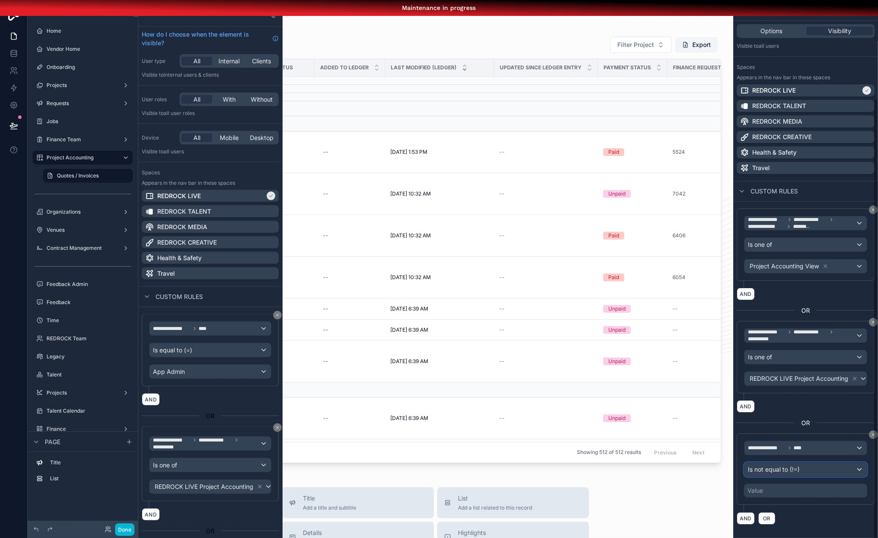
click at [800, 465] on span "Is not equal to (!=)" at bounding box center [774, 469] width 52 height 9
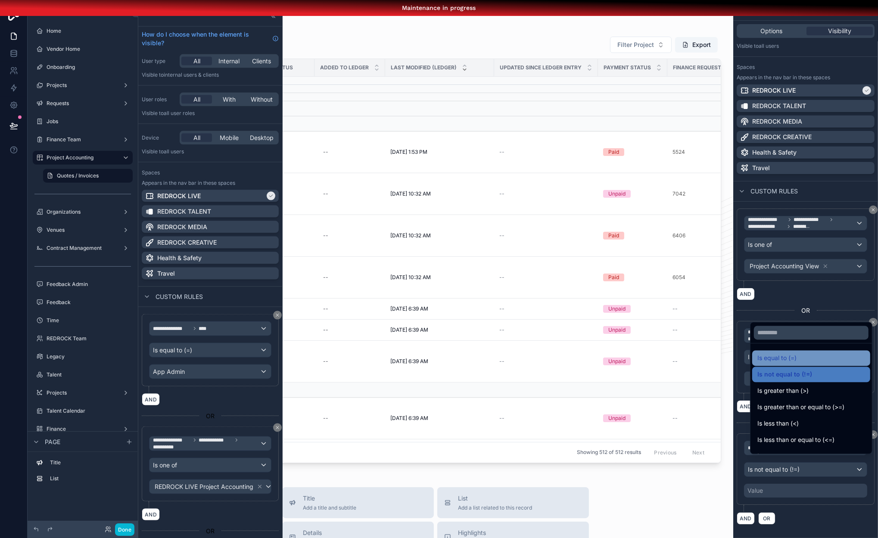
click at [797, 360] on div "Is equal to (=)" at bounding box center [812, 358] width 108 height 10
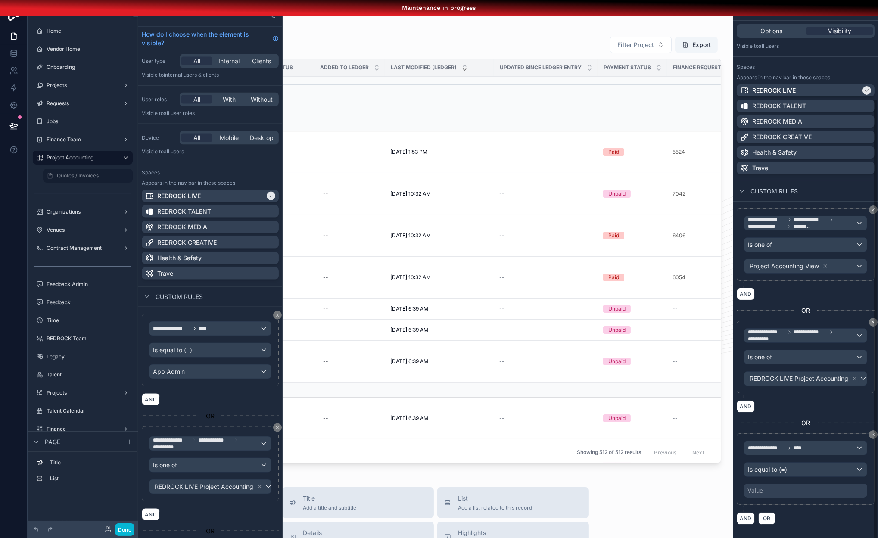
click at [775, 486] on div "Value" at bounding box center [805, 491] width 123 height 14
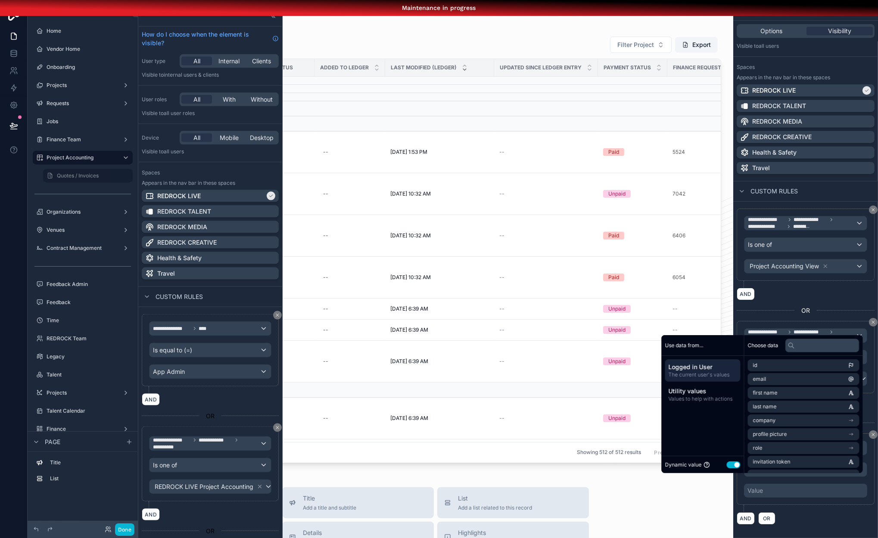
click at [737, 467] on button "Use setting" at bounding box center [734, 465] width 14 height 7
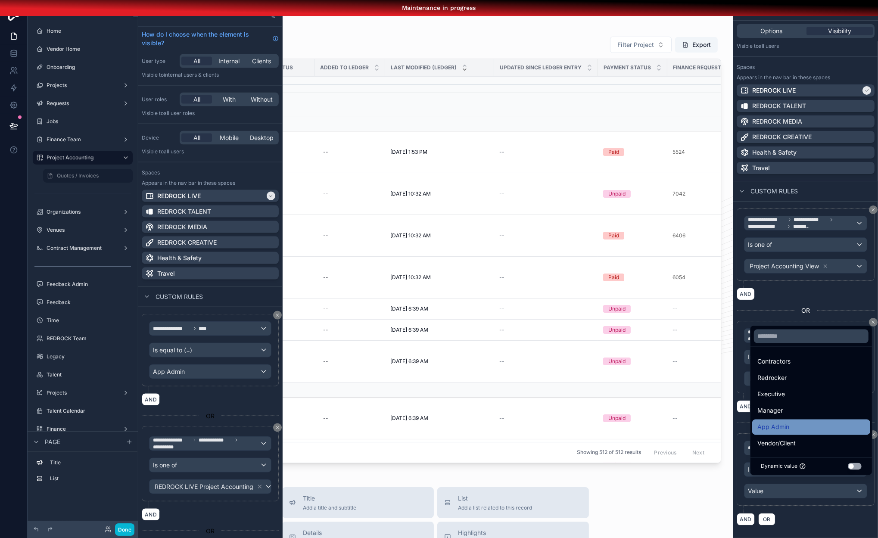
click at [790, 424] on div "App Admin" at bounding box center [812, 427] width 108 height 10
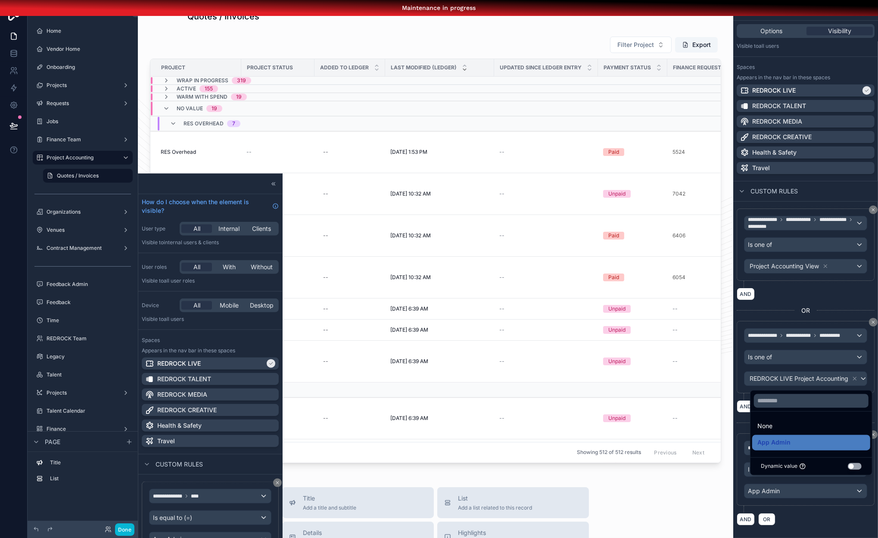
scroll to position [7, 0]
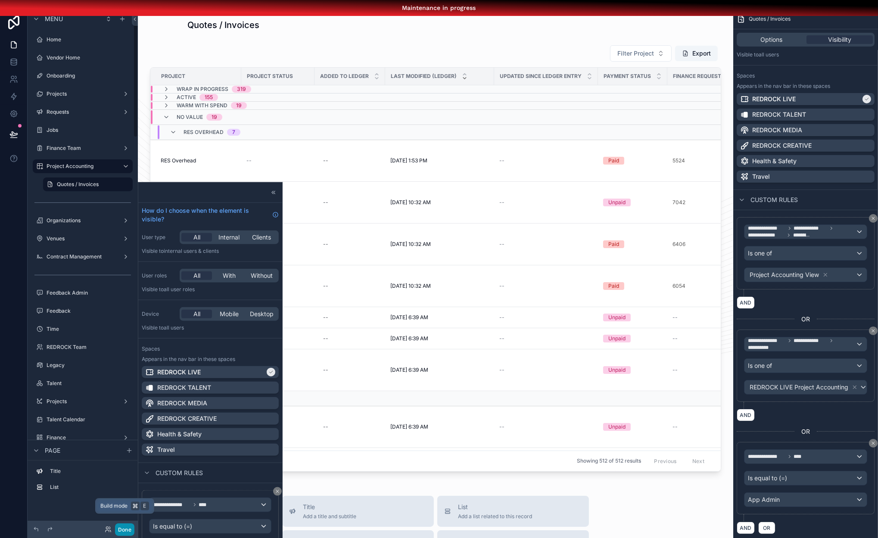
click at [123, 529] on button "Done" at bounding box center [124, 530] width 19 height 12
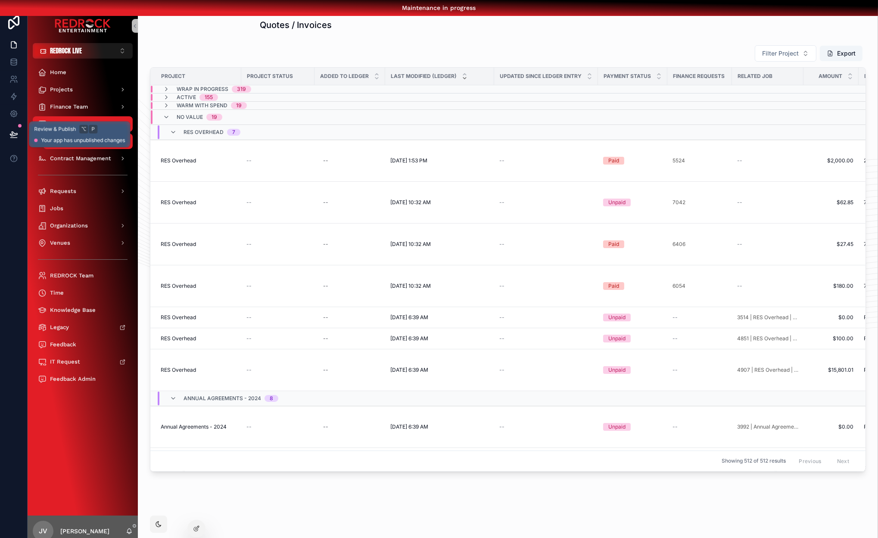
click at [16, 138] on icon at bounding box center [13, 134] width 9 height 9
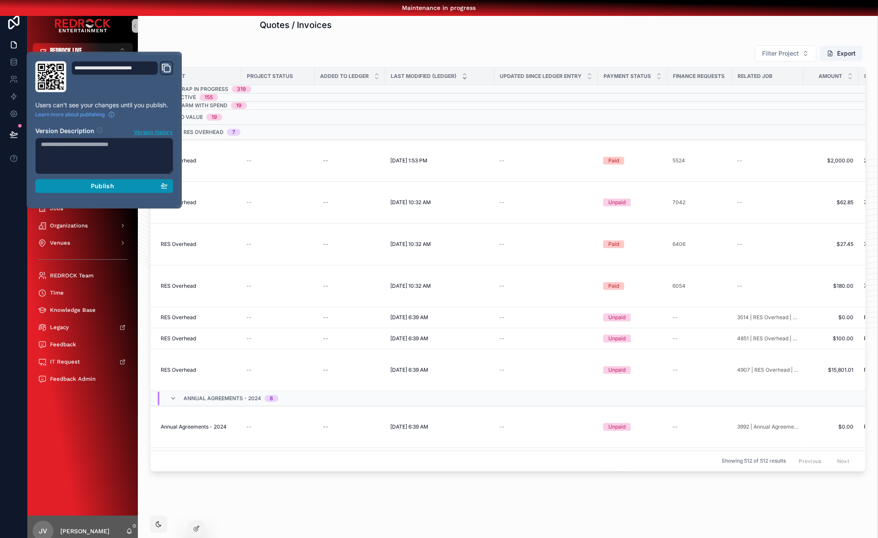
click at [148, 185] on div "Publish" at bounding box center [104, 186] width 127 height 8
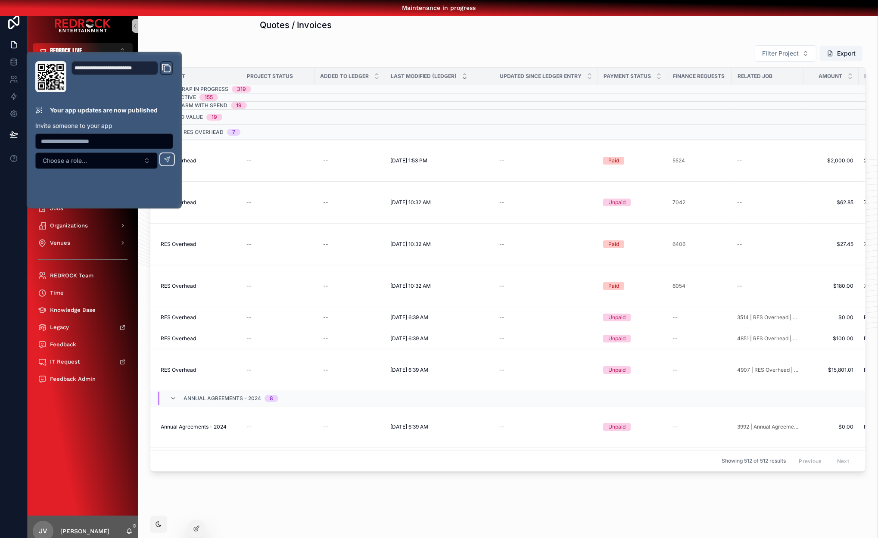
click at [90, 472] on div "Home Projects Finance Team Project Accounting Quotes / Invoices Contract Manage…" at bounding box center [83, 287] width 110 height 457
